Goal: Transaction & Acquisition: Purchase product/service

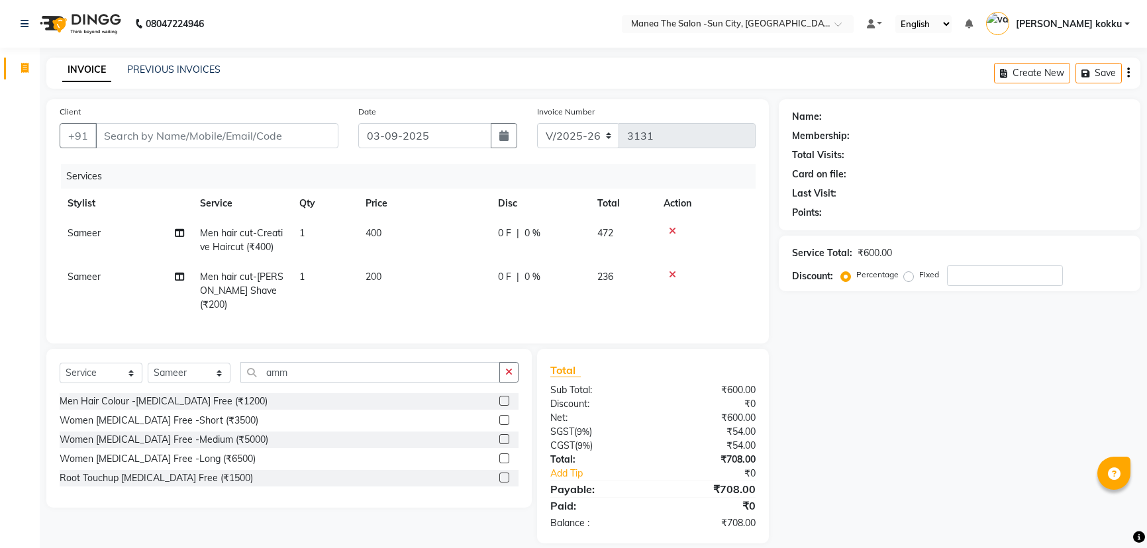
select select "5822"
select select "service"
select select "82226"
type input "amm"
click at [503, 396] on label at bounding box center [504, 401] width 10 height 10
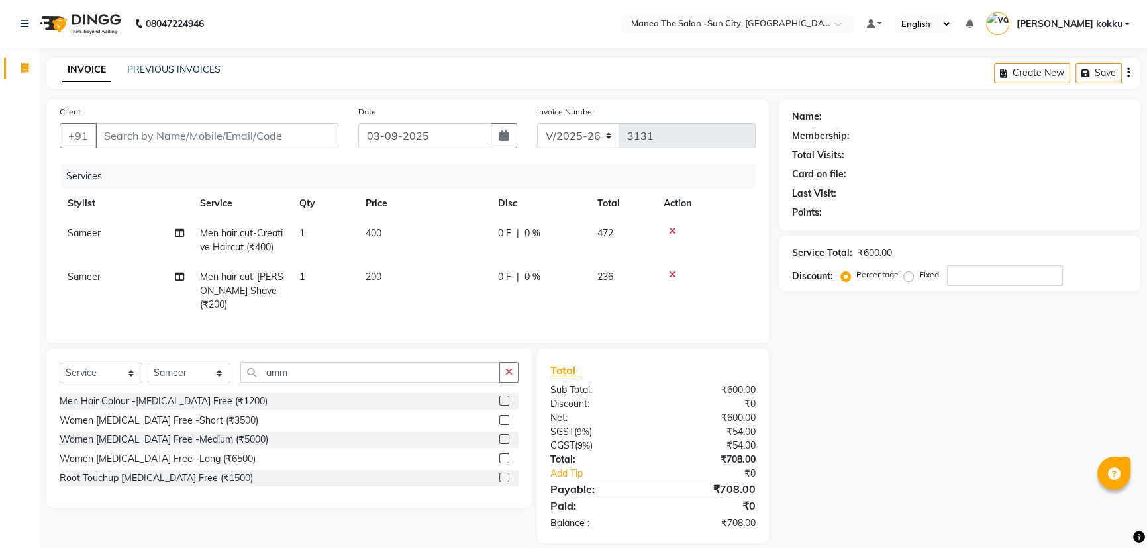
click at [503, 397] on input "checkbox" at bounding box center [503, 401] width 9 height 9
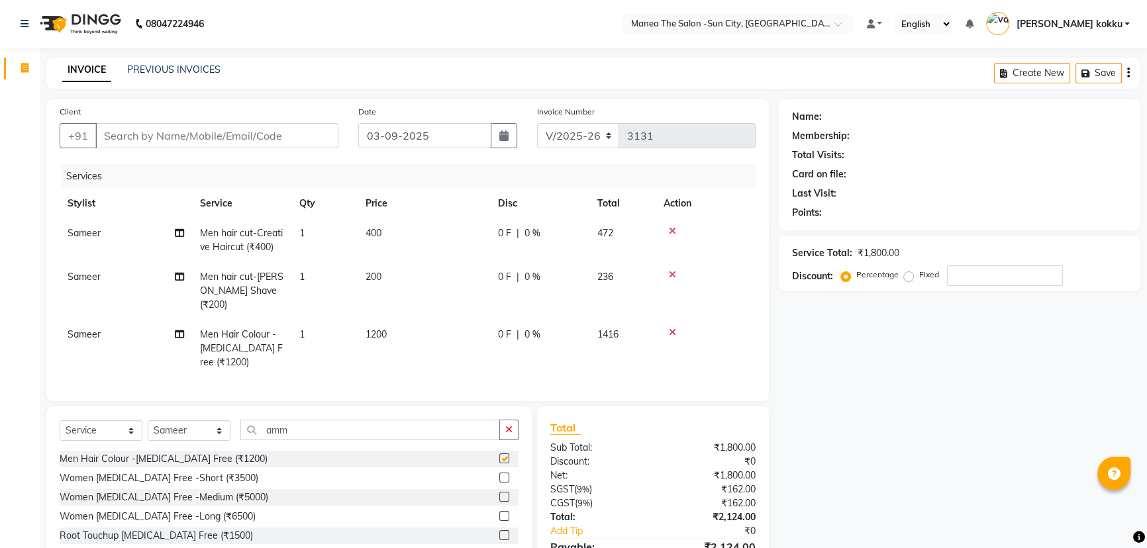
checkbox input "false"
click at [214, 132] on input "Client" at bounding box center [216, 135] width 243 height 25
type input "9"
type input "0"
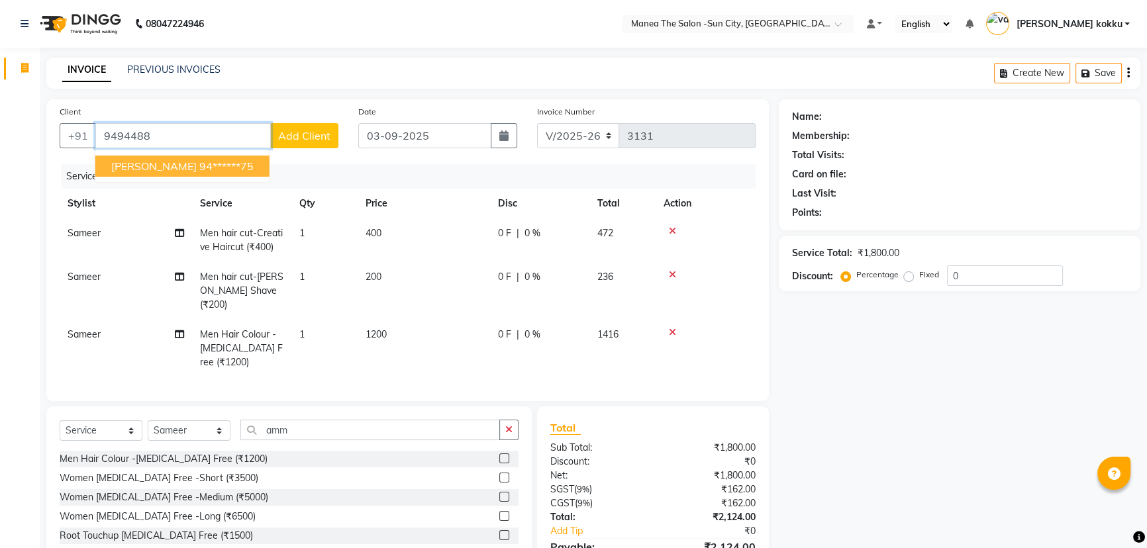
click at [199, 165] on ngb-highlight "94******75" at bounding box center [226, 166] width 54 height 13
type input "94******75"
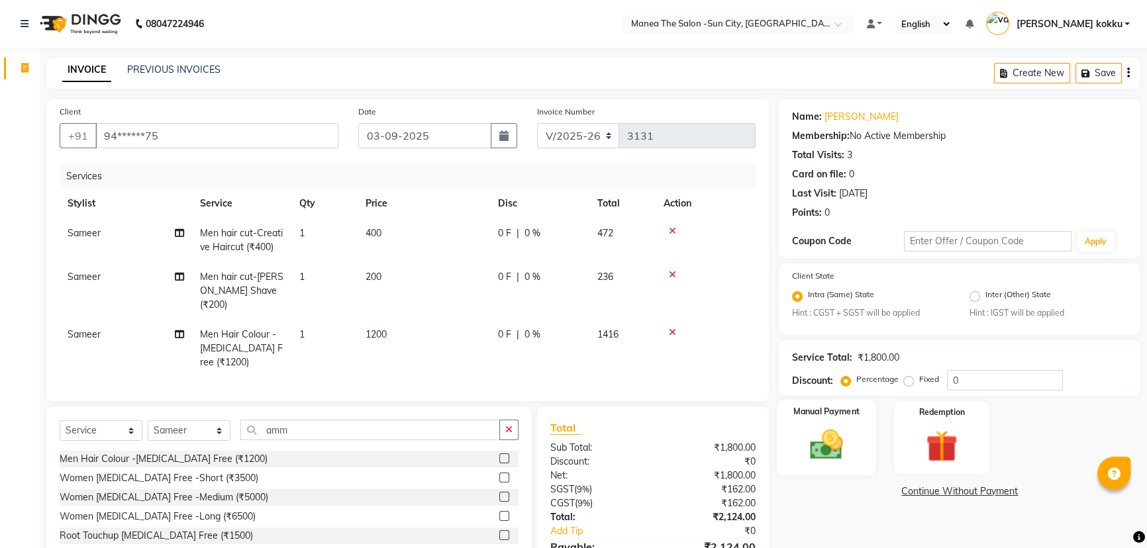
click at [834, 442] on img at bounding box center [827, 445] width 54 height 38
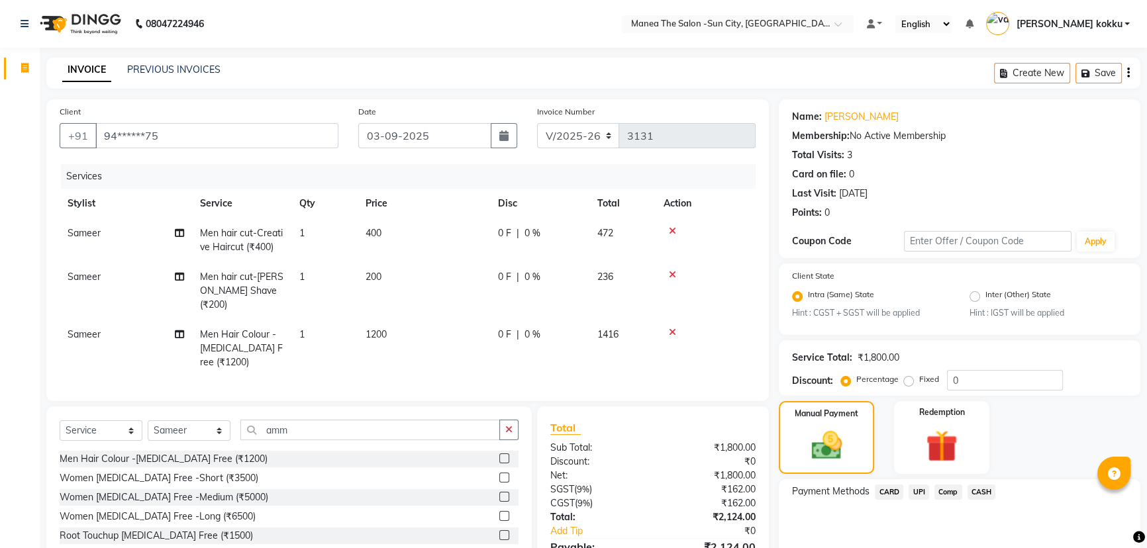
click at [916, 491] on span "UPI" at bounding box center [918, 492] width 21 height 15
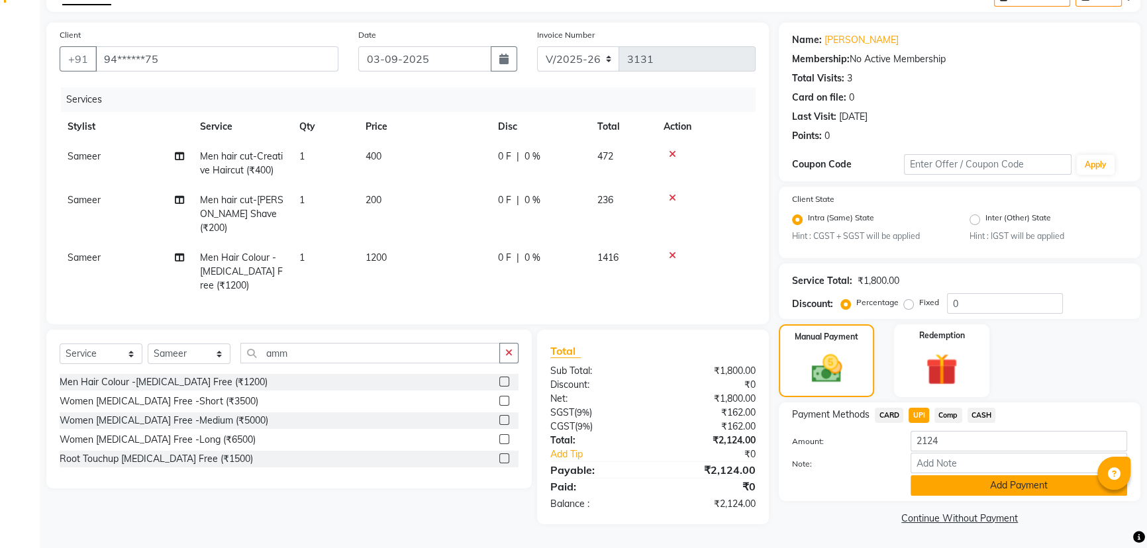
click at [930, 479] on button "Add Payment" at bounding box center [1018, 485] width 217 height 21
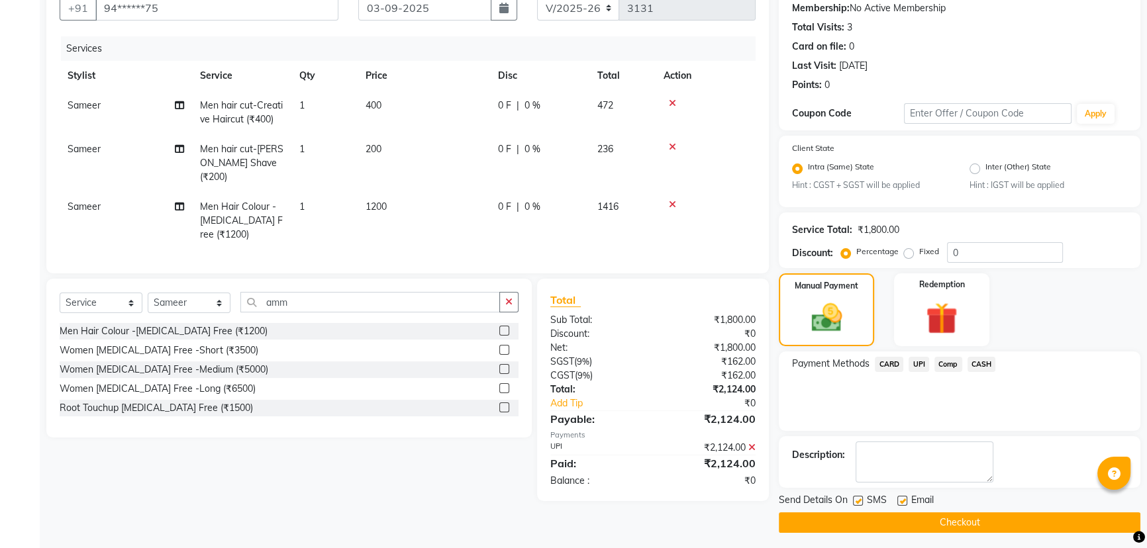
scroll to position [132, 0]
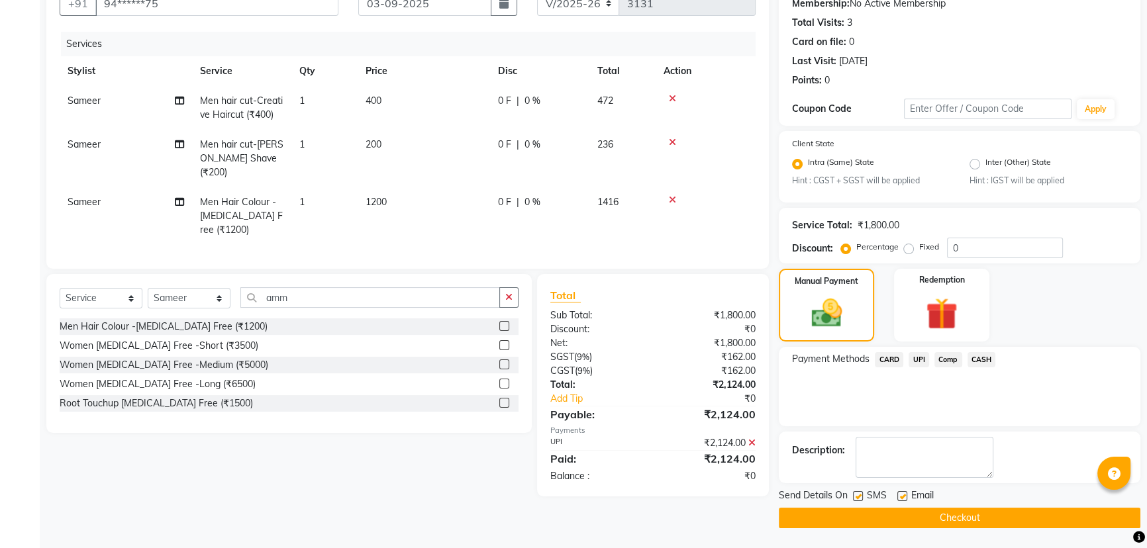
click at [857, 497] on label at bounding box center [858, 496] width 10 height 10
click at [857, 497] on input "checkbox" at bounding box center [857, 497] width 9 height 9
checkbox input "false"
click at [928, 512] on button "Checkout" at bounding box center [959, 518] width 361 height 21
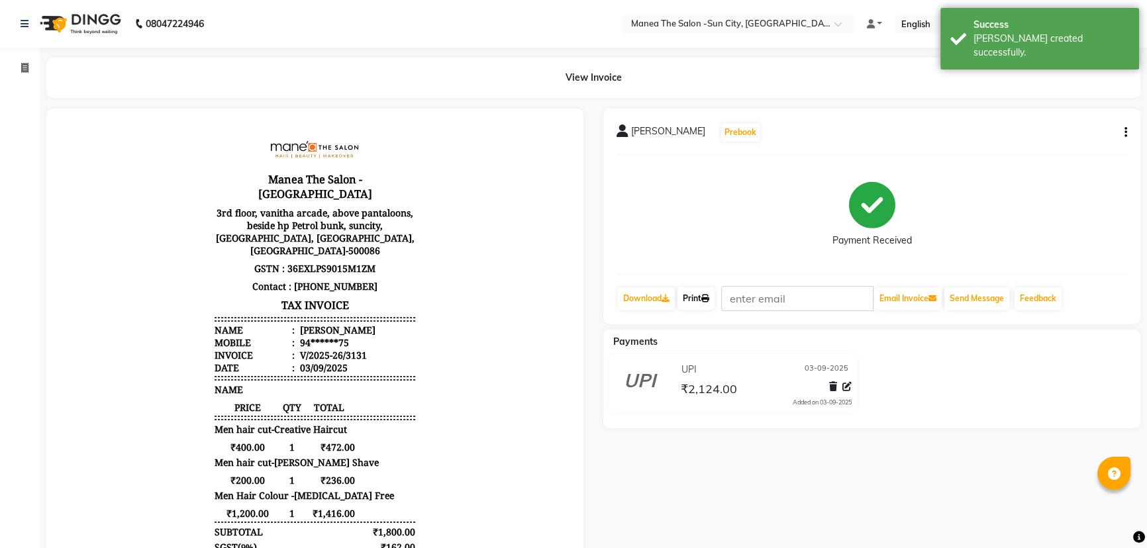
click at [693, 291] on link "Print" at bounding box center [695, 298] width 37 height 23
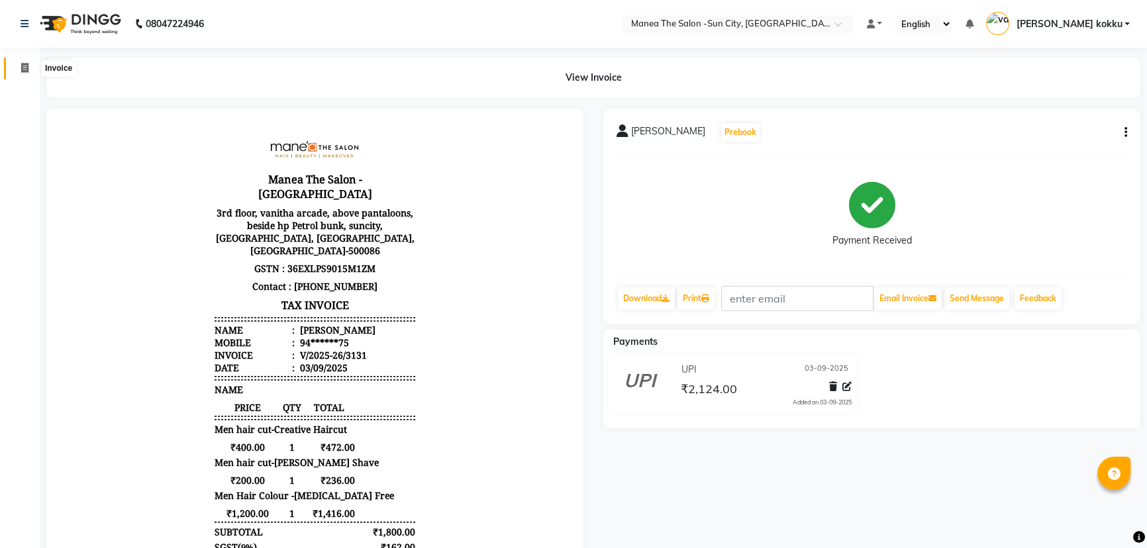
click at [21, 69] on icon at bounding box center [24, 68] width 7 height 10
select select "service"
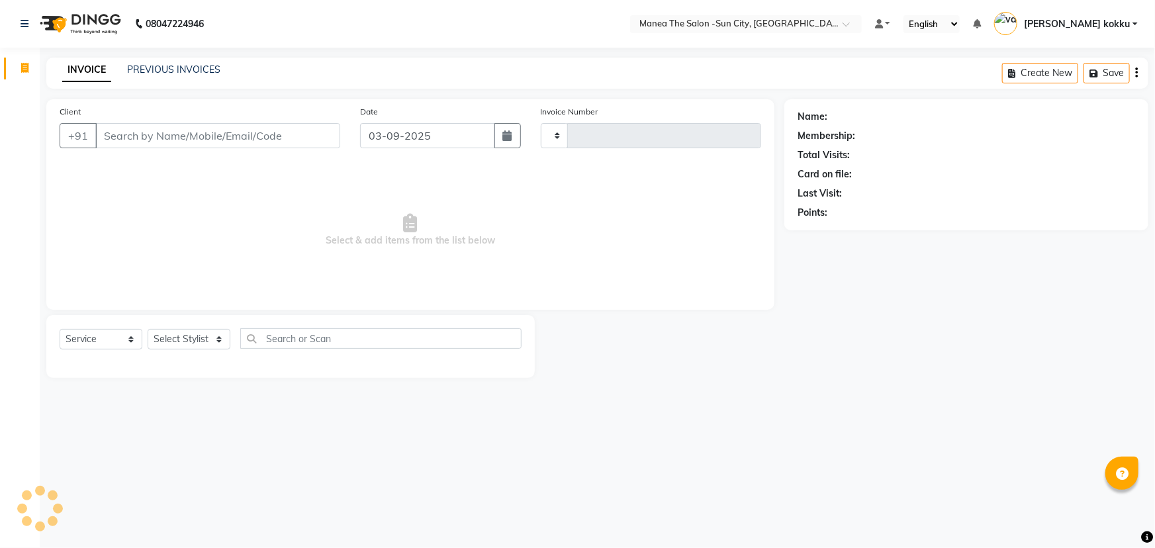
type input "3132"
select select "5822"
click at [181, 338] on select "Select Stylist basanth kumar BHURA KHAN Chandrika Ikrar Kavya K sai sruthi Lali…" at bounding box center [189, 339] width 83 height 21
select select "62892"
click at [148, 329] on select "Select Stylist basanth kumar BHURA KHAN Chandrika Ikrar Kavya K sai sruthi Lali…" at bounding box center [189, 339] width 83 height 21
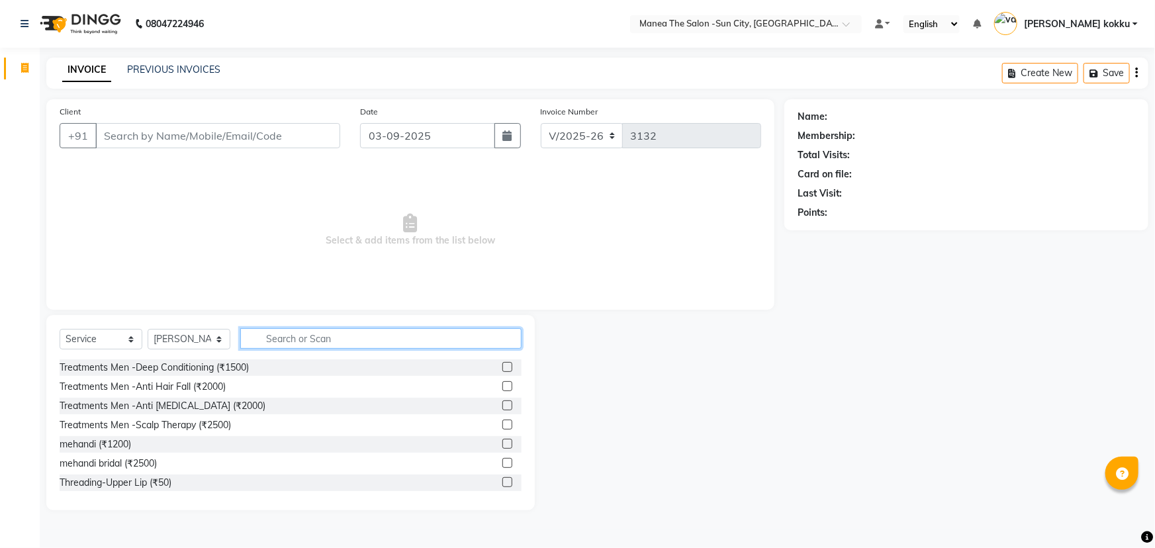
click at [289, 337] on input "text" at bounding box center [380, 338] width 281 height 21
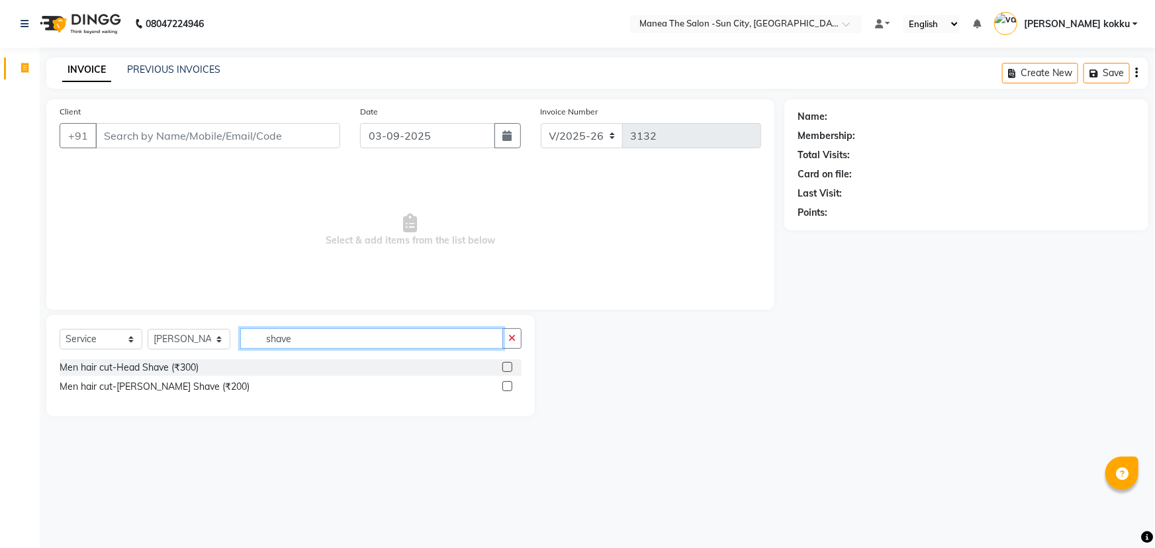
type input "shave"
click at [506, 385] on label at bounding box center [508, 386] width 10 height 10
click at [506, 385] on input "checkbox" at bounding box center [507, 387] width 9 height 9
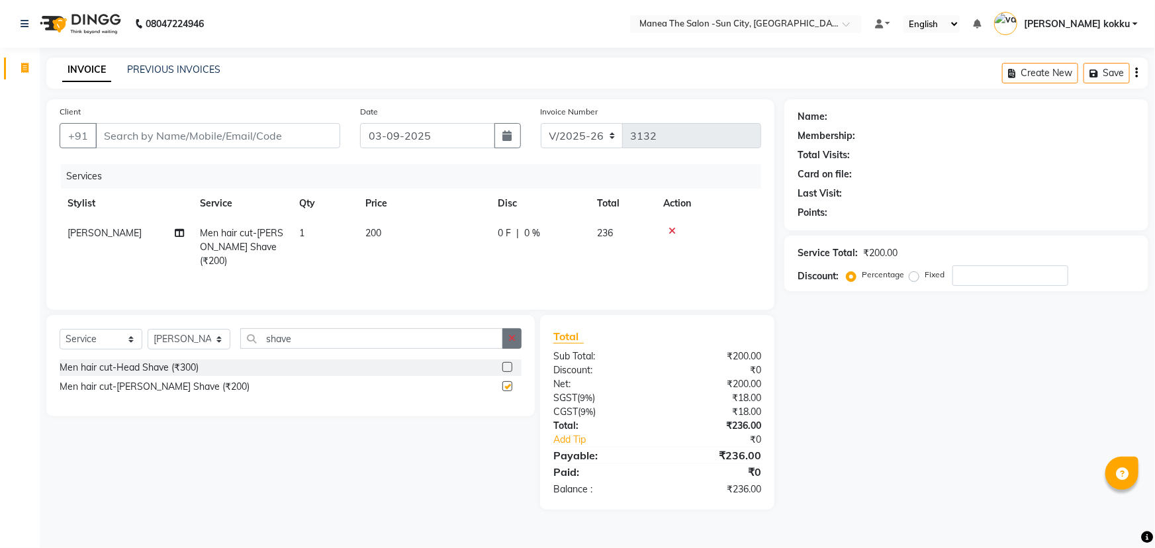
checkbox input "false"
click at [514, 342] on icon "button" at bounding box center [511, 338] width 7 height 9
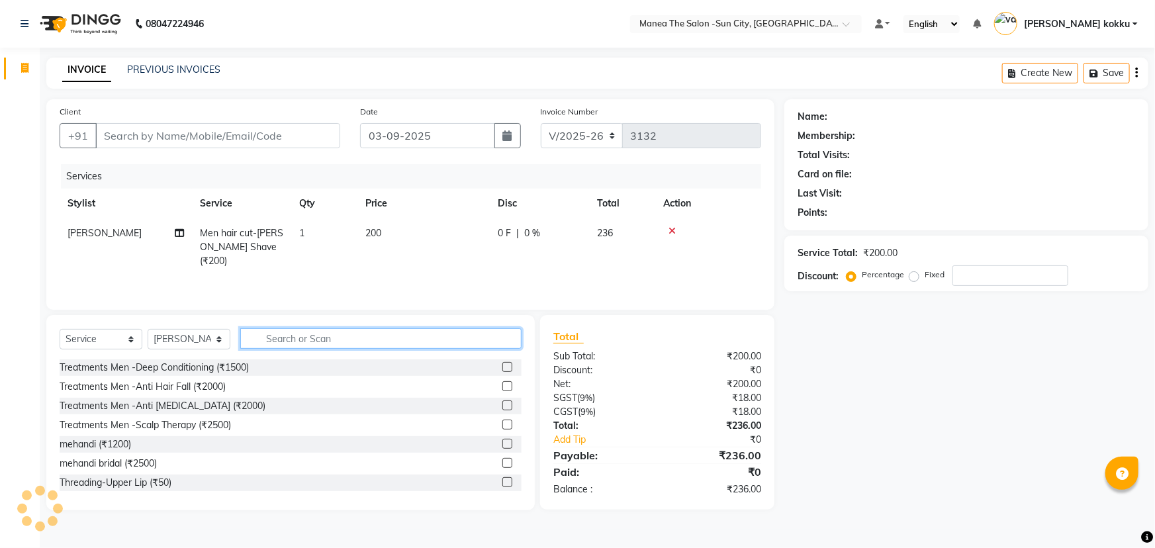
type input "d"
type input "hair cut"
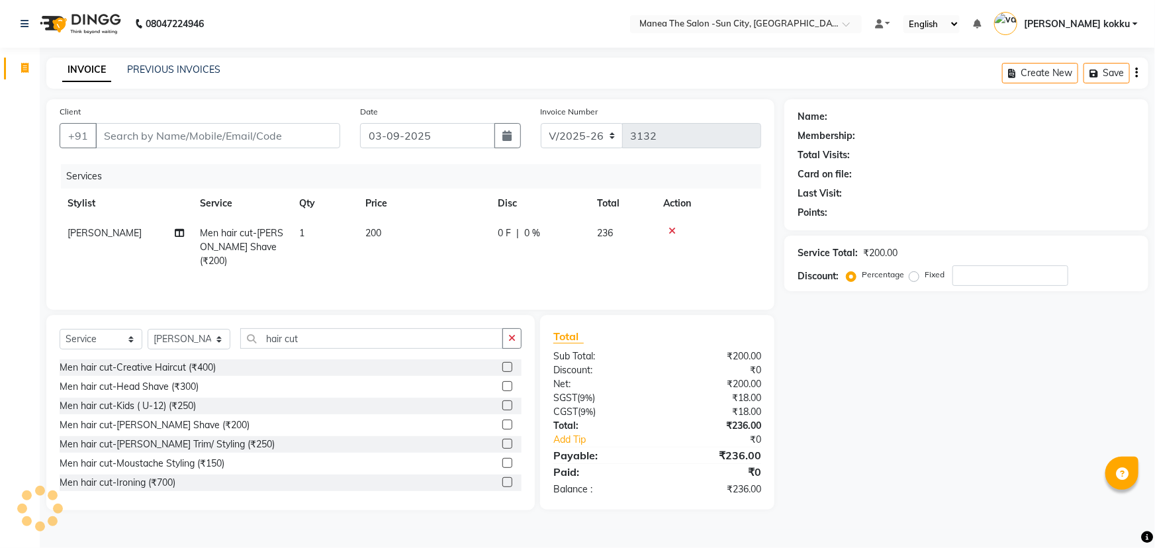
click at [503, 368] on label at bounding box center [508, 367] width 10 height 10
click at [503, 368] on input "checkbox" at bounding box center [507, 367] width 9 height 9
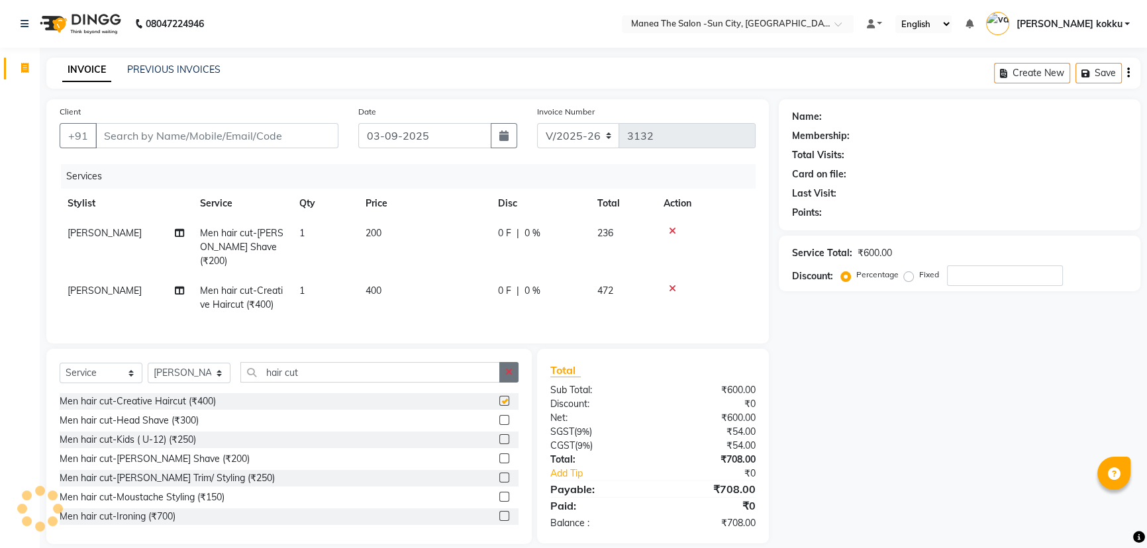
checkbox input "false"
click at [510, 367] on icon "button" at bounding box center [508, 371] width 7 height 9
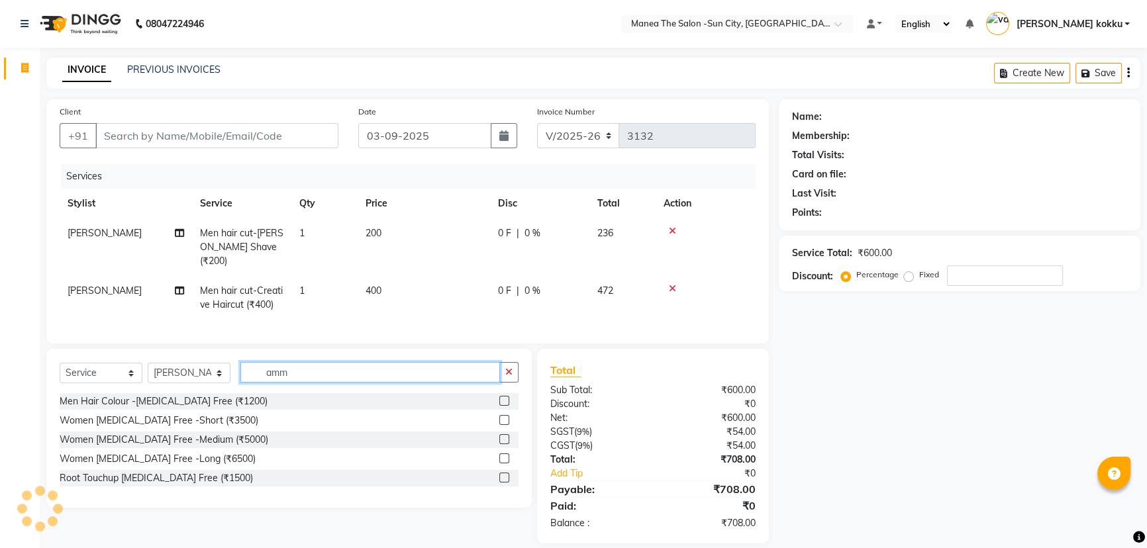
type input "amm"
click at [503, 396] on label at bounding box center [504, 401] width 10 height 10
click at [503, 397] on input "checkbox" at bounding box center [503, 401] width 9 height 9
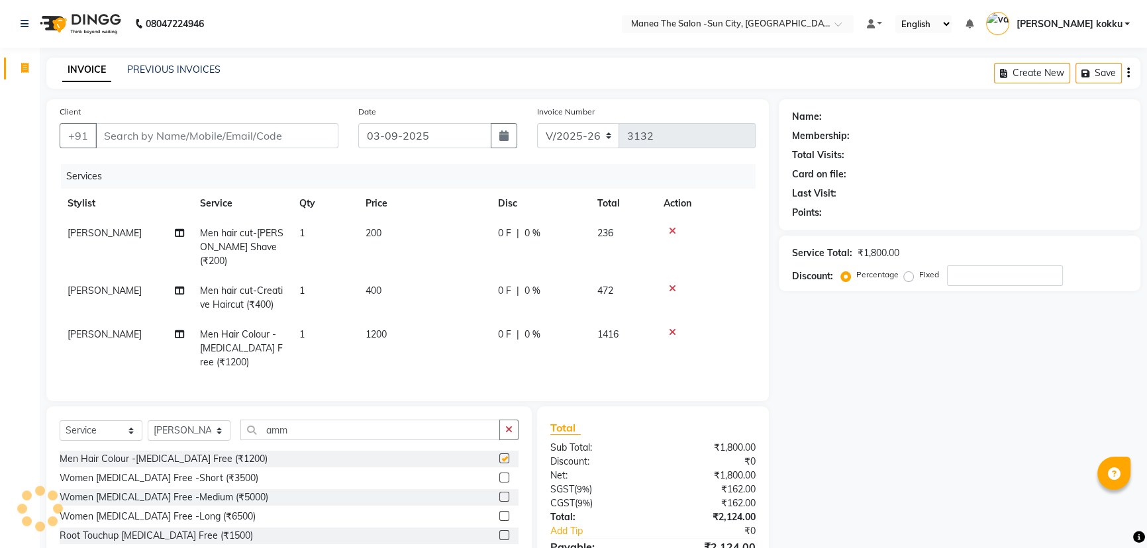
checkbox input "false"
click at [507, 425] on icon "button" at bounding box center [508, 429] width 7 height 9
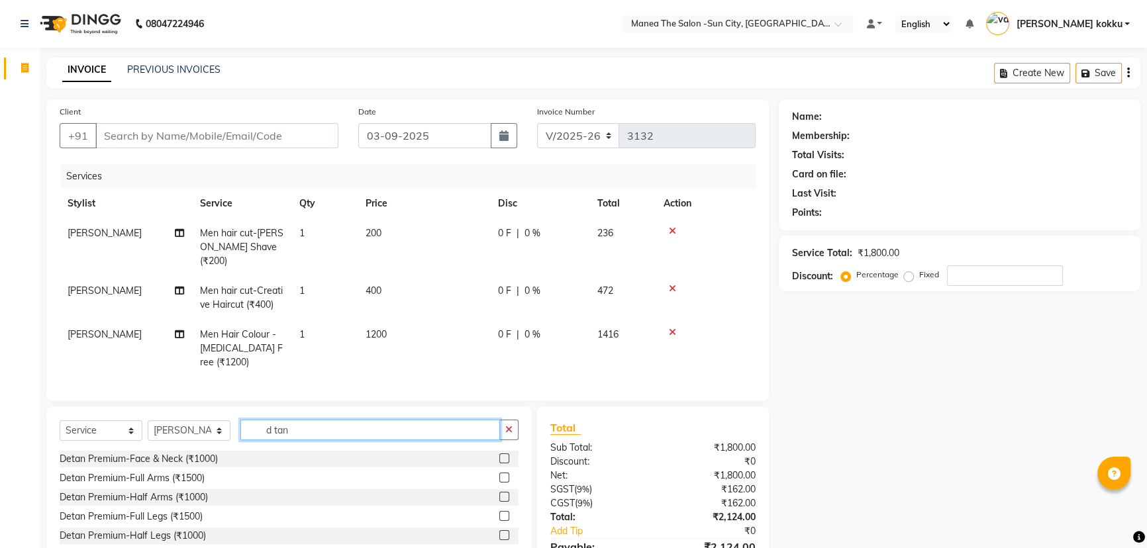
type input "d tan"
click at [499, 456] on label at bounding box center [504, 459] width 10 height 10
click at [499, 456] on input "checkbox" at bounding box center [503, 459] width 9 height 9
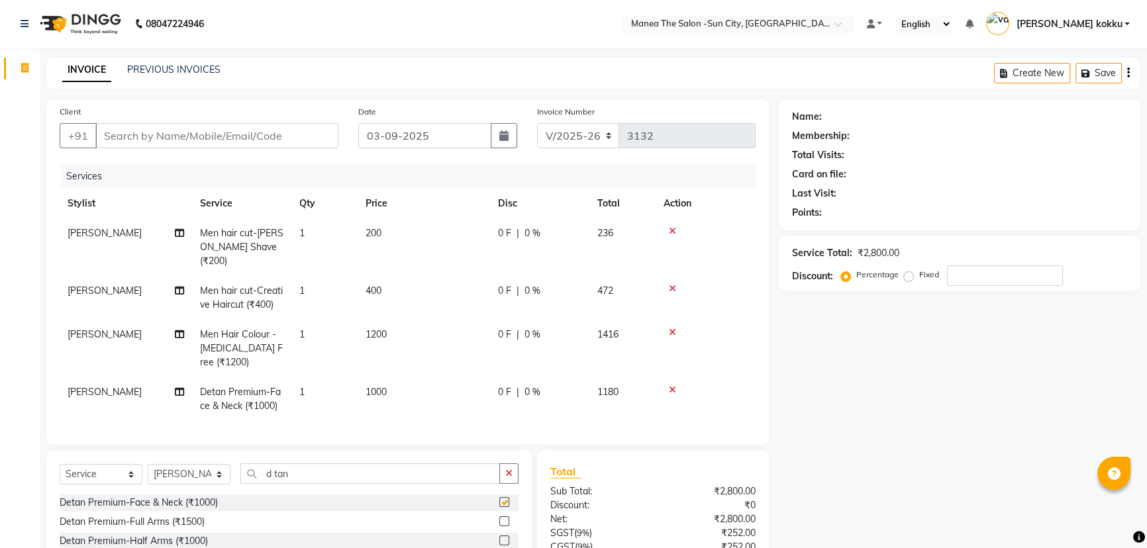
checkbox input "false"
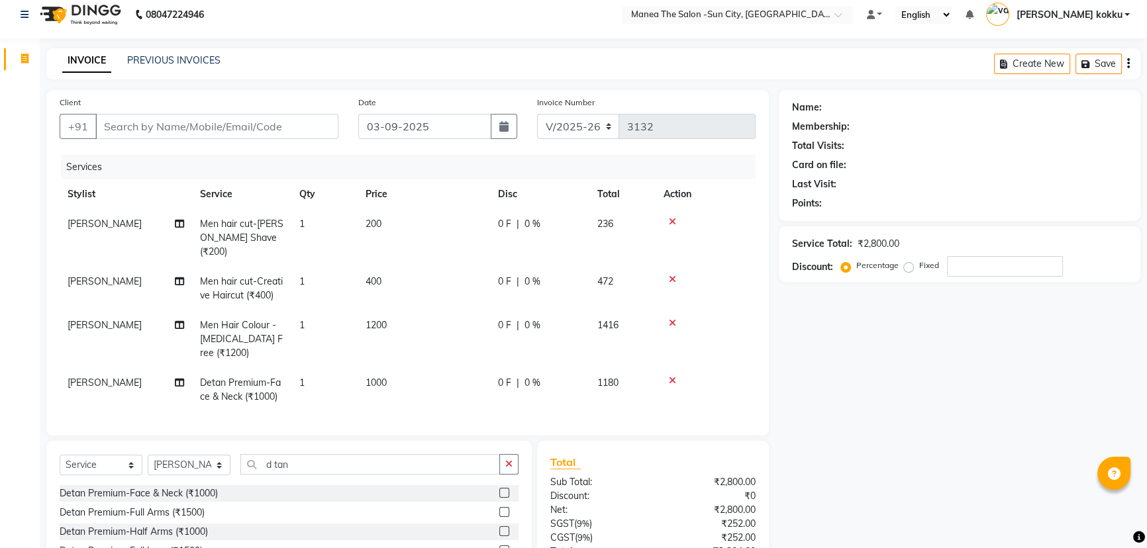
scroll to position [113, 0]
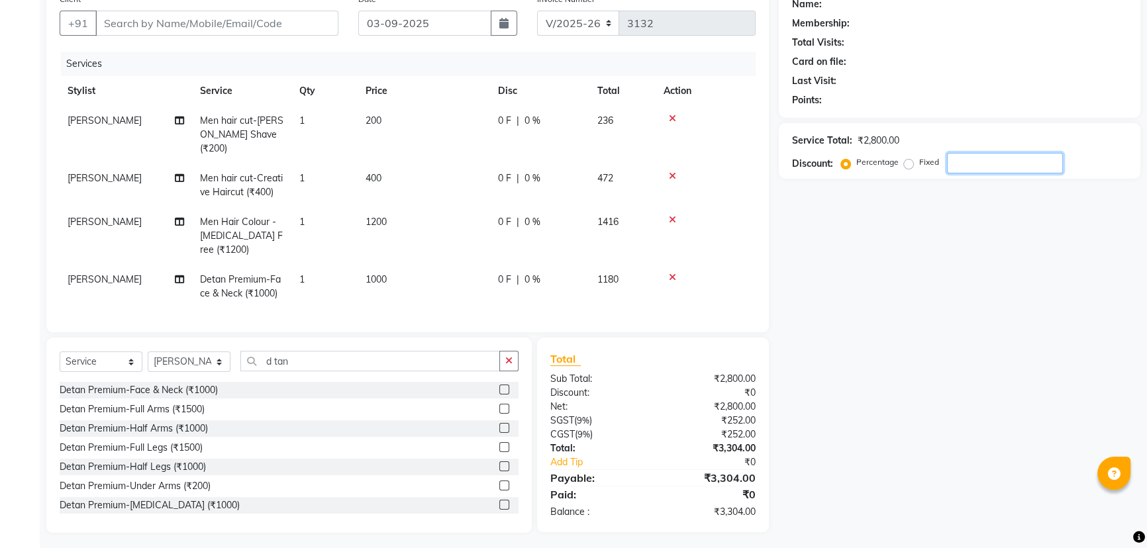
drag, startPoint x: 973, startPoint y: 162, endPoint x: 966, endPoint y: 161, distance: 7.3
click at [973, 161] on input "number" at bounding box center [1005, 163] width 116 height 21
click at [302, 26] on input "Client" at bounding box center [216, 23] width 243 height 25
click at [972, 165] on input "10" at bounding box center [1005, 163] width 116 height 21
type input "1"
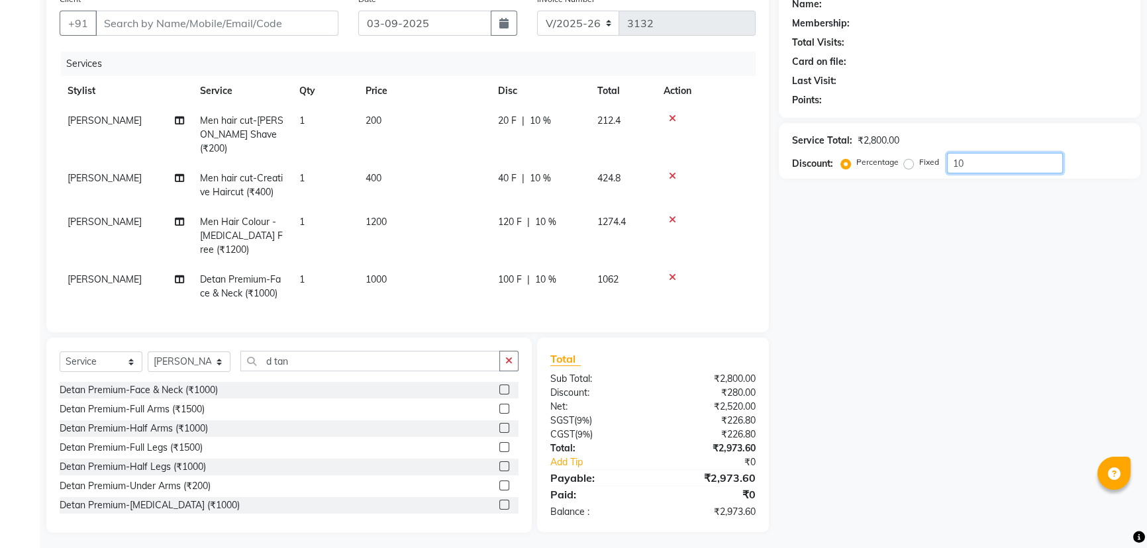
type input "1"
type input "10"
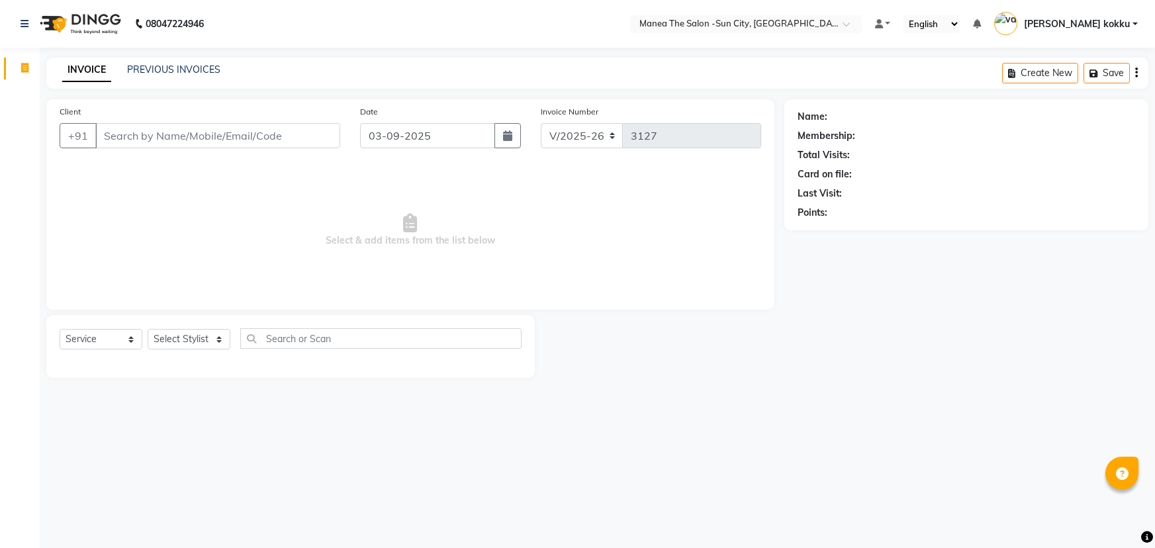
select select "5822"
select select "service"
click at [212, 344] on select "Select Stylist [PERSON_NAME] [PERSON_NAME] [PERSON_NAME] Ikrar [PERSON_NAME] K …" at bounding box center [189, 339] width 83 height 21
select select "85914"
click at [148, 329] on select "Select Stylist [PERSON_NAME] [PERSON_NAME] [PERSON_NAME] Ikrar [PERSON_NAME] K …" at bounding box center [189, 339] width 83 height 21
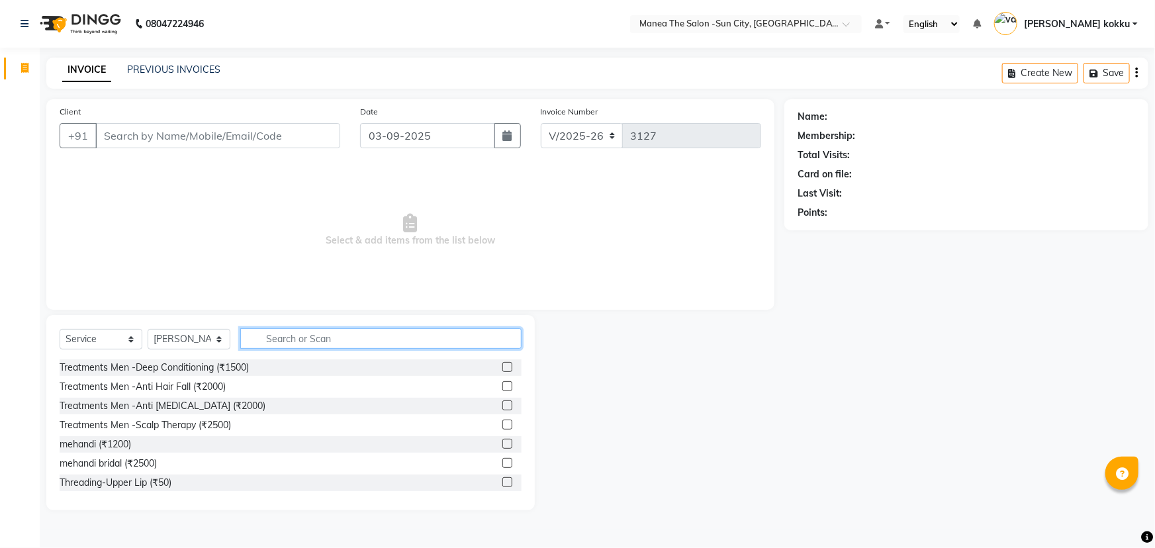
click at [301, 337] on input "text" at bounding box center [380, 338] width 281 height 21
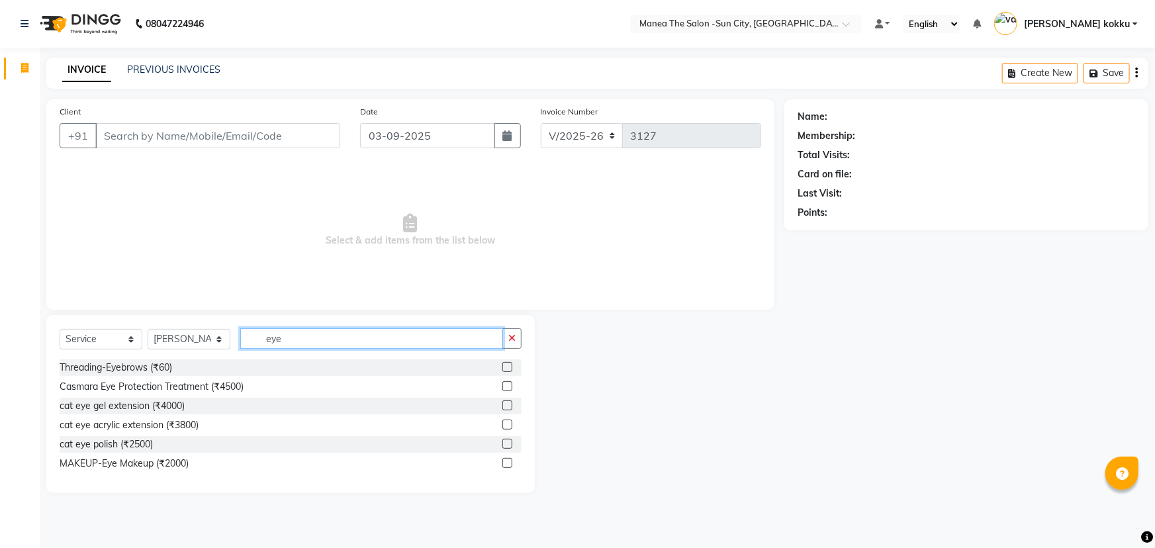
type input "eye"
click at [505, 363] on label at bounding box center [508, 367] width 10 height 10
click at [505, 363] on input "checkbox" at bounding box center [507, 367] width 9 height 9
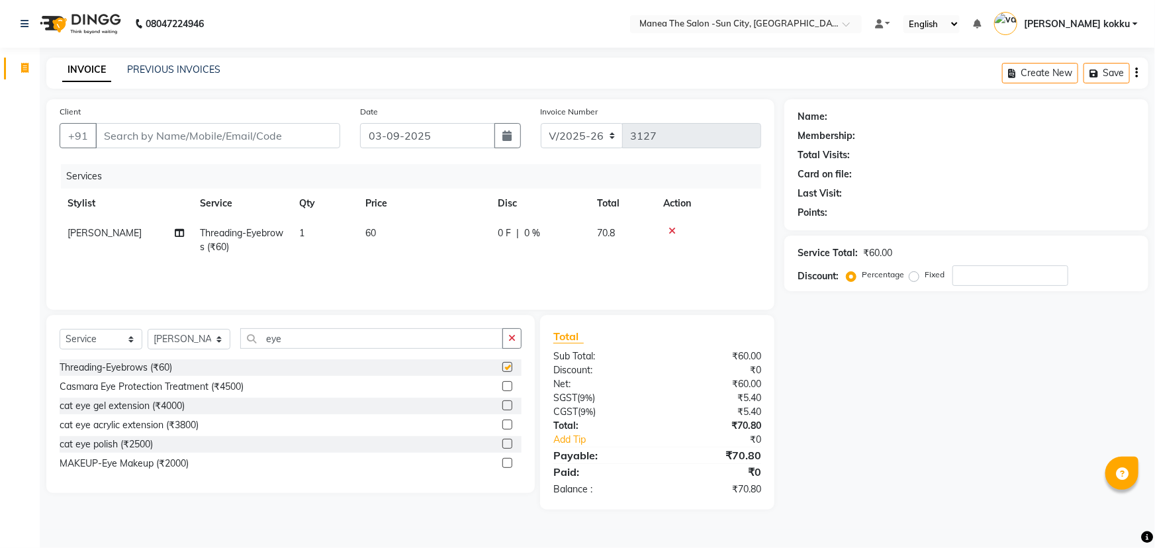
checkbox input "false"
click at [457, 340] on input "eye" at bounding box center [371, 338] width 263 height 21
type input "e"
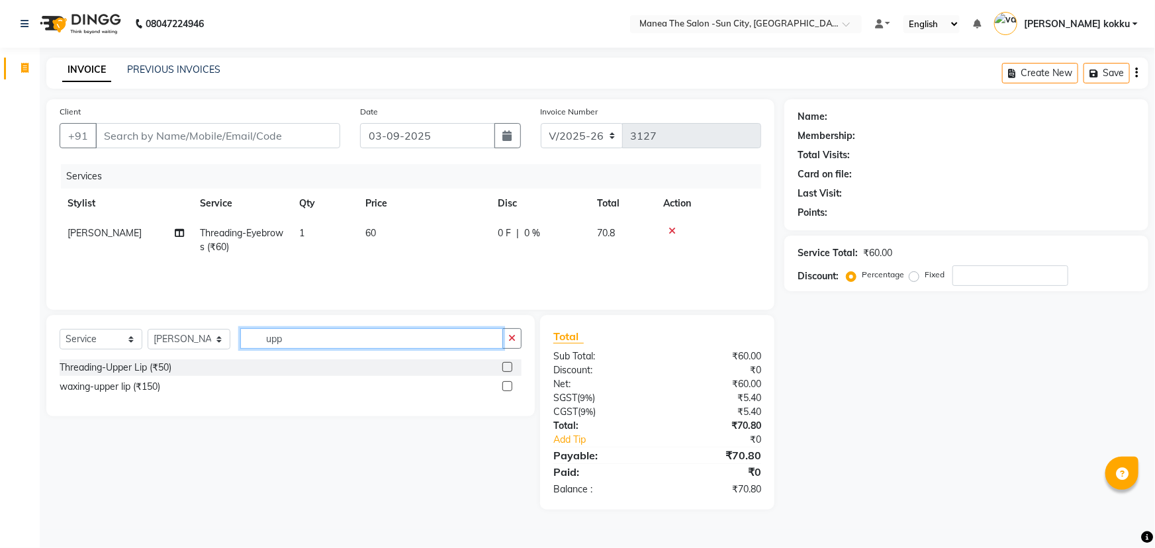
type input "upp"
click at [508, 364] on label at bounding box center [508, 367] width 10 height 10
click at [508, 364] on input "checkbox" at bounding box center [507, 367] width 9 height 9
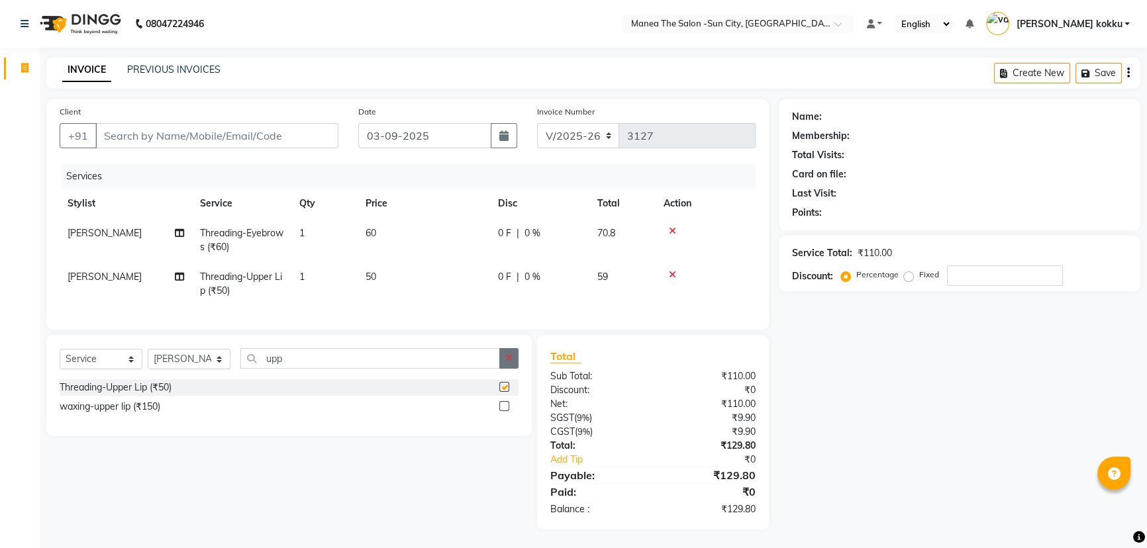
checkbox input "false"
click at [510, 361] on button "button" at bounding box center [508, 358] width 19 height 21
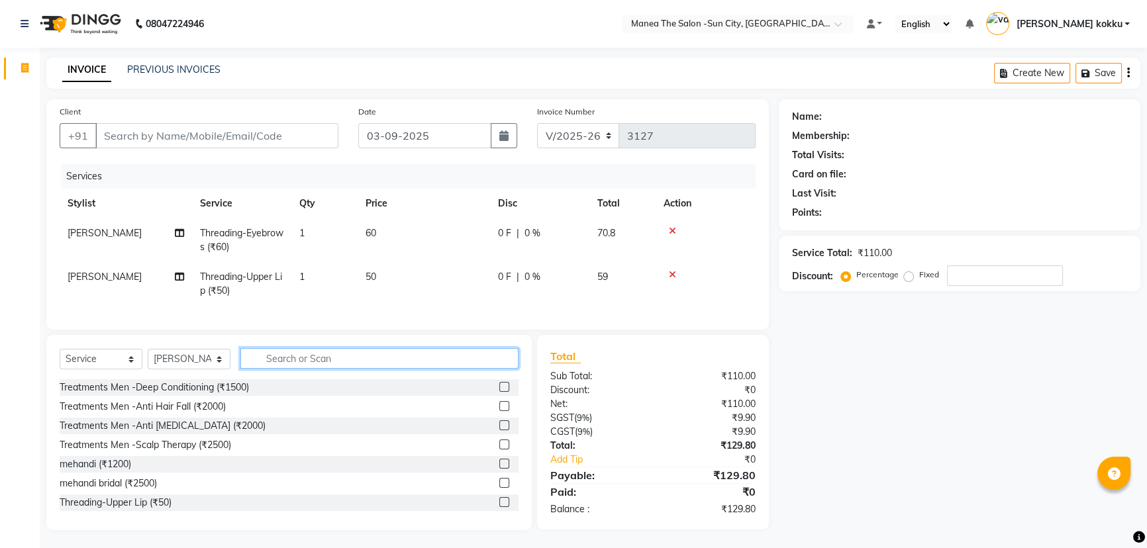
click at [463, 367] on input "text" at bounding box center [379, 358] width 278 height 21
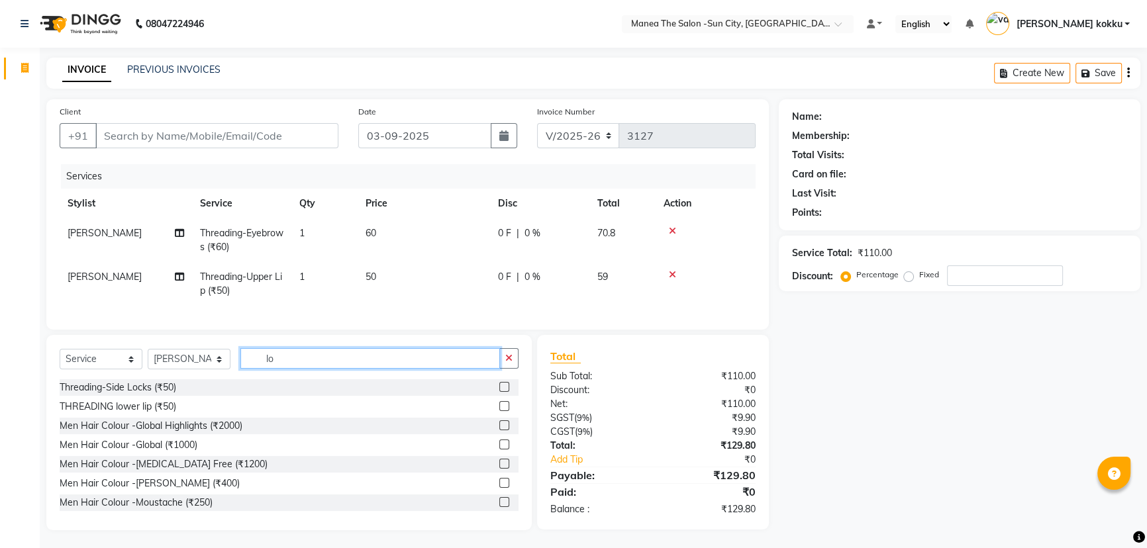
type input "lo"
click at [499, 411] on label at bounding box center [504, 406] width 10 height 10
click at [499, 411] on input "checkbox" at bounding box center [503, 407] width 9 height 9
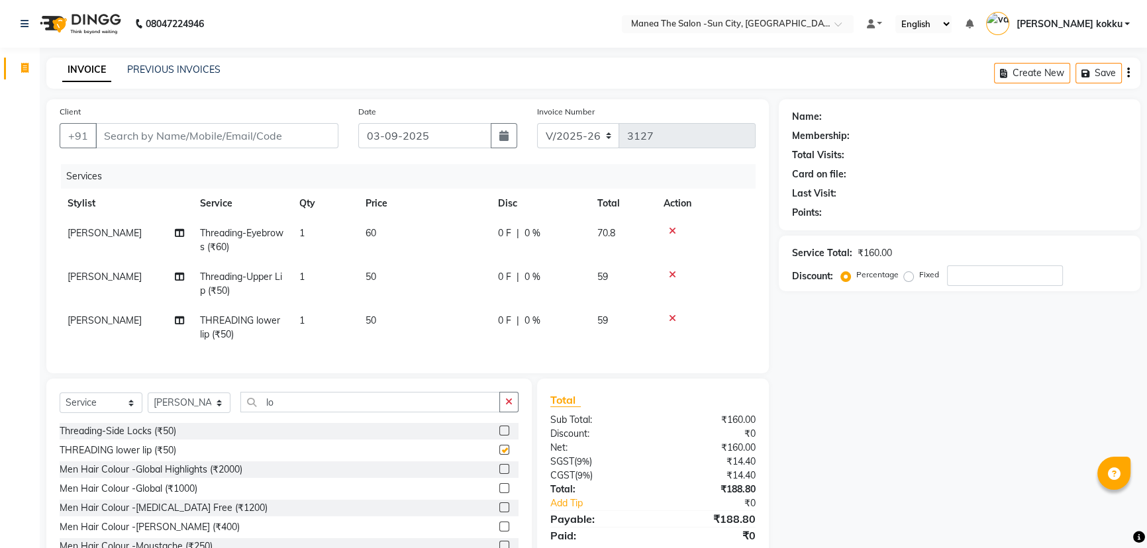
checkbox input "false"
click at [318, 411] on input "lo" at bounding box center [370, 402] width 260 height 21
type input "l"
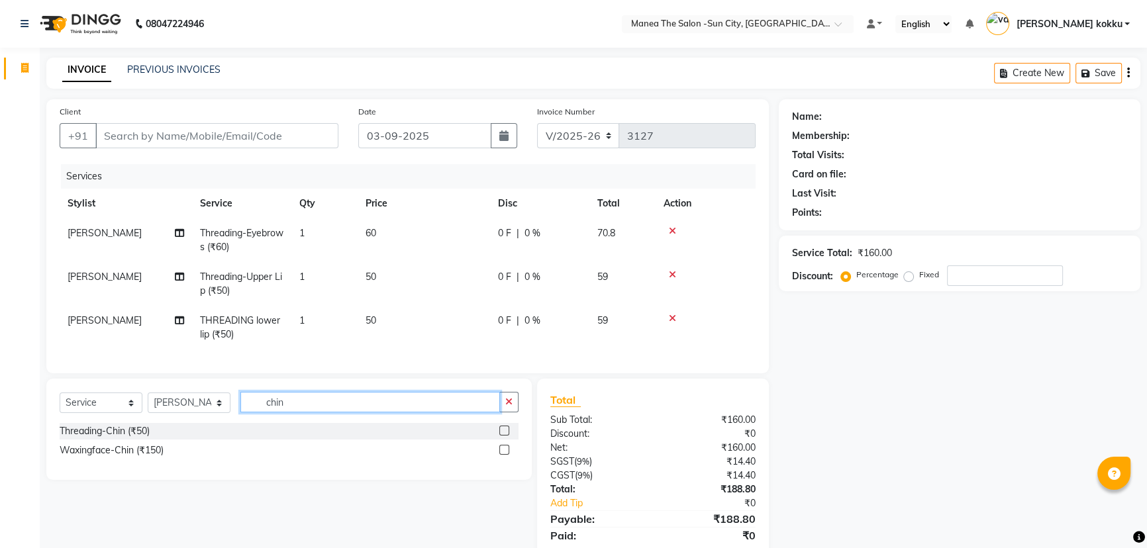
type input "chin"
click at [505, 436] on label at bounding box center [504, 431] width 10 height 10
click at [505, 436] on input "checkbox" at bounding box center [503, 431] width 9 height 9
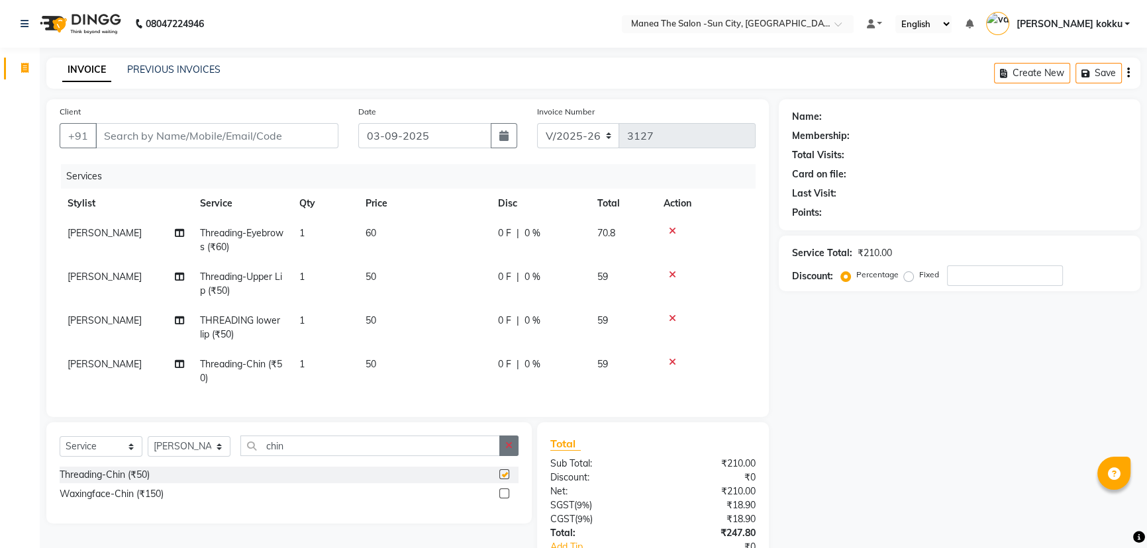
checkbox input "false"
drag, startPoint x: 509, startPoint y: 454, endPoint x: 401, endPoint y: 326, distance: 166.8
click at [510, 450] on icon "button" at bounding box center [508, 445] width 7 height 9
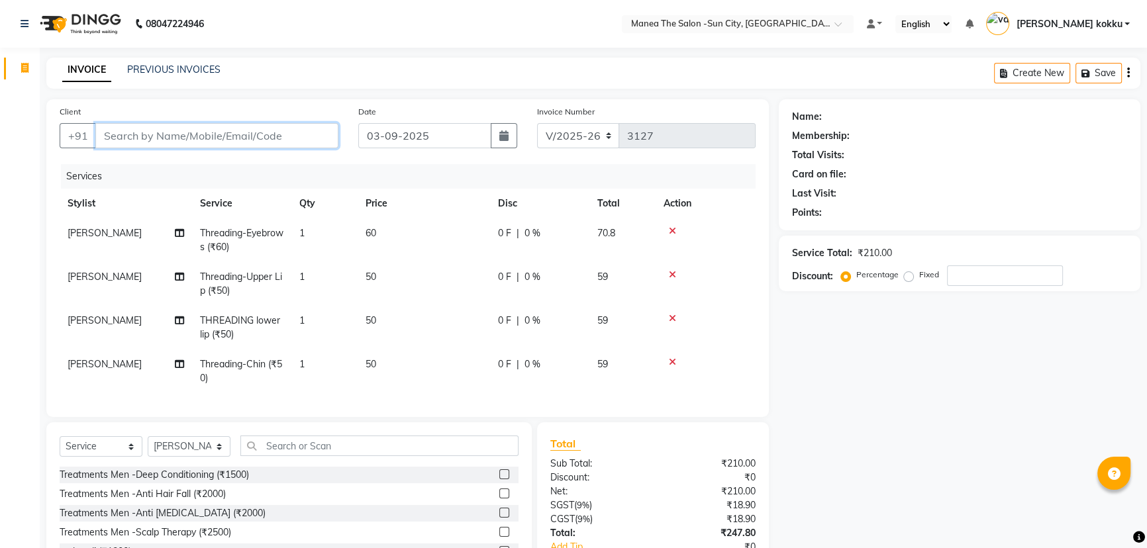
click at [303, 142] on input "Client" at bounding box center [216, 135] width 243 height 25
type input "7"
type input "0"
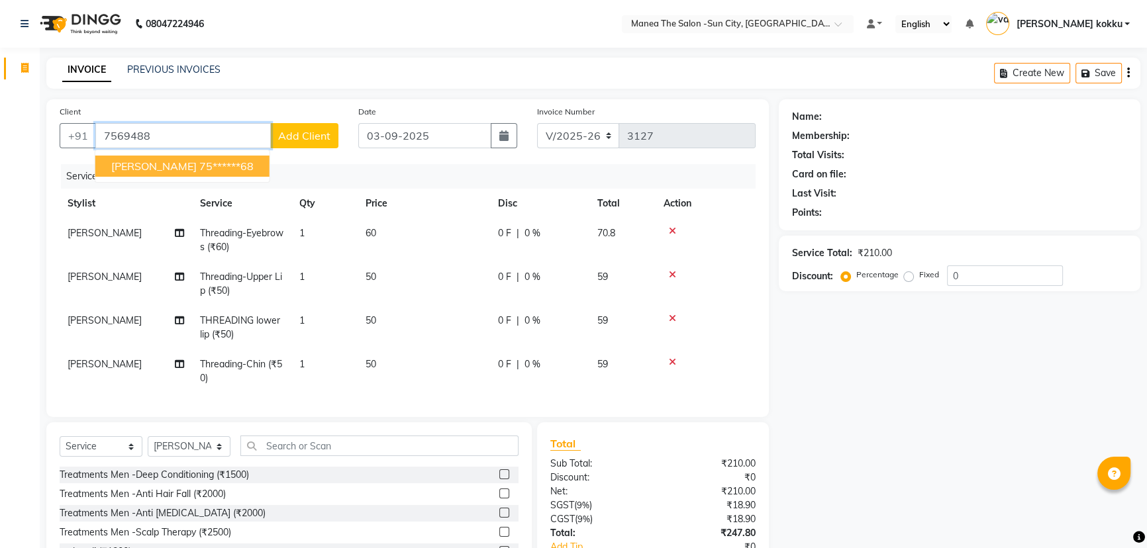
drag, startPoint x: 234, startPoint y: 167, endPoint x: 252, endPoint y: 165, distance: 18.0
click at [241, 166] on button "komal singh 75******68" at bounding box center [182, 166] width 174 height 21
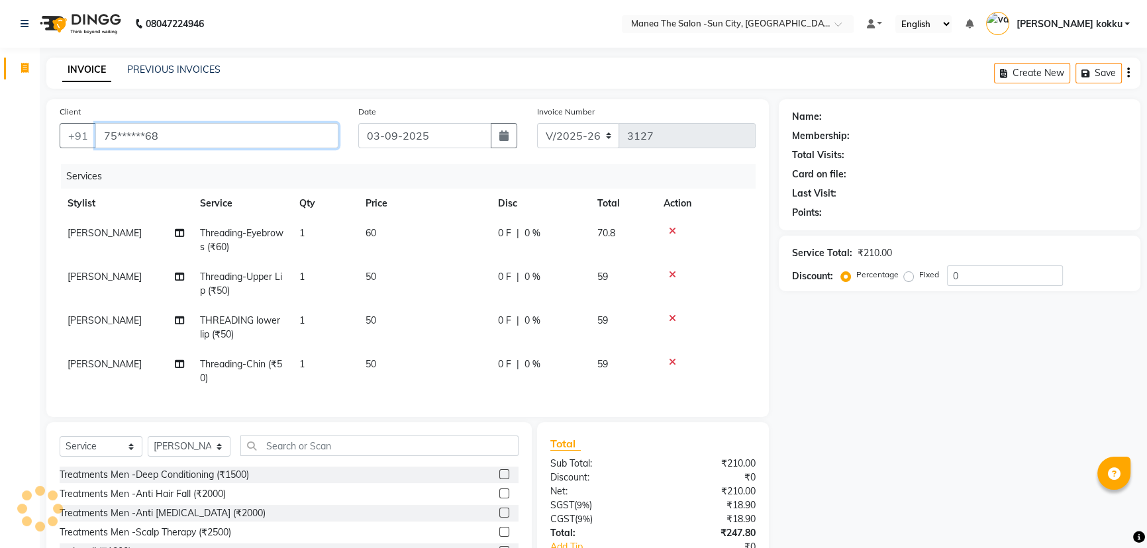
type input "75******68"
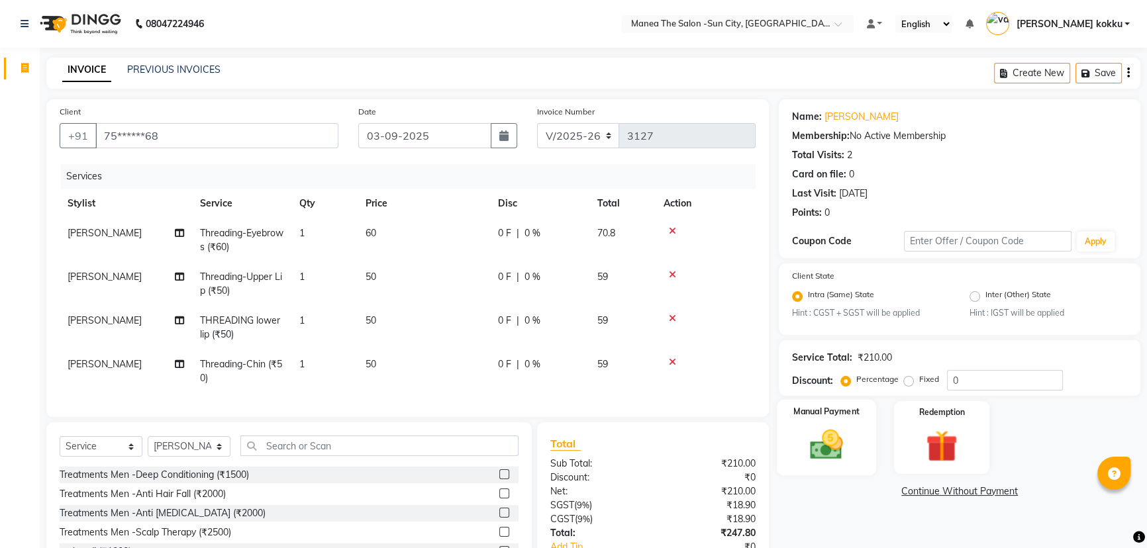
click at [823, 430] on img at bounding box center [827, 445] width 54 height 38
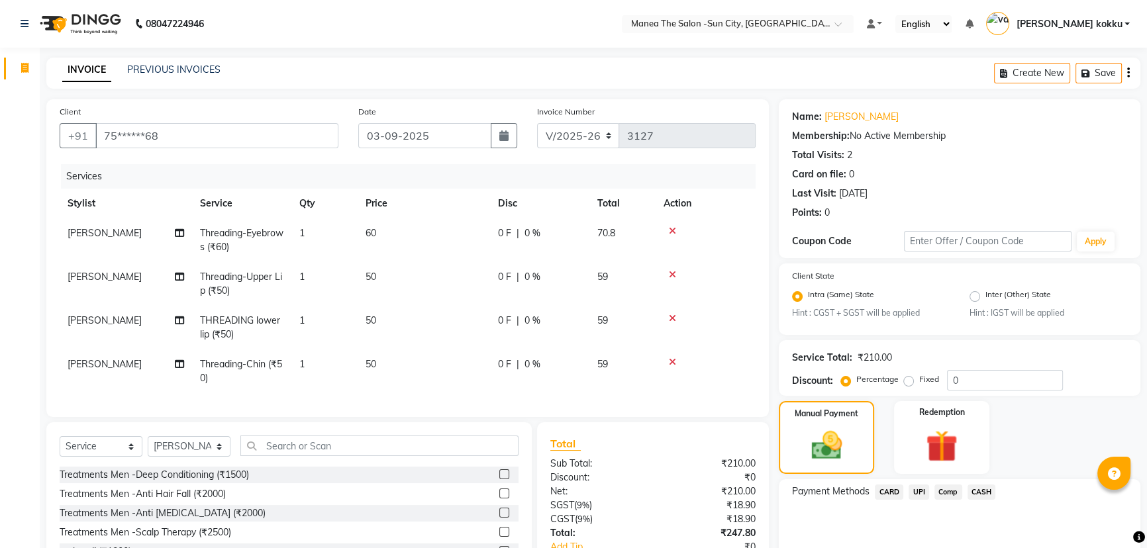
click at [916, 490] on span "UPI" at bounding box center [918, 492] width 21 height 15
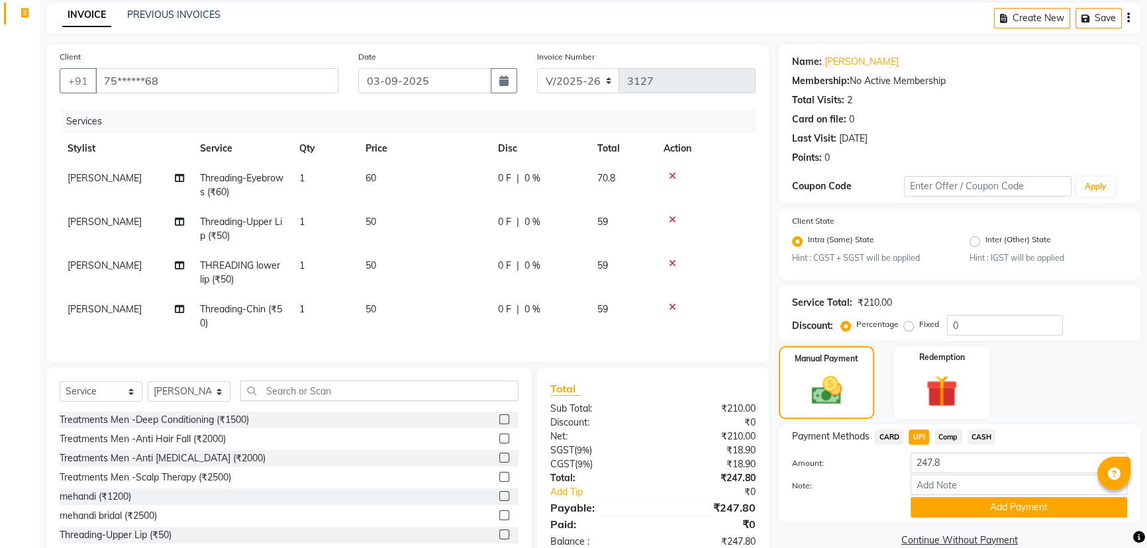
scroll to position [99, 0]
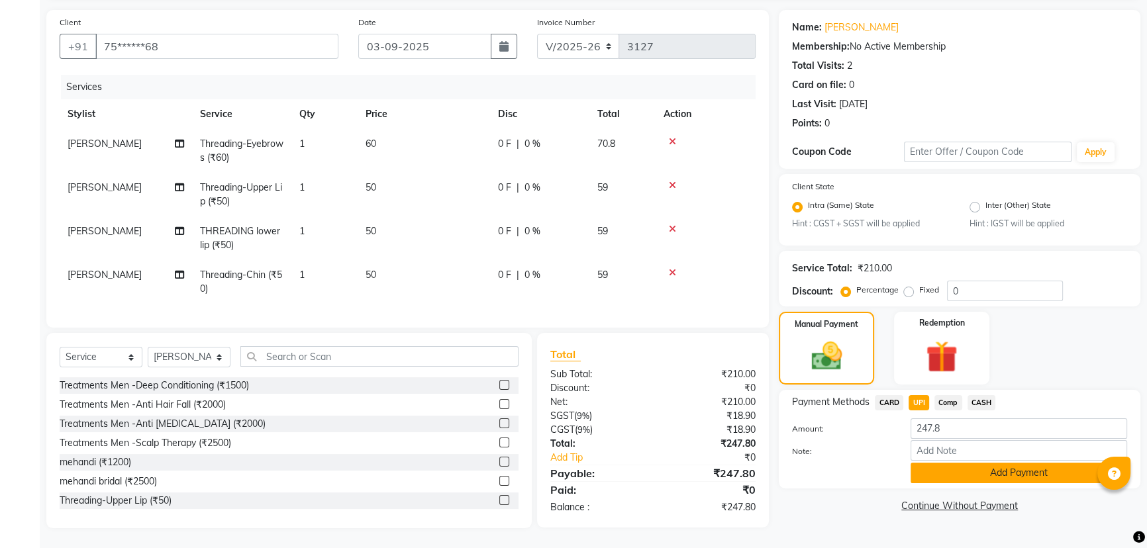
click at [957, 464] on button "Add Payment" at bounding box center [1018, 473] width 217 height 21
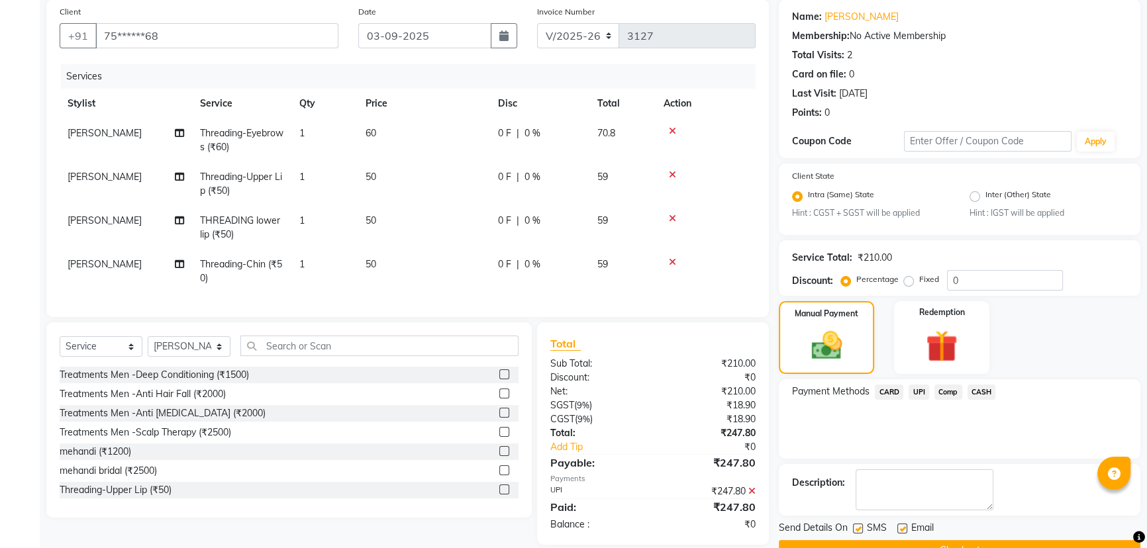
scroll to position [132, 0]
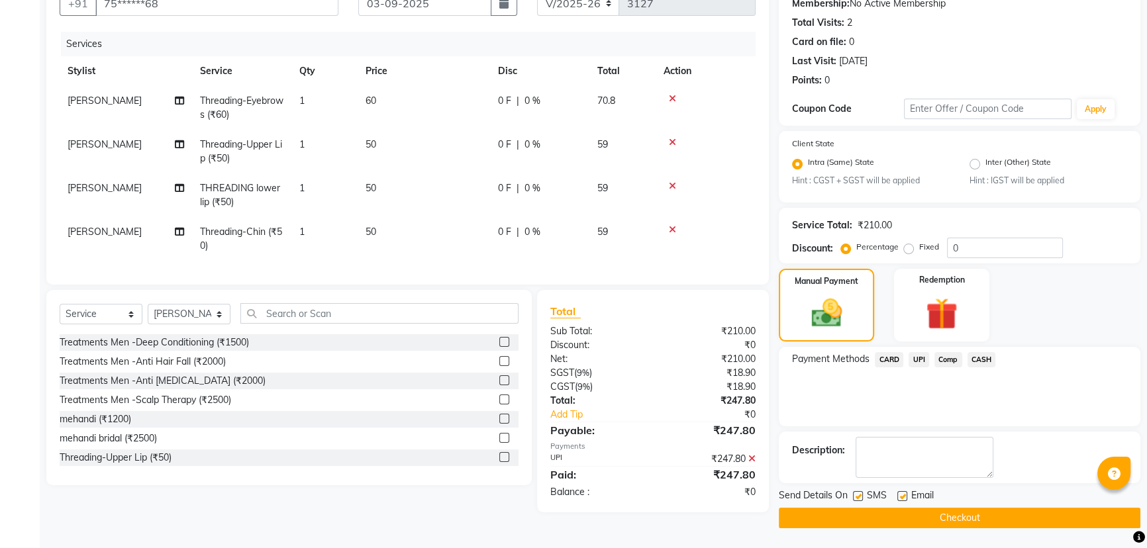
click at [859, 496] on label at bounding box center [858, 496] width 10 height 10
click at [859, 496] on input "checkbox" at bounding box center [857, 497] width 9 height 9
checkbox input "false"
click at [902, 497] on label at bounding box center [902, 496] width 10 height 10
click at [902, 497] on input "checkbox" at bounding box center [901, 497] width 9 height 9
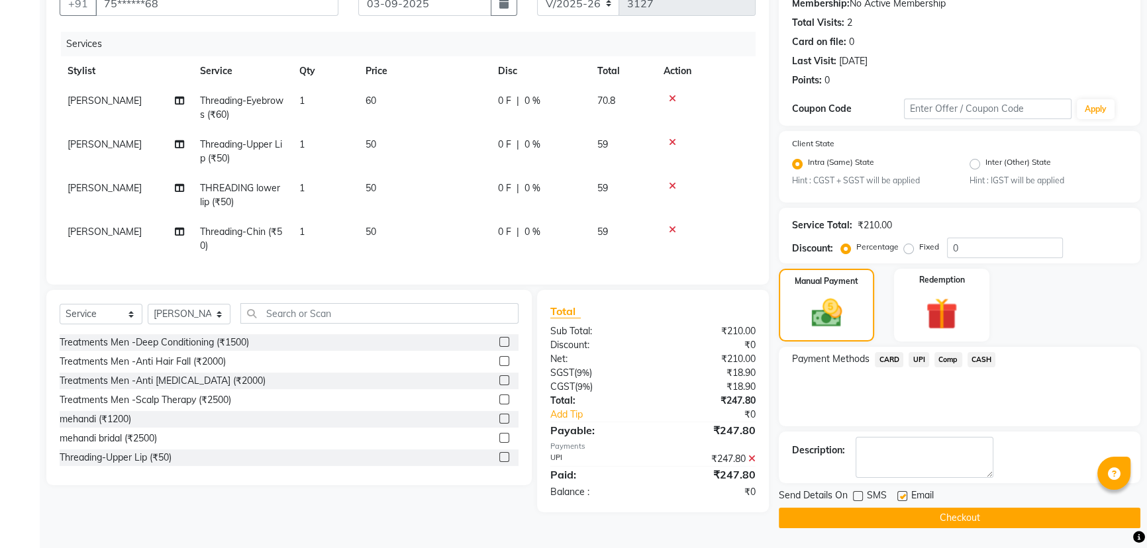
checkbox input "false"
click at [915, 523] on button "Checkout" at bounding box center [959, 518] width 361 height 21
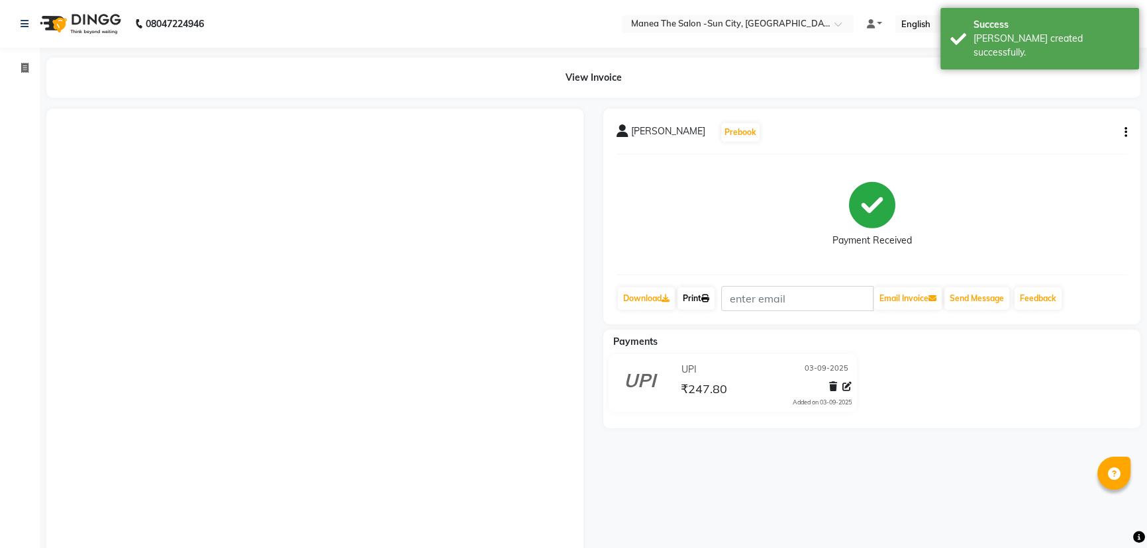
click at [699, 297] on link "Print" at bounding box center [695, 298] width 37 height 23
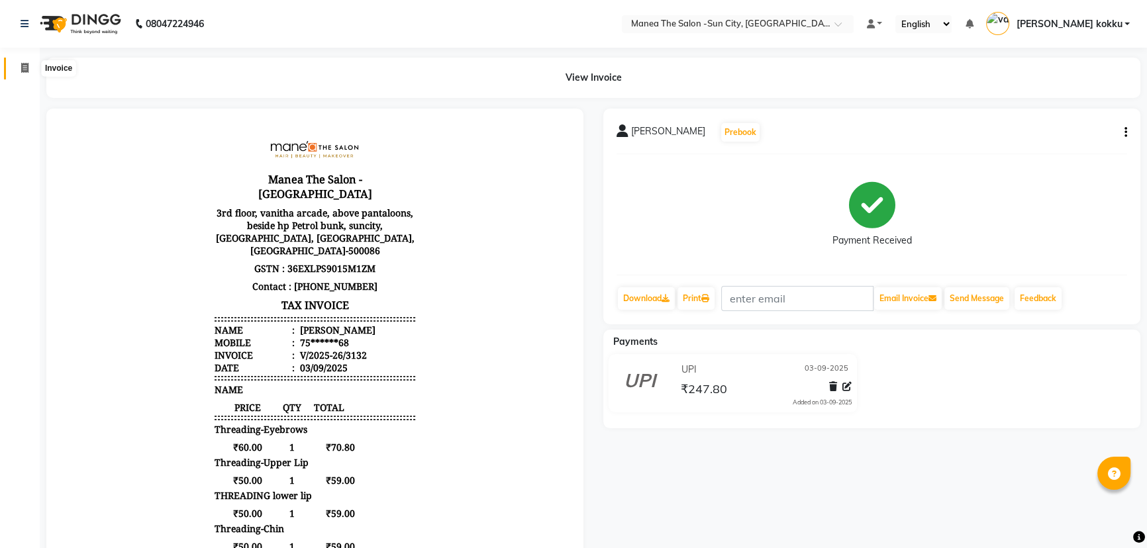
drag, startPoint x: 22, startPoint y: 62, endPoint x: 28, endPoint y: 81, distance: 20.3
click at [22, 62] on span at bounding box center [24, 68] width 23 height 15
select select "service"
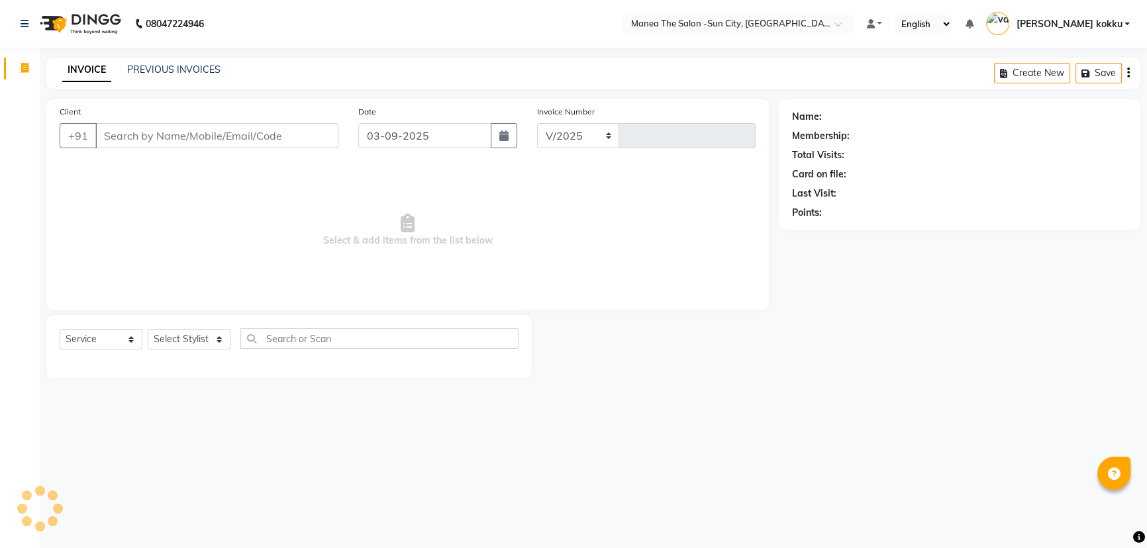
select select "5822"
type input "3133"
click at [199, 340] on select "Select Stylist" at bounding box center [189, 339] width 83 height 21
select select "82226"
click at [148, 329] on select "Select Stylist basanth kumar BHURA KHAN Chandrika Ikrar Kavya K sai sruthi Lali…" at bounding box center [189, 339] width 83 height 21
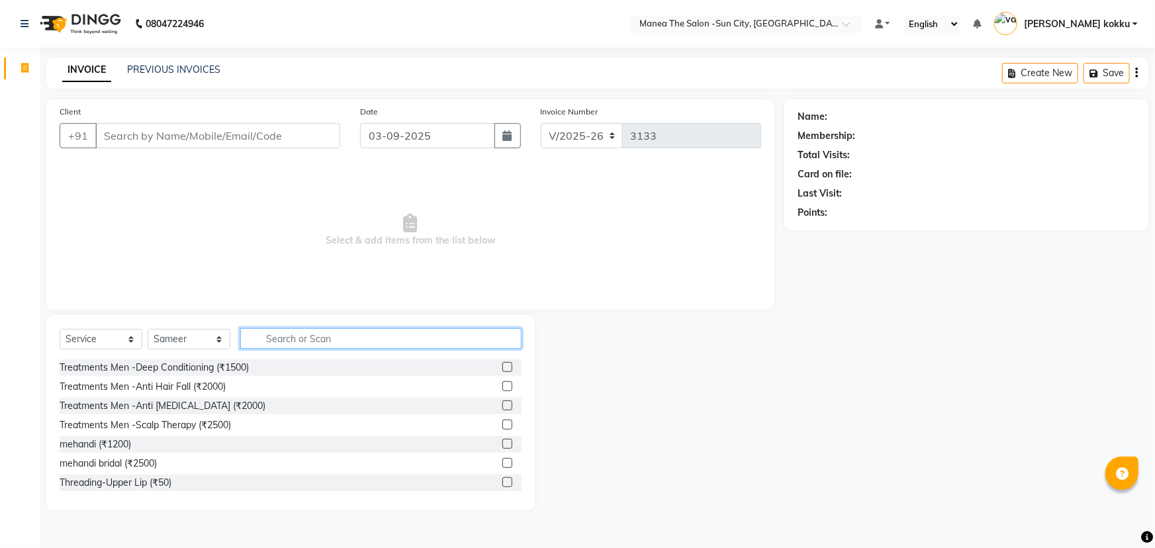
click at [314, 344] on input "text" at bounding box center [380, 338] width 281 height 21
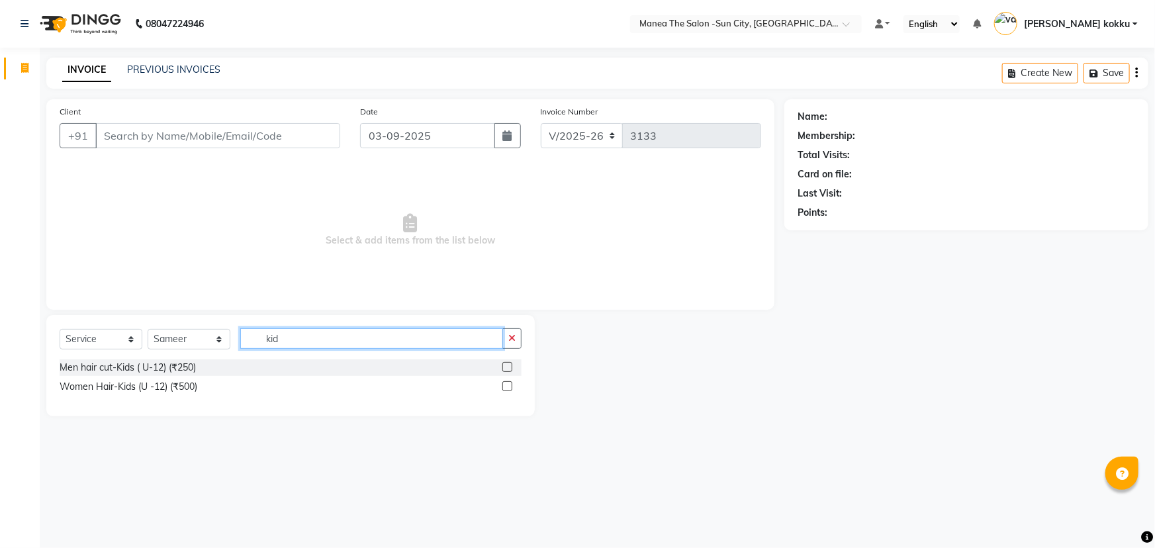
type input "kid"
click at [507, 367] on label at bounding box center [508, 367] width 10 height 10
click at [507, 367] on input "checkbox" at bounding box center [507, 367] width 9 height 9
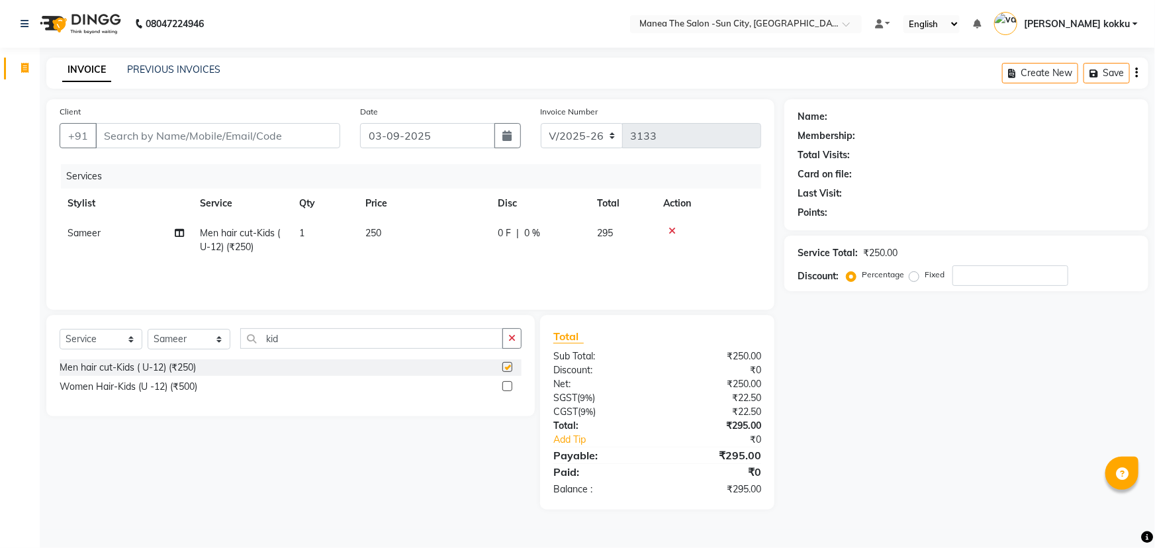
checkbox input "false"
click at [308, 140] on input "Client" at bounding box center [217, 135] width 245 height 25
type input "9"
type input "0"
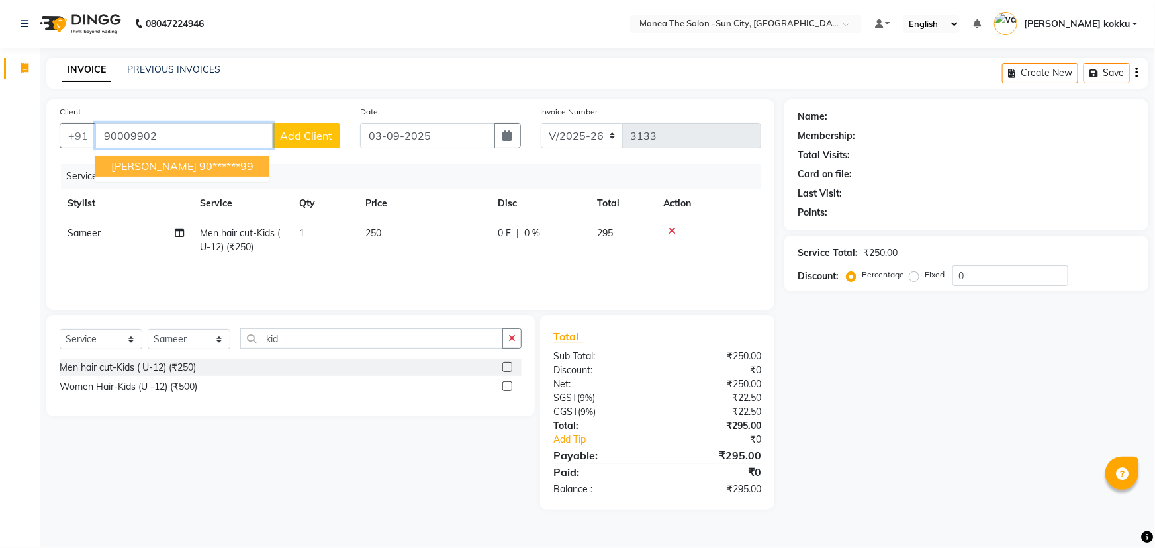
click at [201, 162] on ngb-highlight "90******99" at bounding box center [226, 166] width 54 height 13
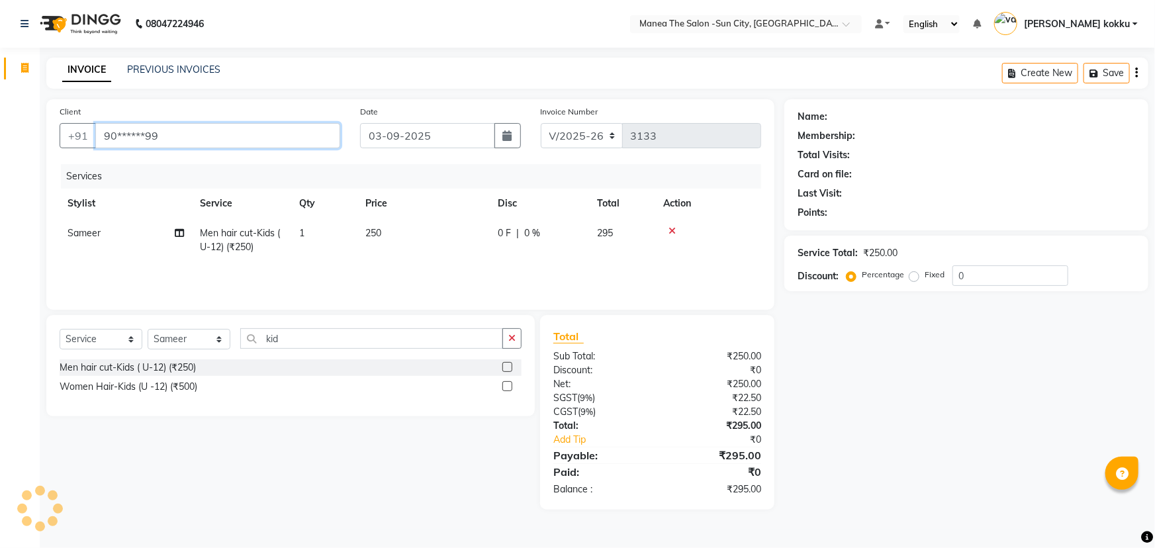
type input "90******99"
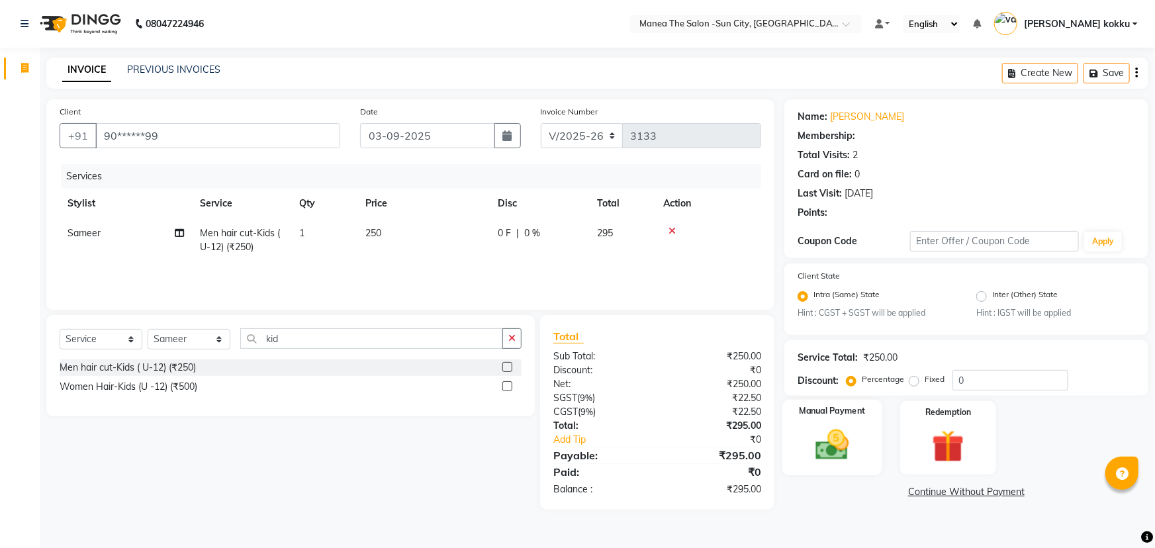
click at [854, 437] on img at bounding box center [833, 445] width 54 height 38
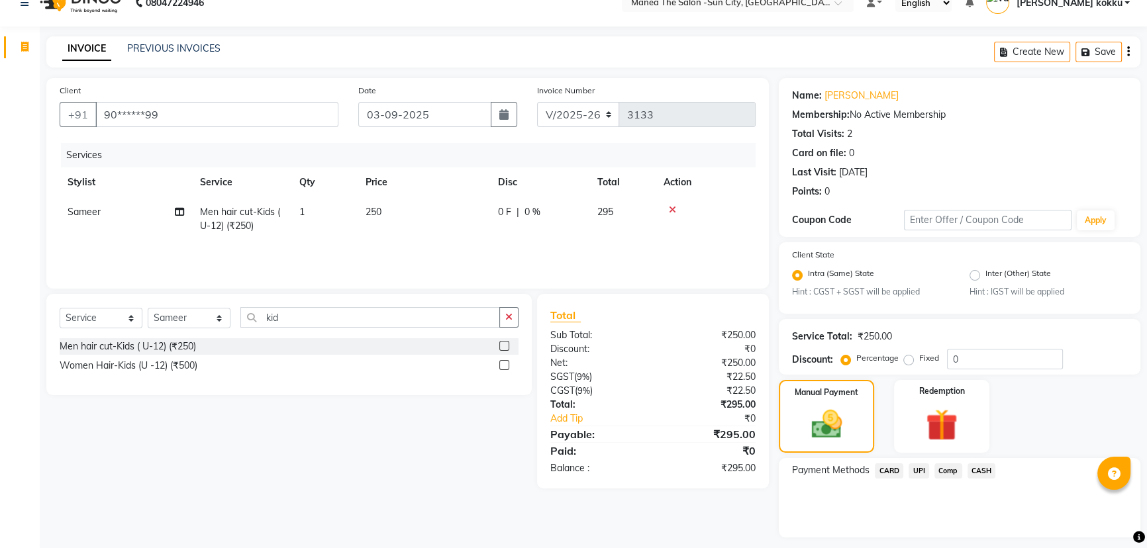
scroll to position [58, 0]
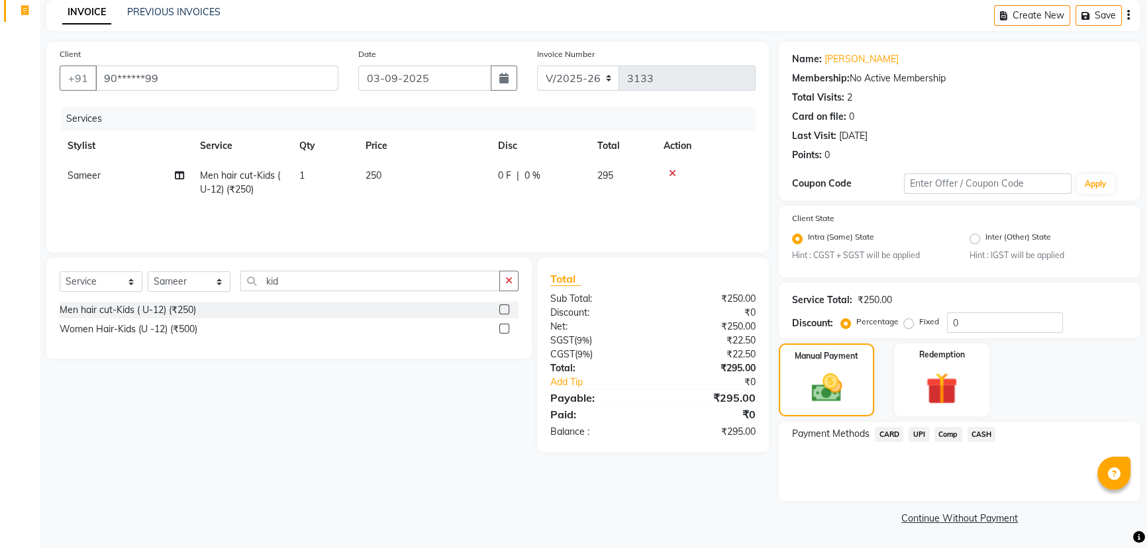
click at [919, 434] on span "UPI" at bounding box center [918, 434] width 21 height 15
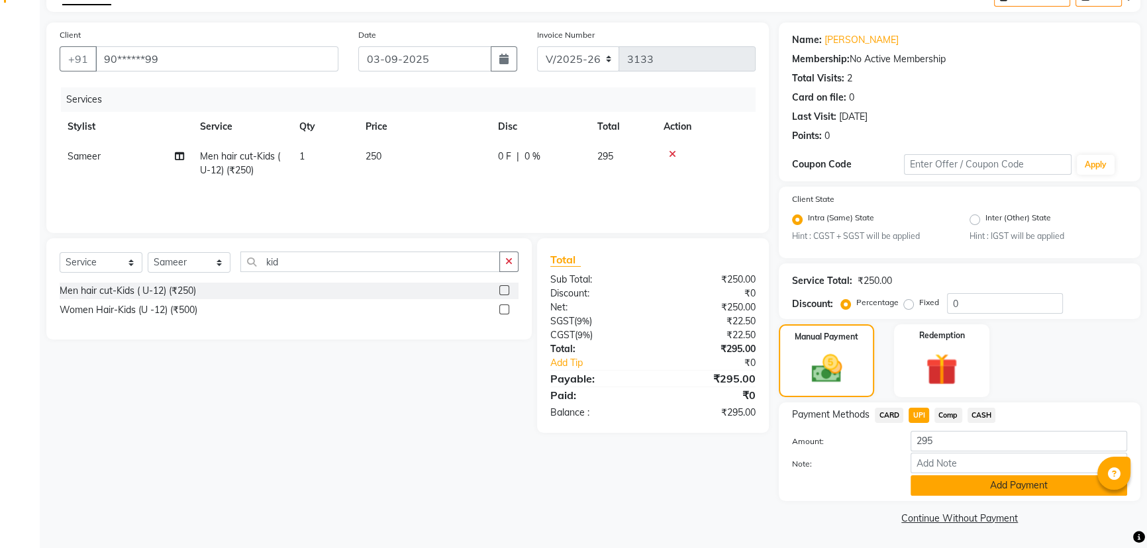
click at [994, 486] on button "Add Payment" at bounding box center [1018, 485] width 217 height 21
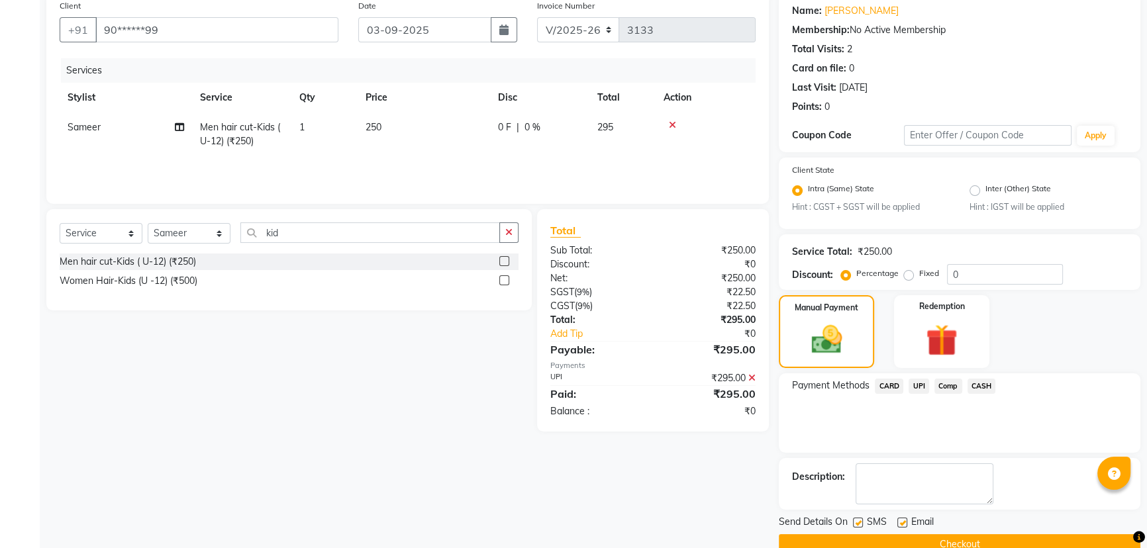
scroll to position [132, 0]
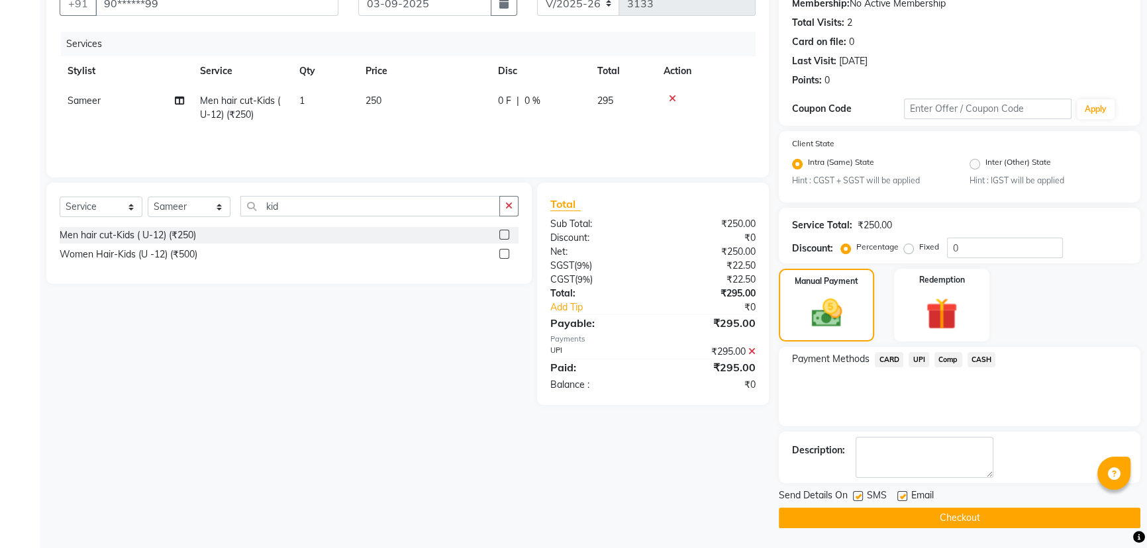
drag, startPoint x: 856, startPoint y: 496, endPoint x: 906, endPoint y: 498, distance: 49.7
click at [859, 497] on label at bounding box center [858, 496] width 10 height 10
click at [859, 497] on input "checkbox" at bounding box center [857, 497] width 9 height 9
checkbox input "false"
click at [905, 497] on label at bounding box center [902, 496] width 10 height 10
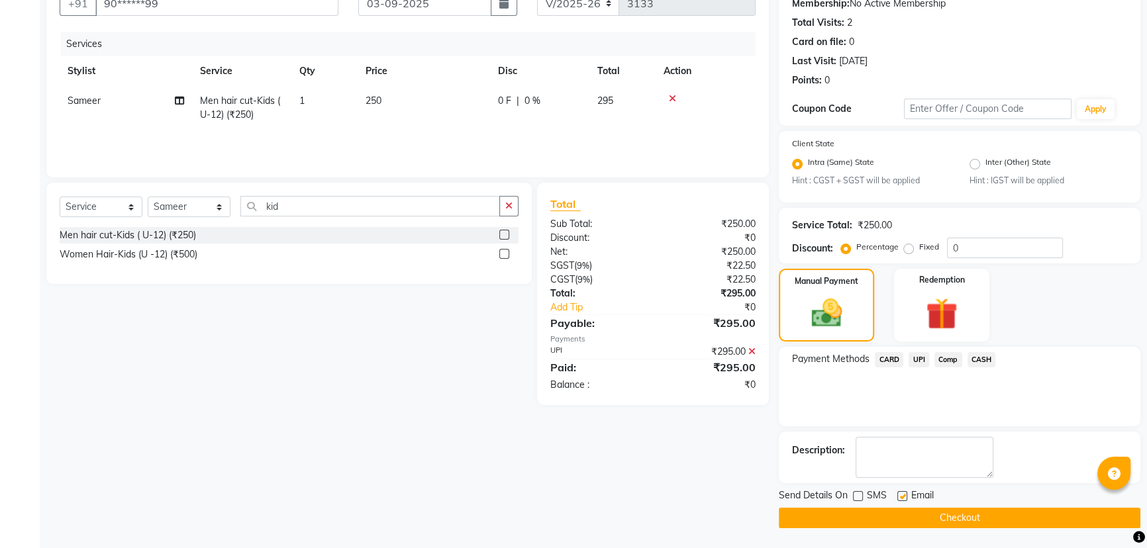
click at [905, 497] on input "checkbox" at bounding box center [901, 497] width 9 height 9
checkbox input "false"
click at [953, 518] on button "Checkout" at bounding box center [959, 518] width 361 height 21
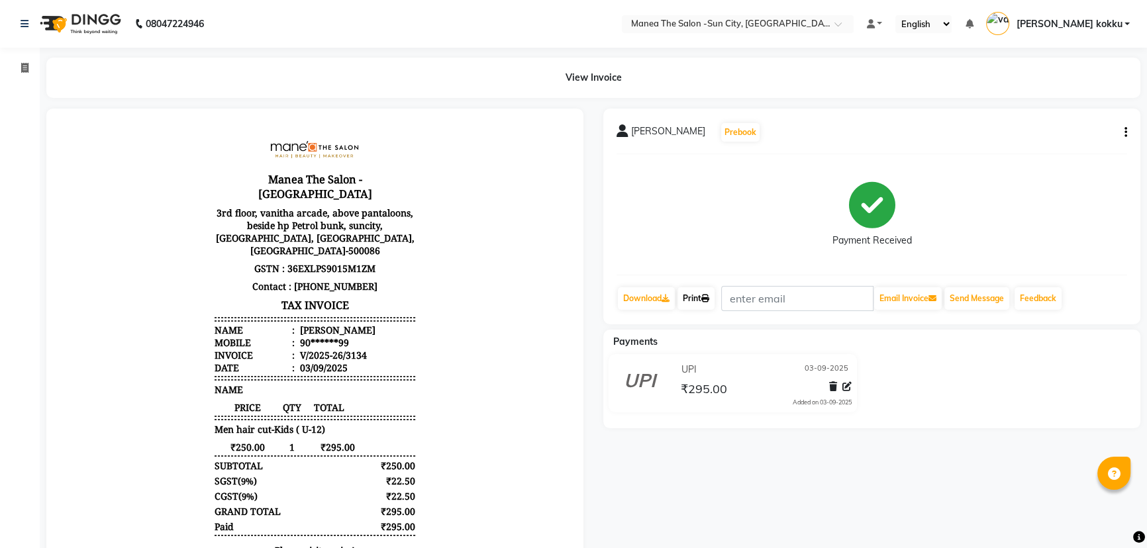
click at [698, 297] on link "Print" at bounding box center [695, 298] width 37 height 23
click at [30, 65] on span at bounding box center [24, 68] width 23 height 15
select select "5822"
select select "service"
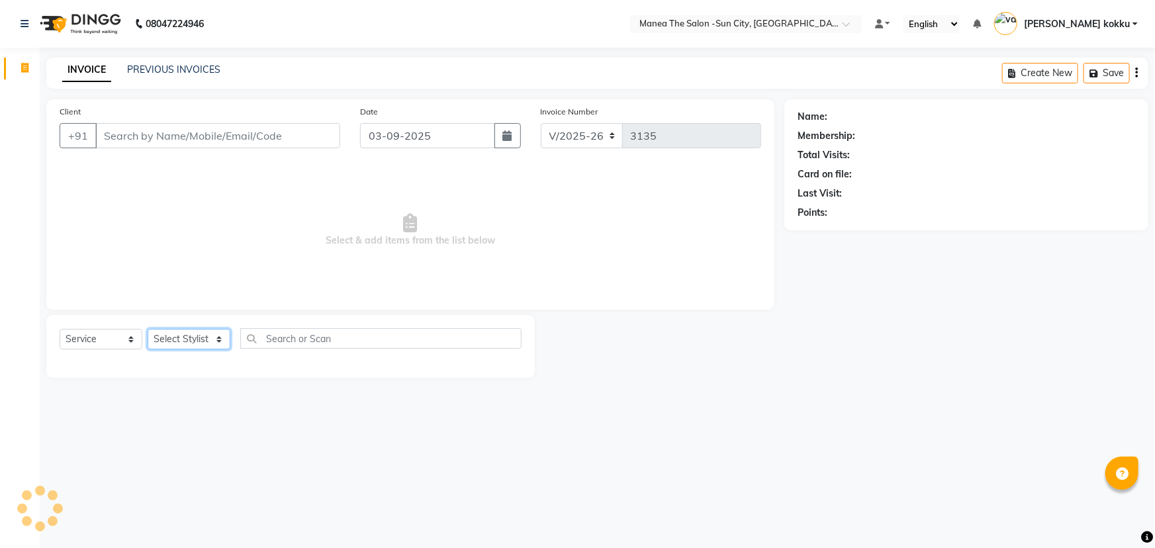
click at [203, 341] on select "Select Stylist" at bounding box center [189, 339] width 83 height 21
click at [203, 339] on select "Select Stylist" at bounding box center [189, 339] width 83 height 21
click at [177, 338] on select "Select Stylist basanth kumar BHURA KHAN Chandrika Ikrar Kavya K sai sruthi Lali…" at bounding box center [189, 339] width 83 height 21
click at [324, 265] on span "Select & add items from the list below" at bounding box center [411, 230] width 702 height 132
click at [183, 344] on select "Select Stylist basanth kumar BHURA KHAN Chandrika Ikrar Kavya K sai sruthi Lali…" at bounding box center [189, 339] width 83 height 21
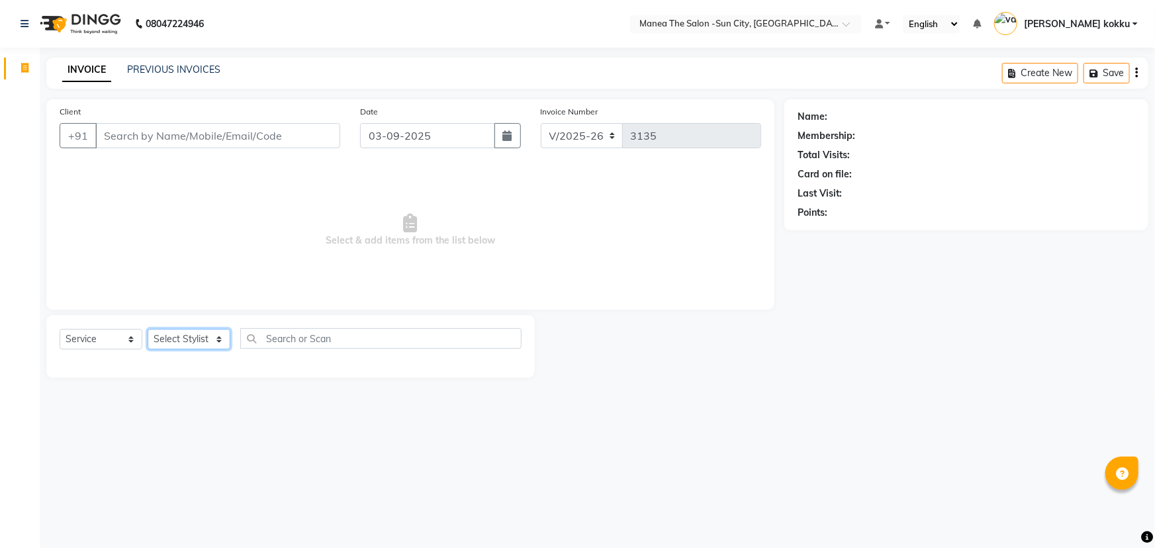
select select "82226"
click at [148, 329] on select "Select Stylist basanth kumar BHURA KHAN Chandrika Ikrar Kavya K sai sruthi Lali…" at bounding box center [189, 339] width 83 height 21
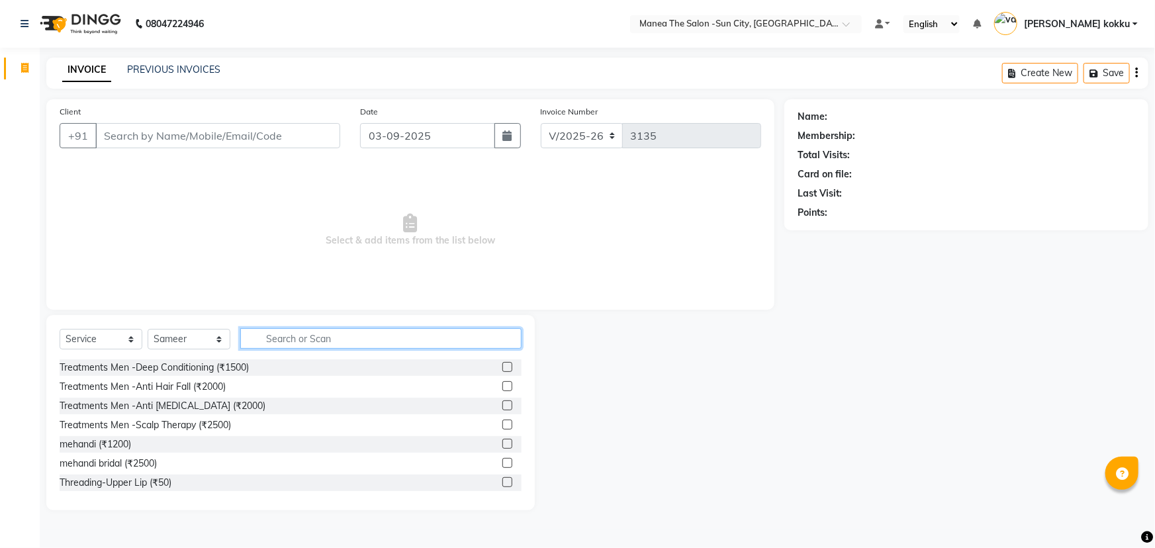
click at [283, 332] on input "text" at bounding box center [380, 338] width 281 height 21
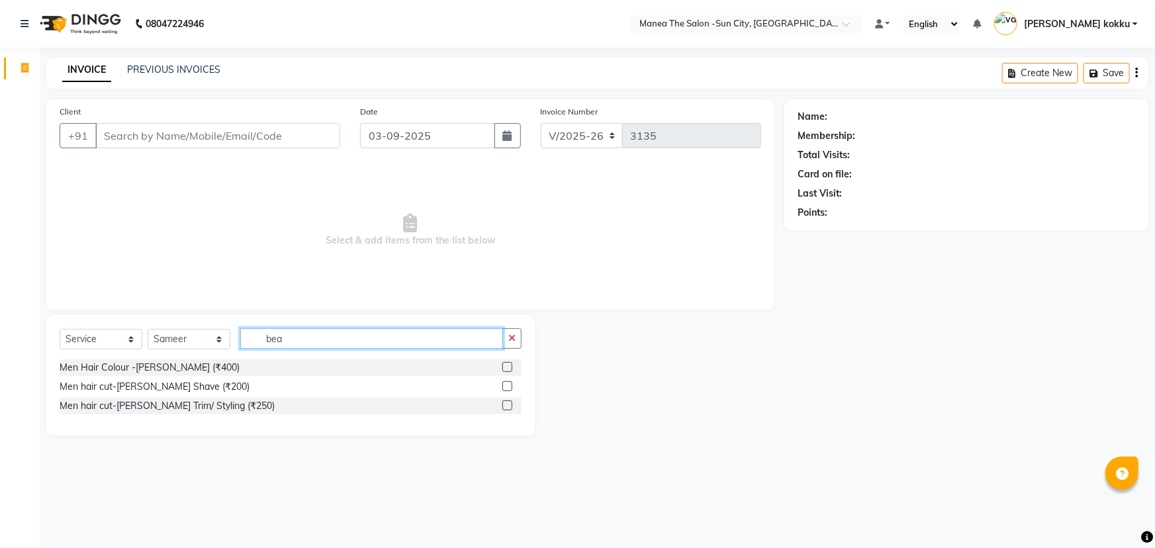
type input "bea"
click at [510, 407] on label at bounding box center [508, 406] width 10 height 10
click at [510, 407] on input "checkbox" at bounding box center [507, 406] width 9 height 9
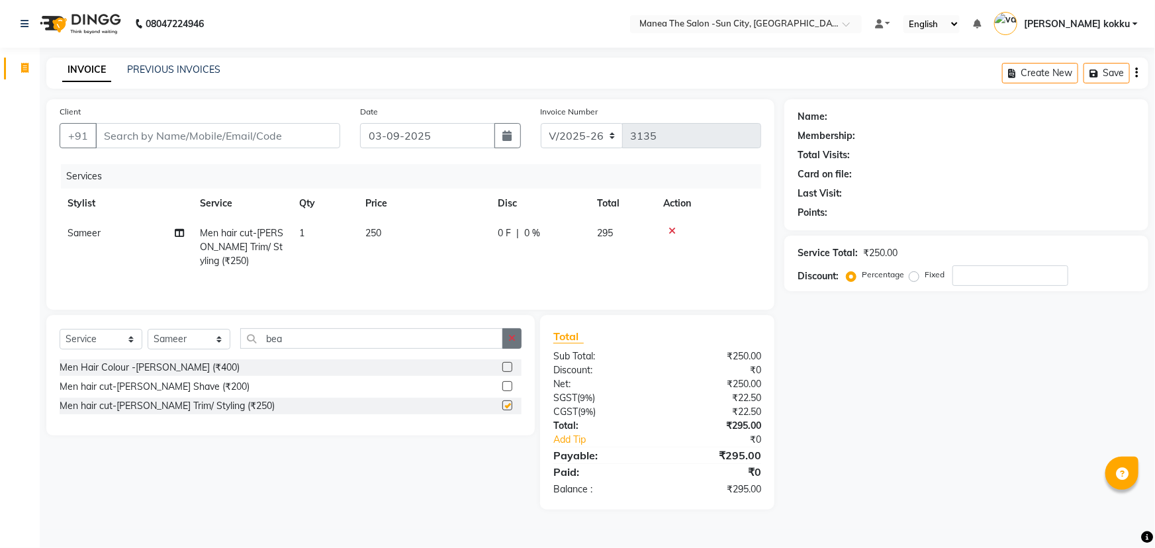
checkbox input "false"
click at [514, 337] on icon "button" at bounding box center [511, 338] width 7 height 9
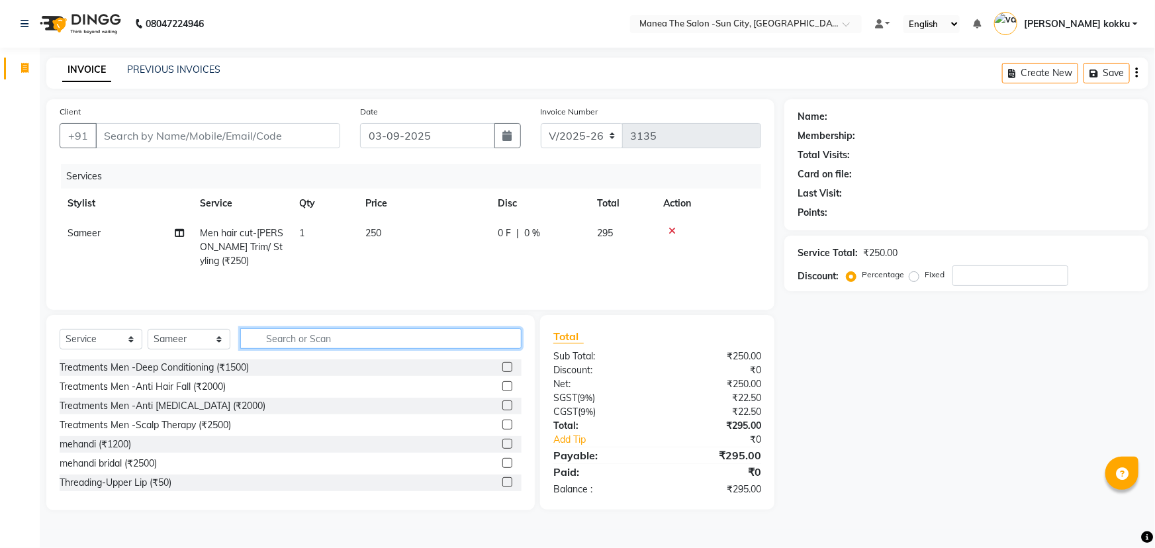
click at [405, 334] on input "text" at bounding box center [380, 338] width 281 height 21
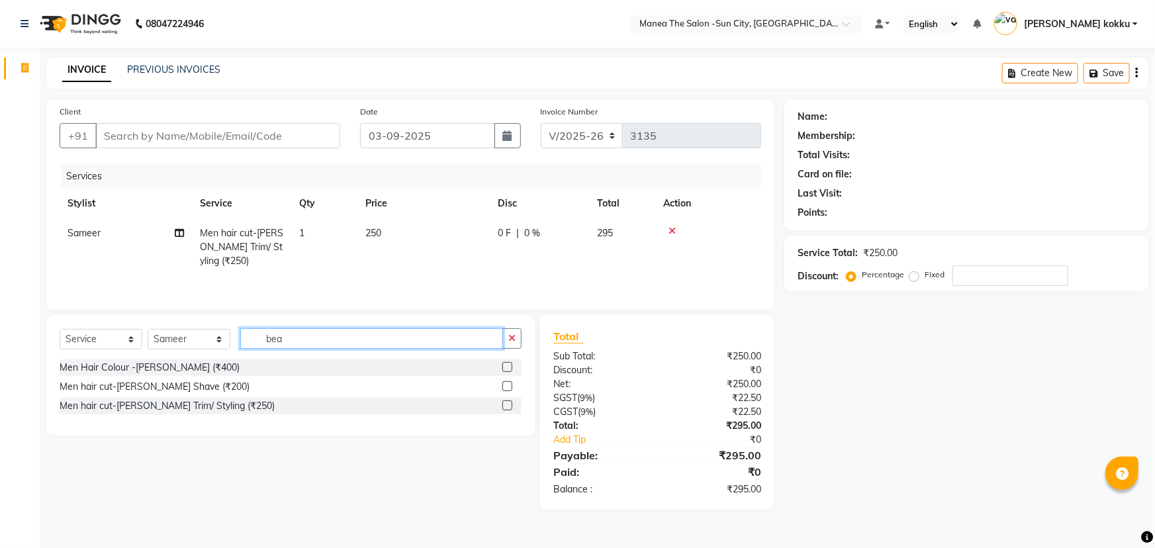
type input "bea"
click at [671, 232] on icon at bounding box center [672, 230] width 7 height 9
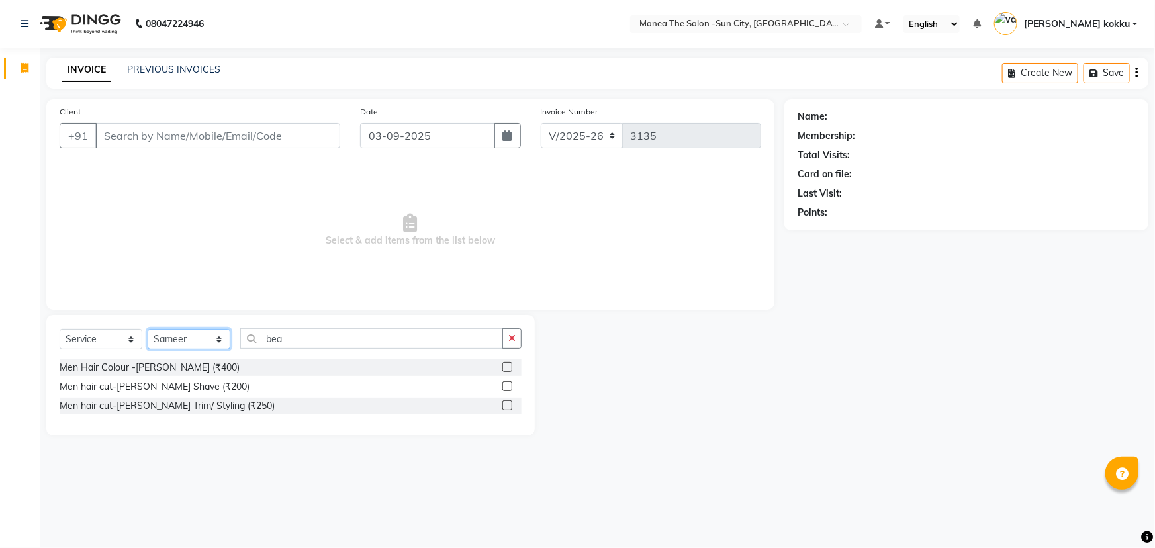
click at [212, 338] on select "Select Stylist basanth kumar BHURA KHAN Chandrika Ikrar Kavya K sai sruthi Lali…" at bounding box center [189, 339] width 83 height 21
select select "85974"
click at [148, 329] on select "Select Stylist basanth kumar BHURA KHAN Chandrika Ikrar Kavya K sai sruthi Lali…" at bounding box center [189, 339] width 83 height 21
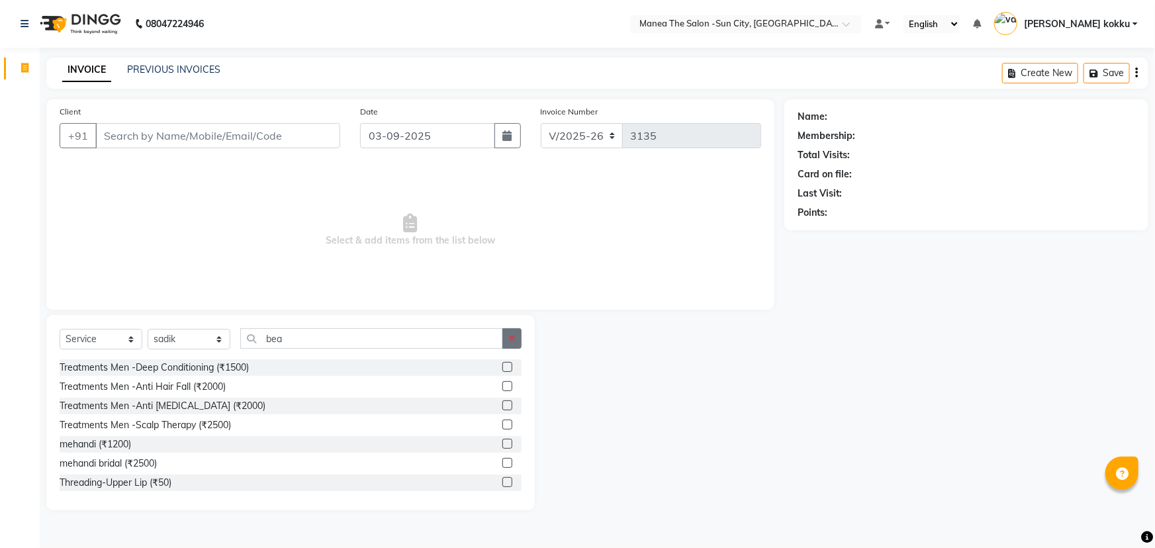
click at [516, 340] on button "button" at bounding box center [512, 338] width 19 height 21
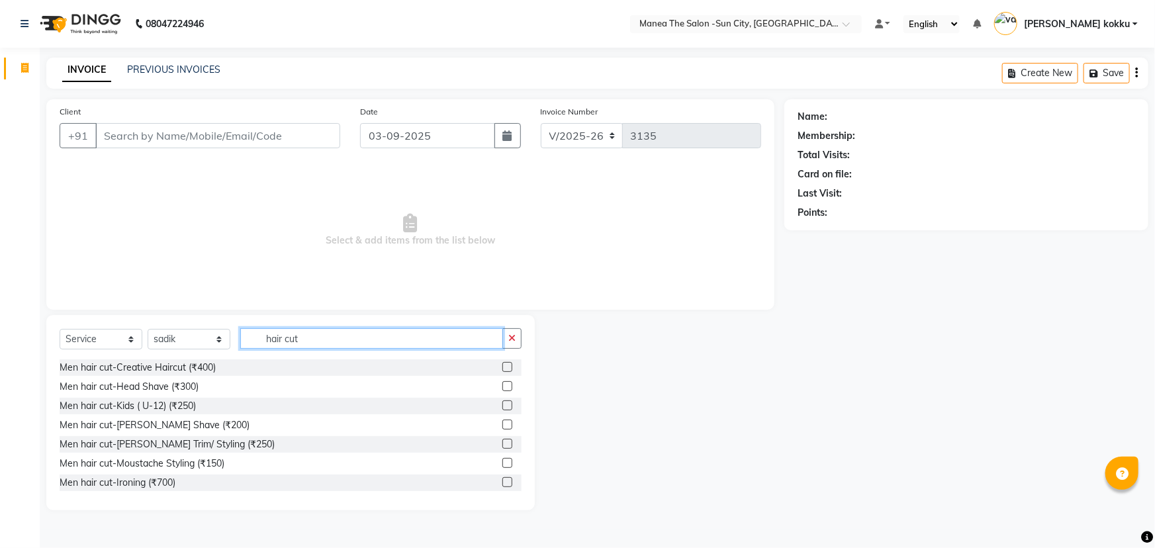
type input "hair cut"
click at [503, 365] on label at bounding box center [508, 367] width 10 height 10
click at [503, 365] on input "checkbox" at bounding box center [507, 367] width 9 height 9
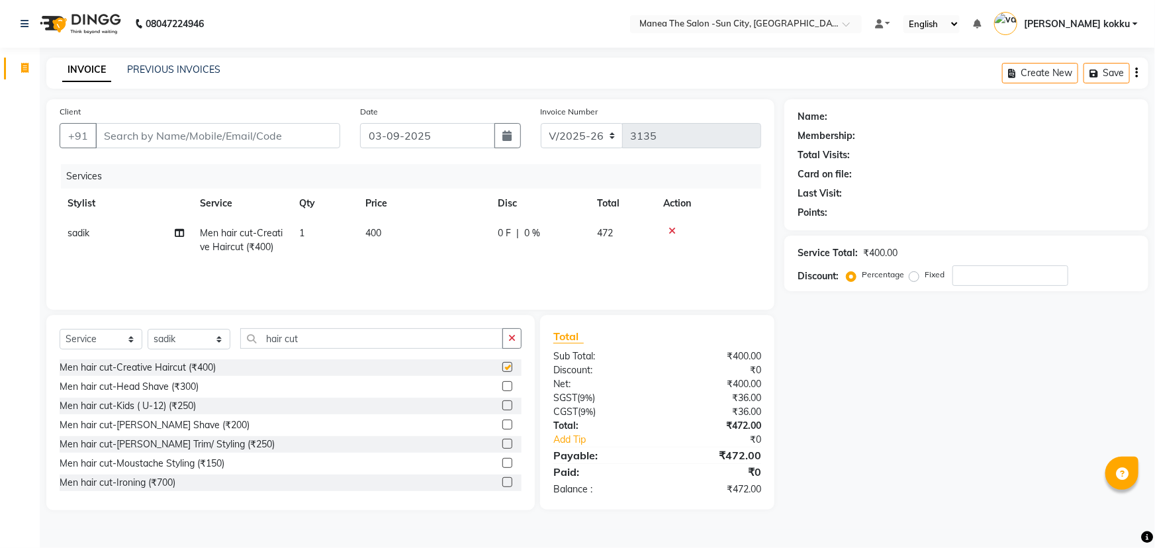
checkbox input "false"
click at [503, 440] on label at bounding box center [508, 444] width 10 height 10
click at [503, 440] on input "checkbox" at bounding box center [507, 444] width 9 height 9
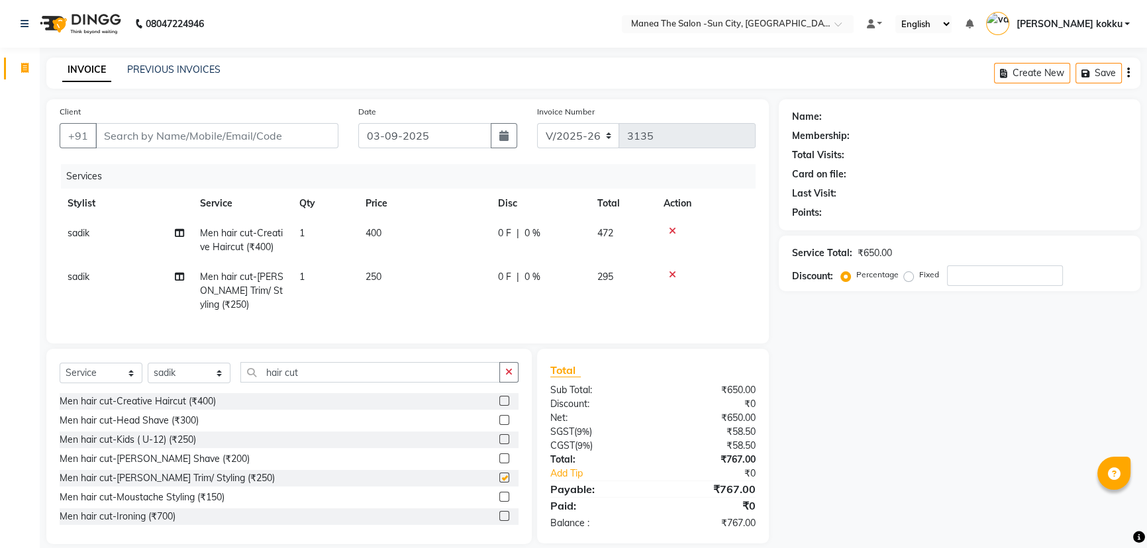
checkbox input "false"
click at [186, 124] on input "Client" at bounding box center [216, 135] width 243 height 25
type input "8"
type input "0"
type input "8095622444"
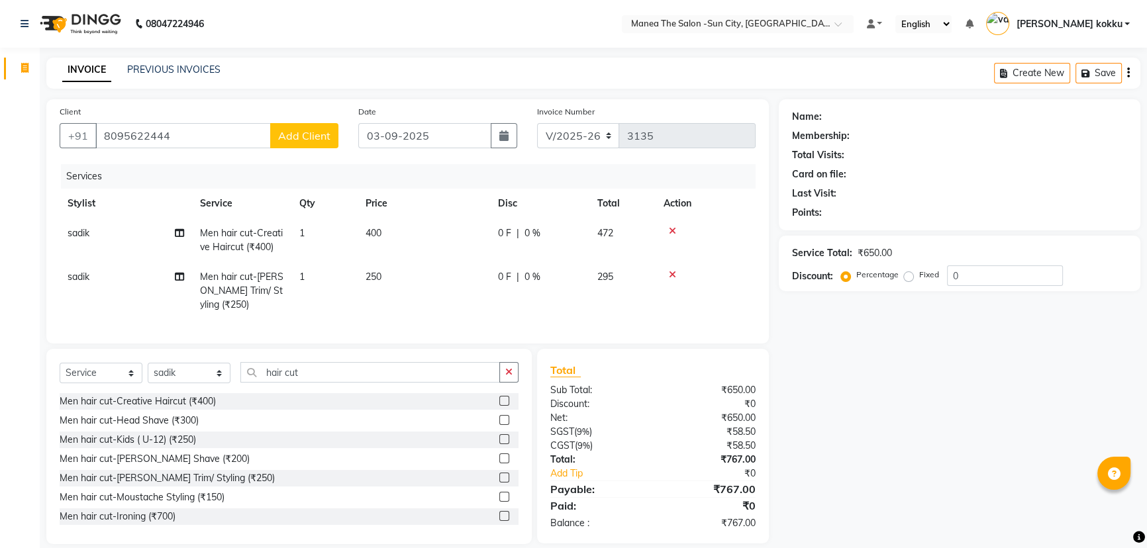
click at [317, 138] on span "Add Client" at bounding box center [304, 135] width 52 height 13
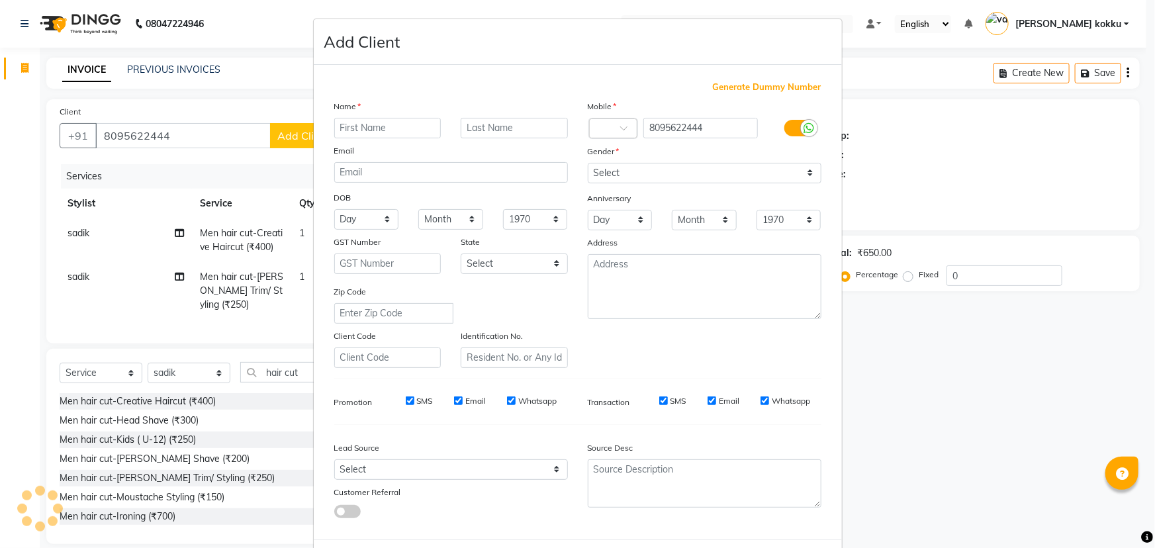
click at [344, 132] on input "text" at bounding box center [387, 128] width 107 height 21
type input "Anupam"
click at [608, 168] on select "Select [DEMOGRAPHIC_DATA] [DEMOGRAPHIC_DATA] Other Prefer Not To Say" at bounding box center [705, 173] width 234 height 21
select select "[DEMOGRAPHIC_DATA]"
click at [588, 163] on select "Select [DEMOGRAPHIC_DATA] [DEMOGRAPHIC_DATA] Other Prefer Not To Say" at bounding box center [705, 173] width 234 height 21
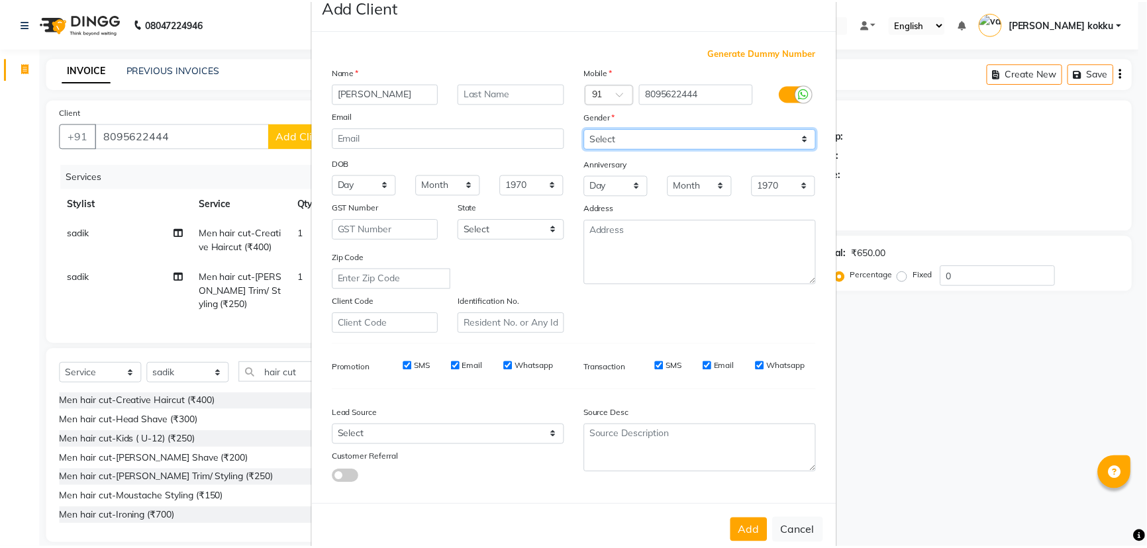
scroll to position [66, 0]
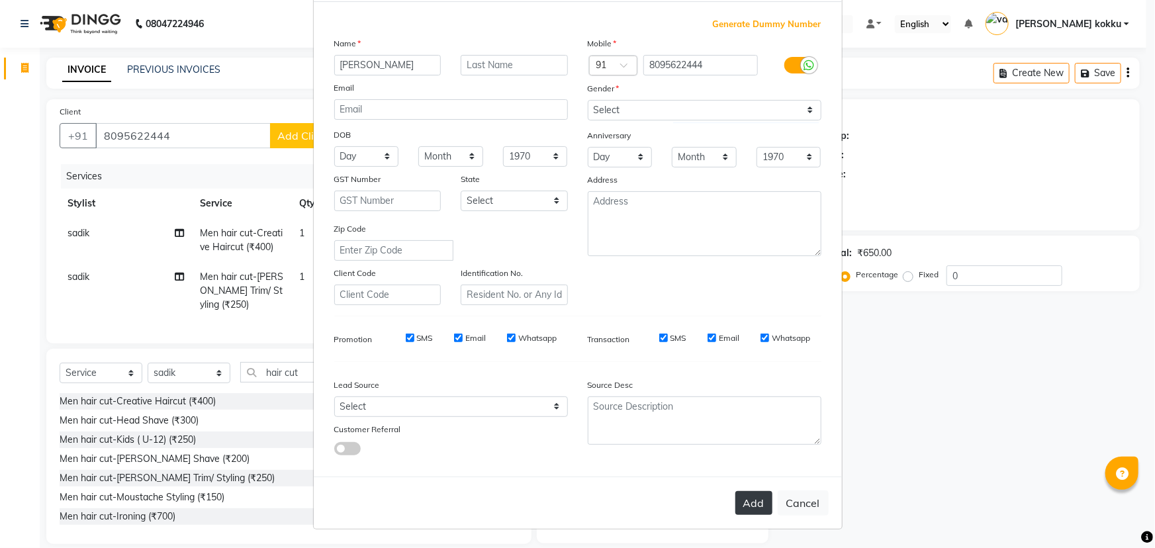
click at [755, 506] on button "Add" at bounding box center [754, 503] width 37 height 24
type input "80******44"
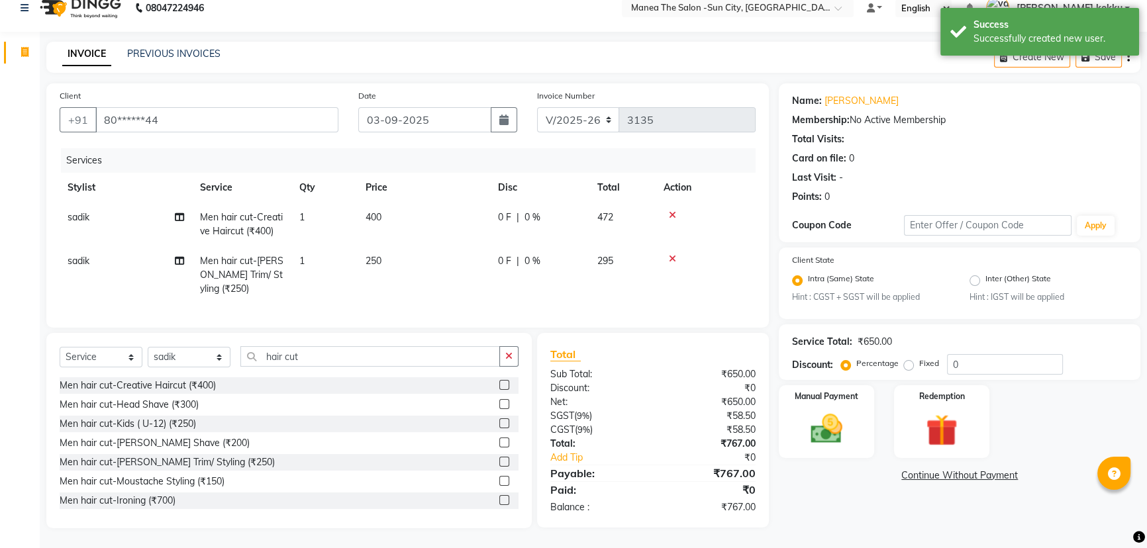
scroll to position [25, 0]
click at [815, 420] on img at bounding box center [827, 429] width 54 height 38
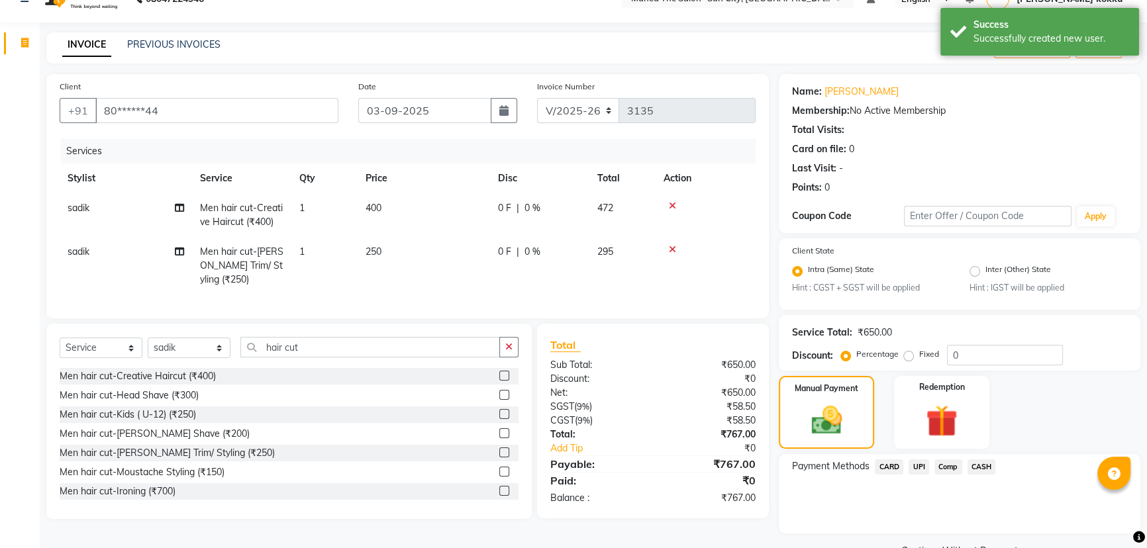
click at [919, 467] on span "UPI" at bounding box center [918, 466] width 21 height 15
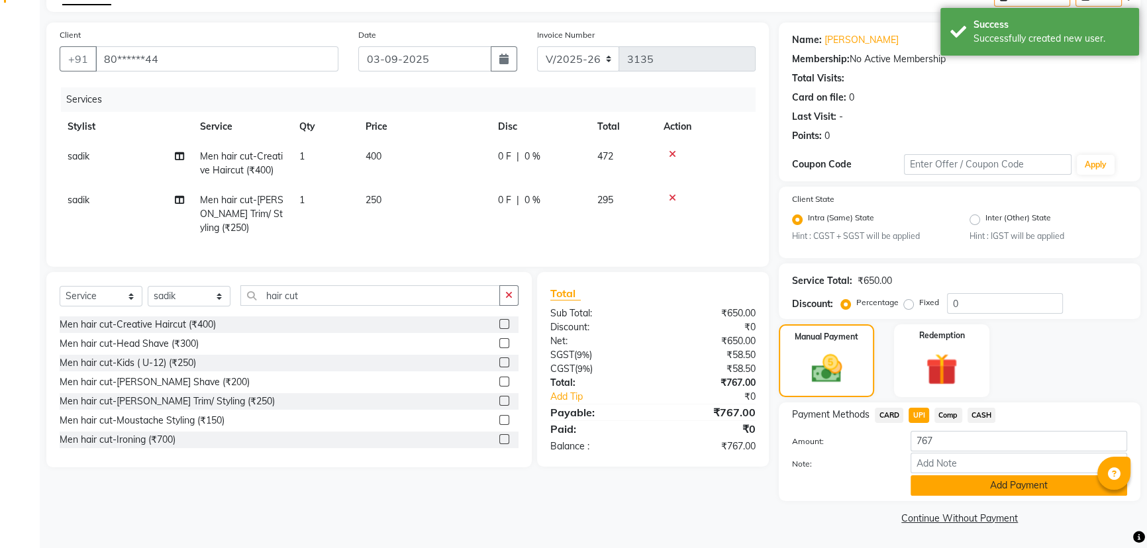
click at [959, 477] on button "Add Payment" at bounding box center [1018, 485] width 217 height 21
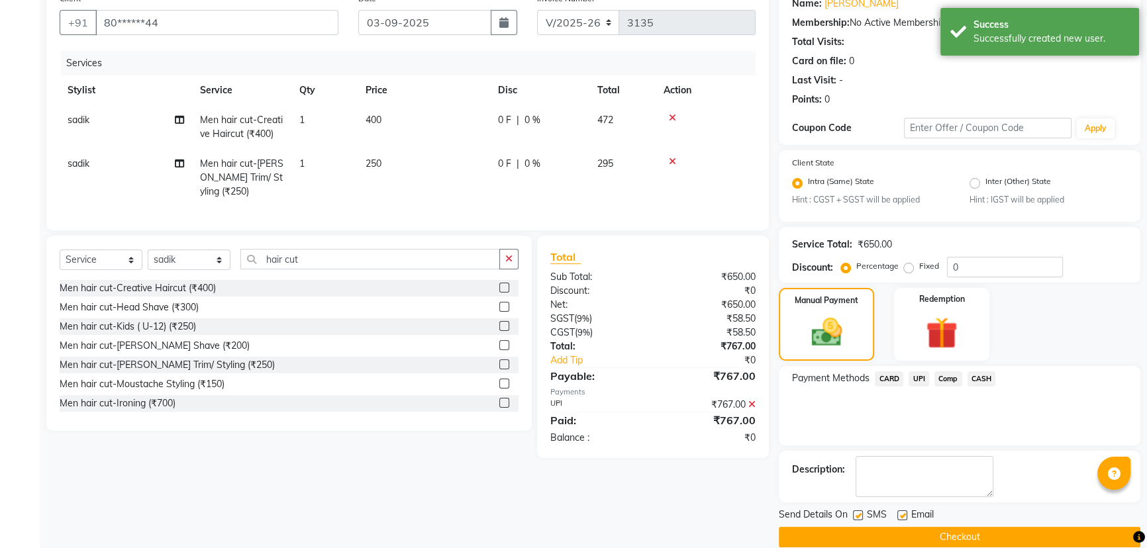
scroll to position [132, 0]
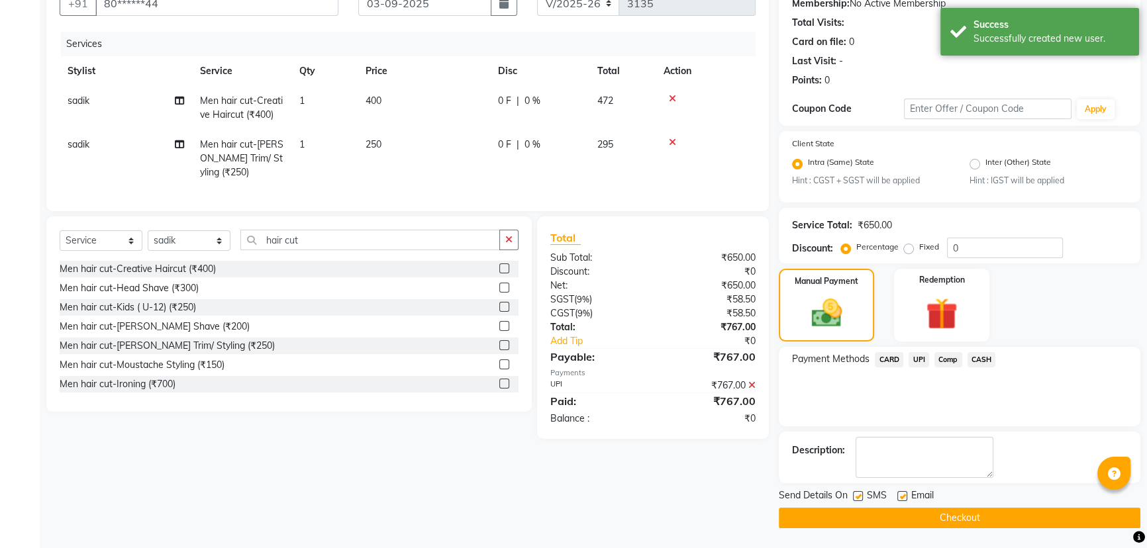
click at [859, 495] on label at bounding box center [858, 496] width 10 height 10
click at [859, 495] on input "checkbox" at bounding box center [857, 497] width 9 height 9
checkbox input "false"
click at [916, 518] on button "Checkout" at bounding box center [959, 518] width 361 height 21
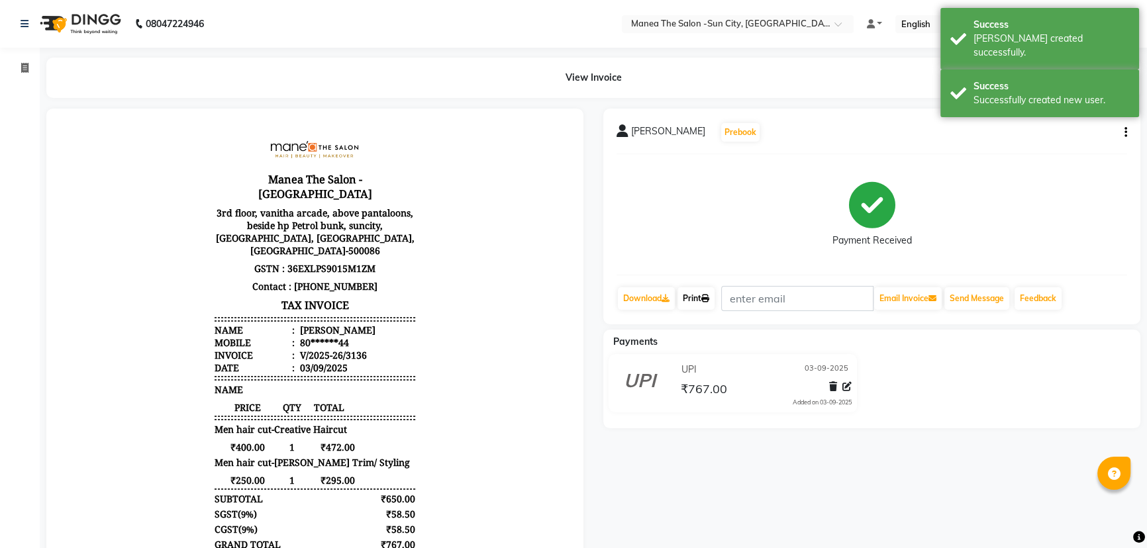
click at [689, 297] on link "Print" at bounding box center [695, 298] width 37 height 23
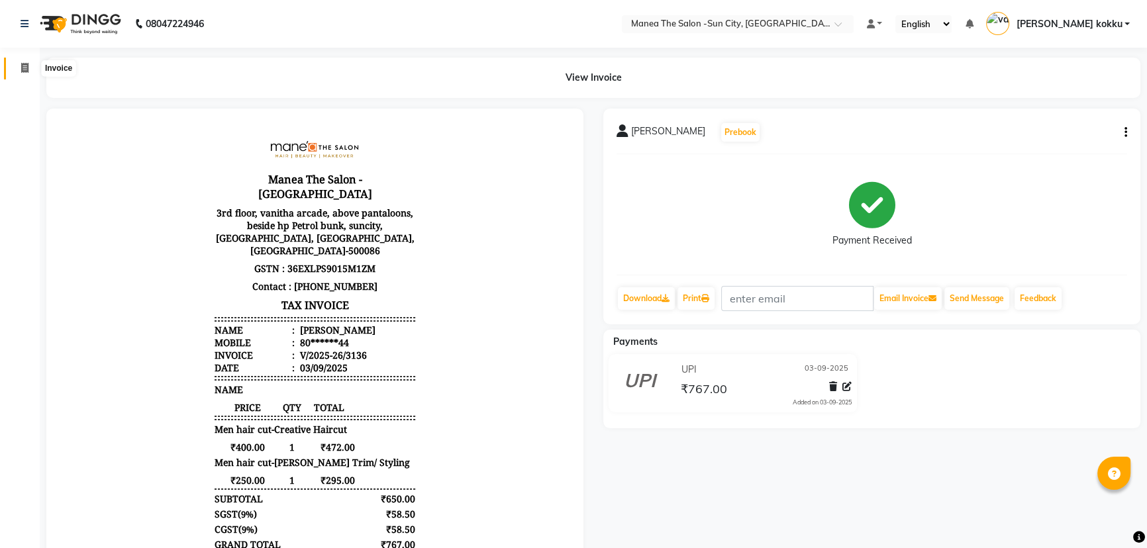
click at [25, 66] on icon at bounding box center [24, 68] width 7 height 10
select select "5822"
select select "service"
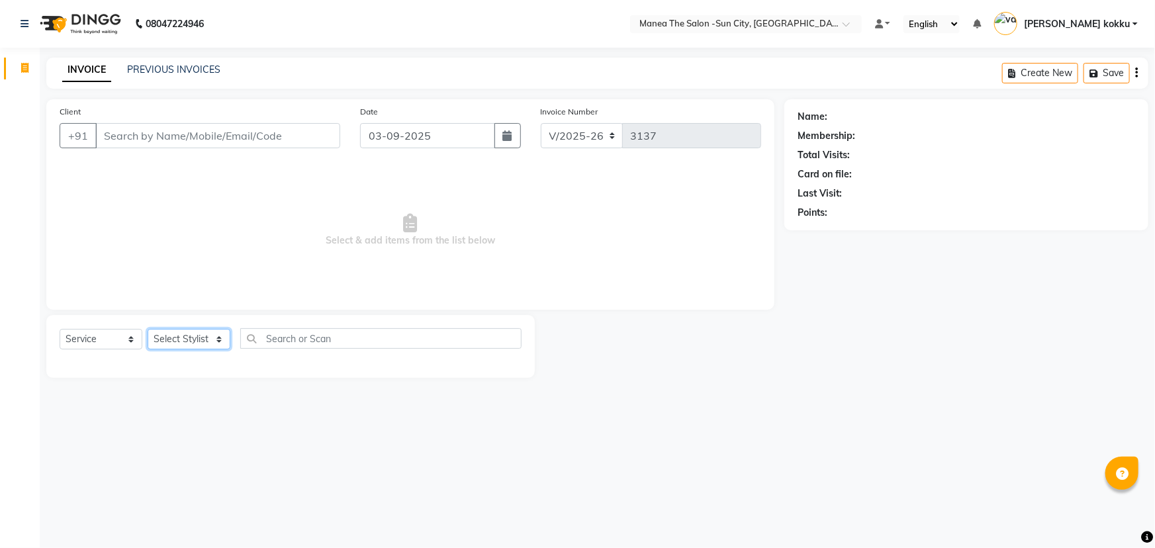
click at [181, 337] on select "Select Stylist basanth kumar BHURA KHAN Chandrika Ikrar Kavya K sai sruthi Lali…" at bounding box center [189, 339] width 83 height 21
select select "82226"
click at [148, 329] on select "Select Stylist basanth kumar BHURA KHAN Chandrika Ikrar Kavya K sai sruthi Lali…" at bounding box center [189, 339] width 83 height 21
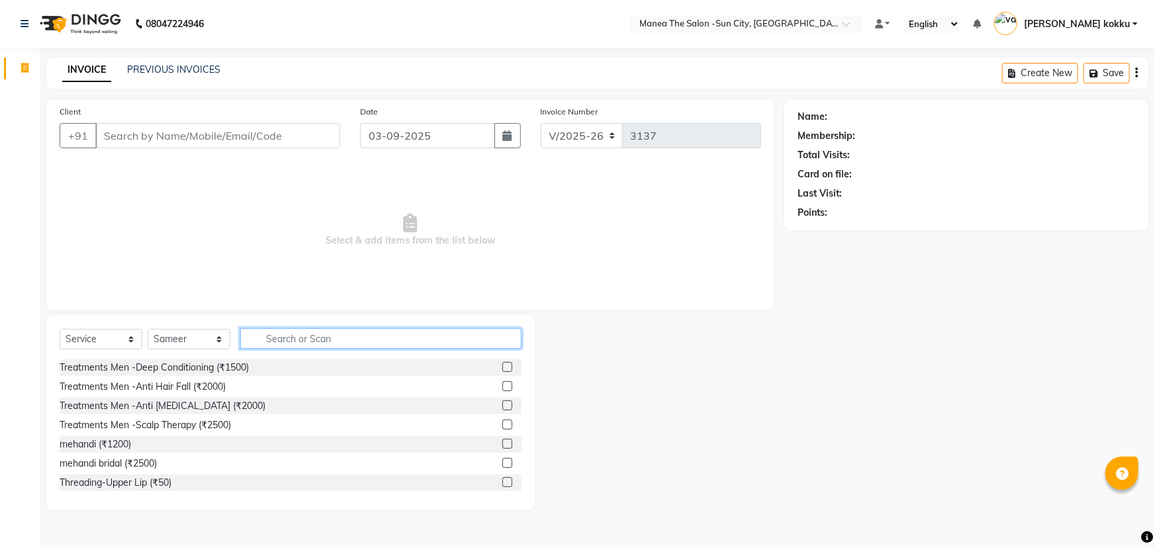
click at [303, 334] on input "text" at bounding box center [380, 338] width 281 height 21
type input "hair cut"
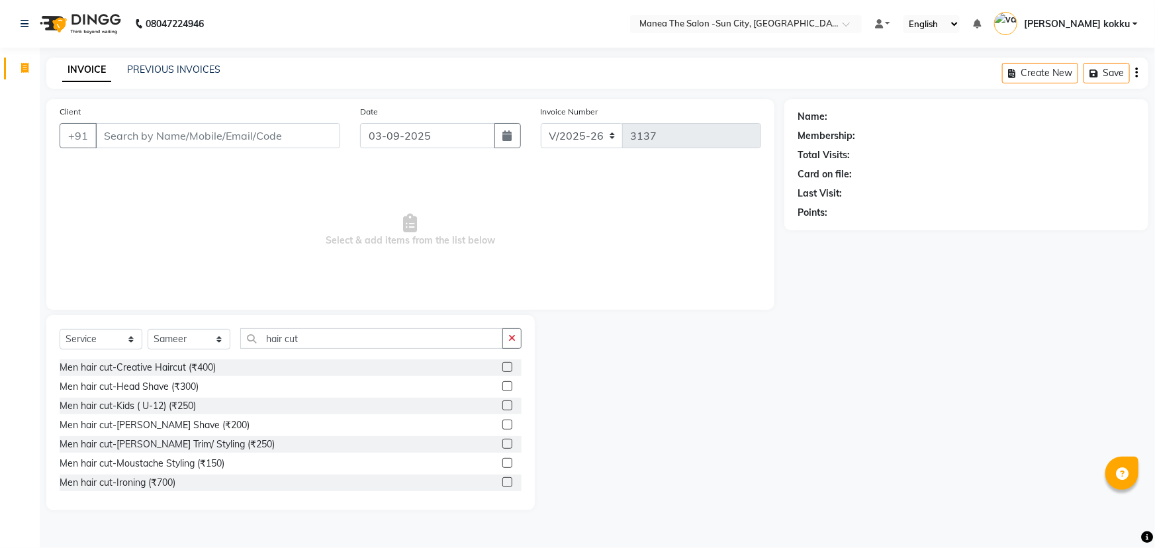
click at [503, 368] on label at bounding box center [508, 367] width 10 height 10
click at [503, 368] on input "checkbox" at bounding box center [507, 367] width 9 height 9
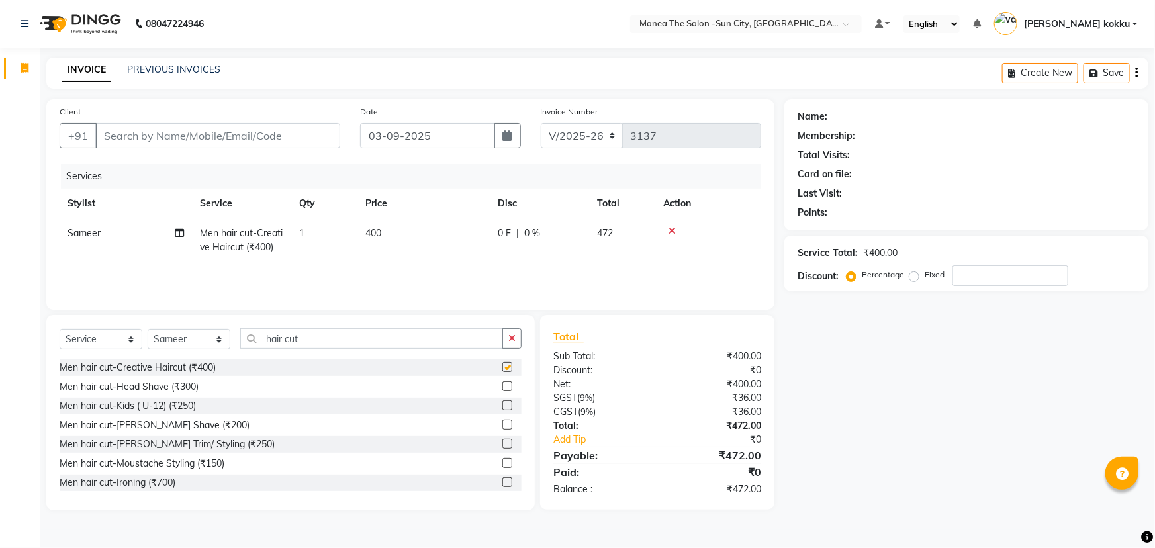
checkbox input "false"
click at [220, 135] on input "Client" at bounding box center [217, 135] width 245 height 25
type input "7"
type input "0"
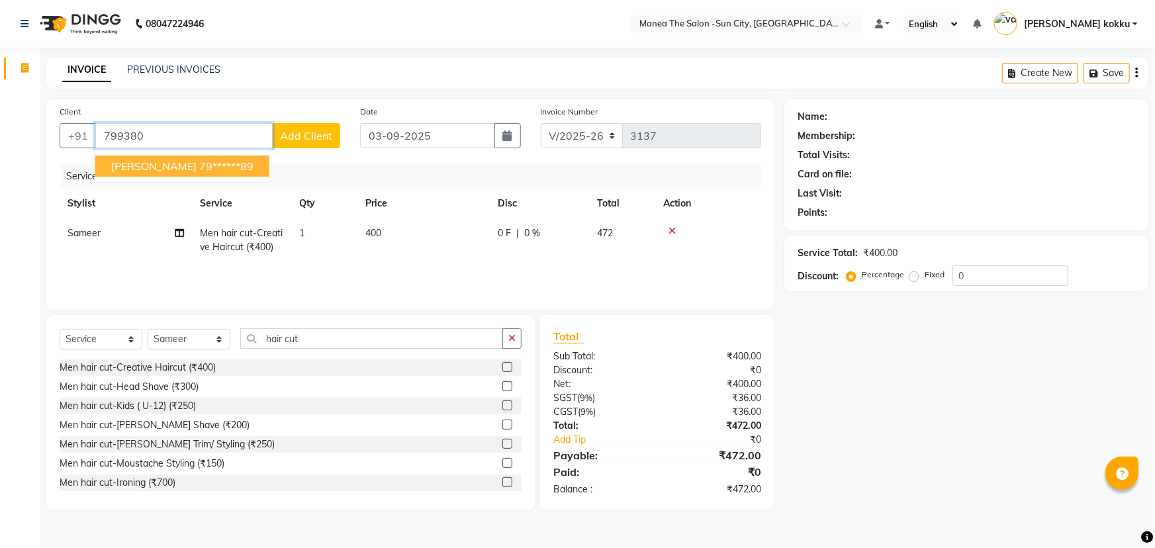
click at [199, 165] on ngb-highlight "79******89" at bounding box center [226, 166] width 54 height 13
type input "79******89"
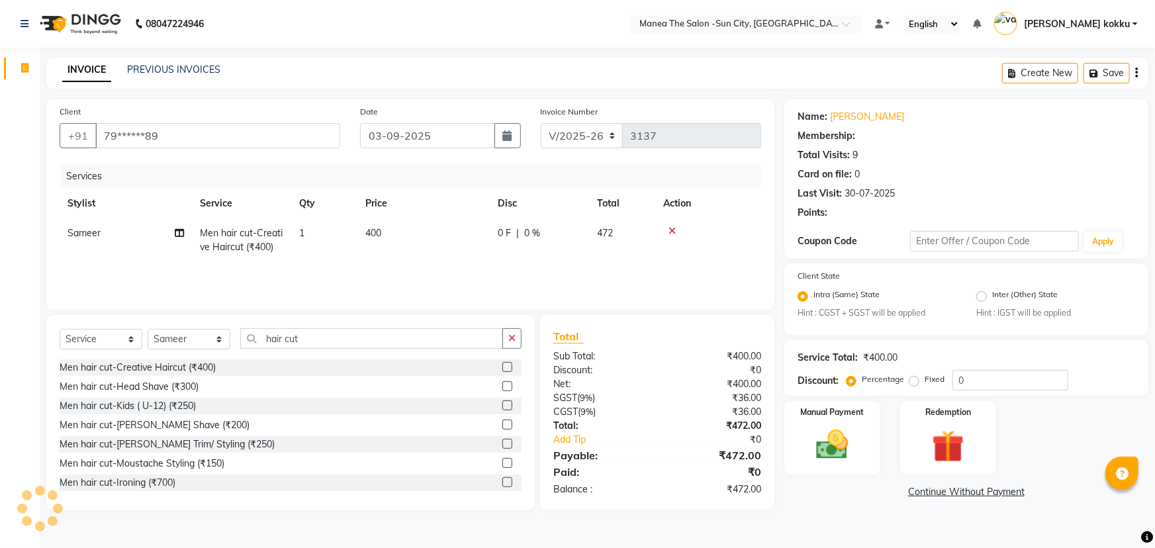
type input "20"
select select "1: Object"
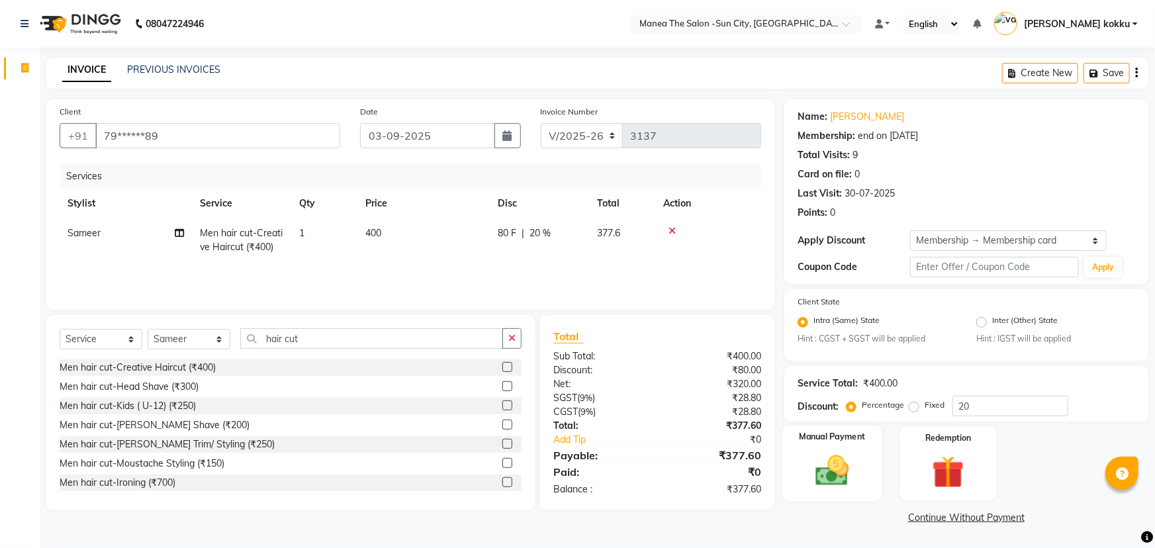
click at [842, 463] on img at bounding box center [833, 471] width 54 height 38
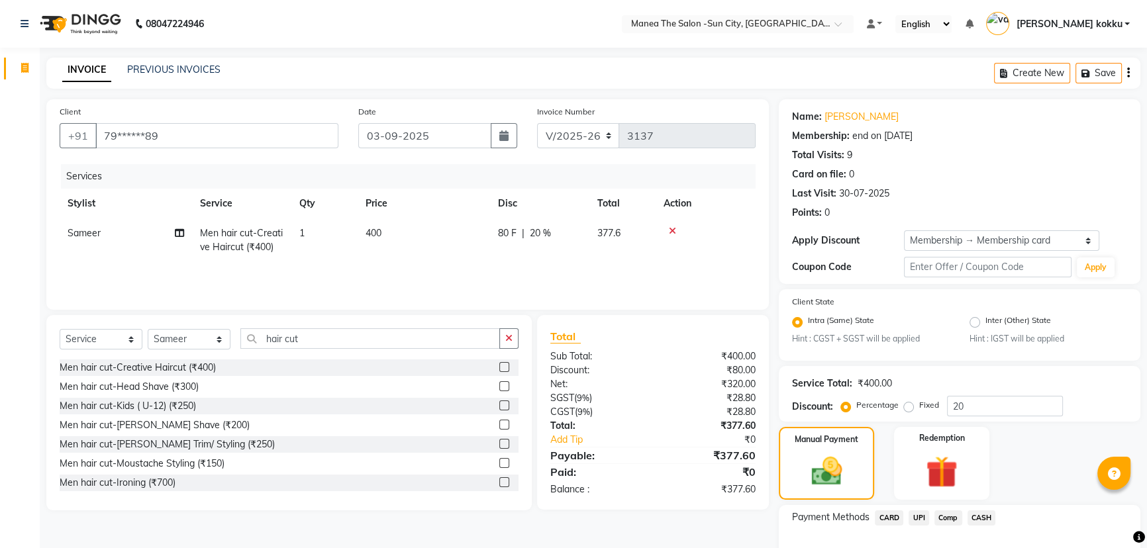
click at [915, 515] on span "UPI" at bounding box center [918, 517] width 21 height 15
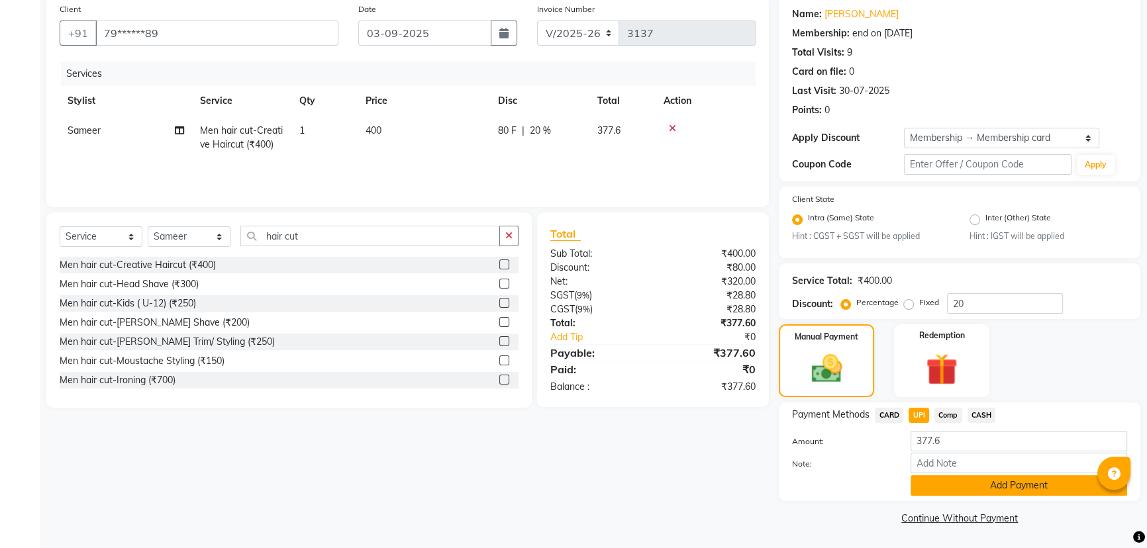
click at [960, 477] on button "Add Payment" at bounding box center [1018, 485] width 217 height 21
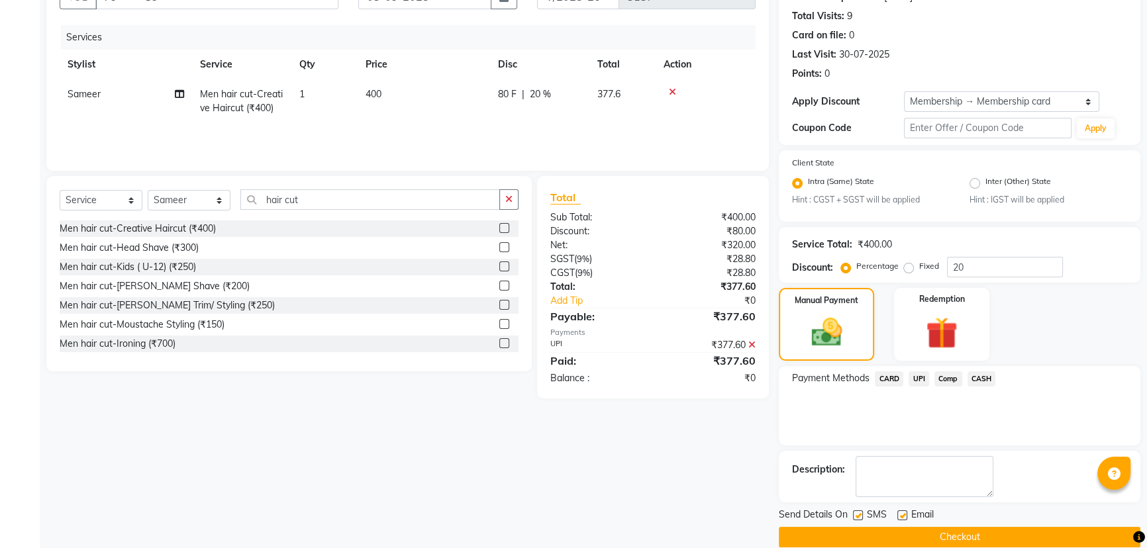
scroll to position [158, 0]
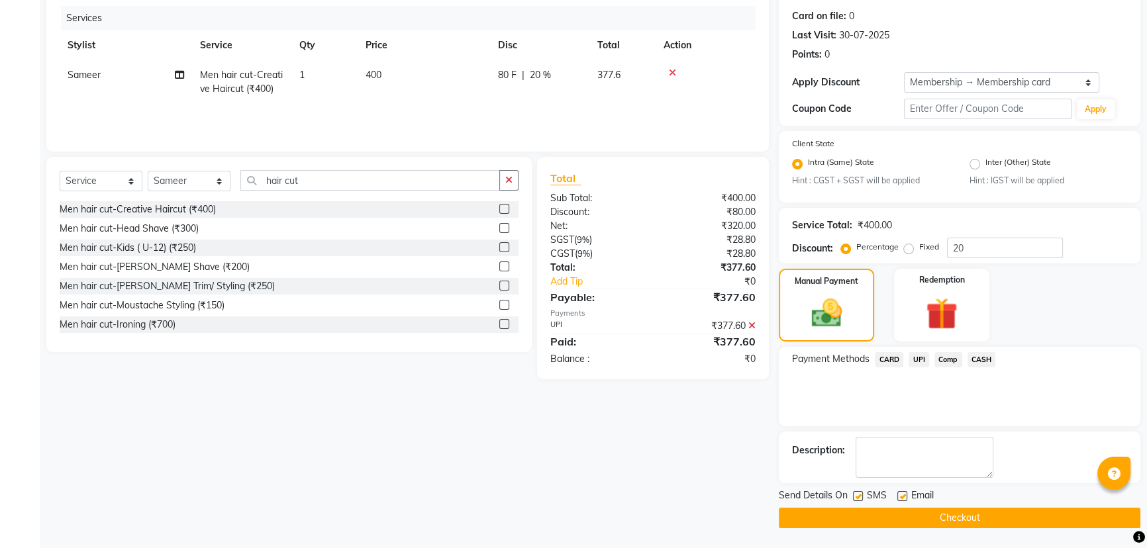
click at [859, 496] on label at bounding box center [858, 496] width 10 height 10
click at [859, 496] on input "checkbox" at bounding box center [857, 497] width 9 height 9
checkbox input "false"
click at [908, 510] on button "Checkout" at bounding box center [959, 518] width 361 height 21
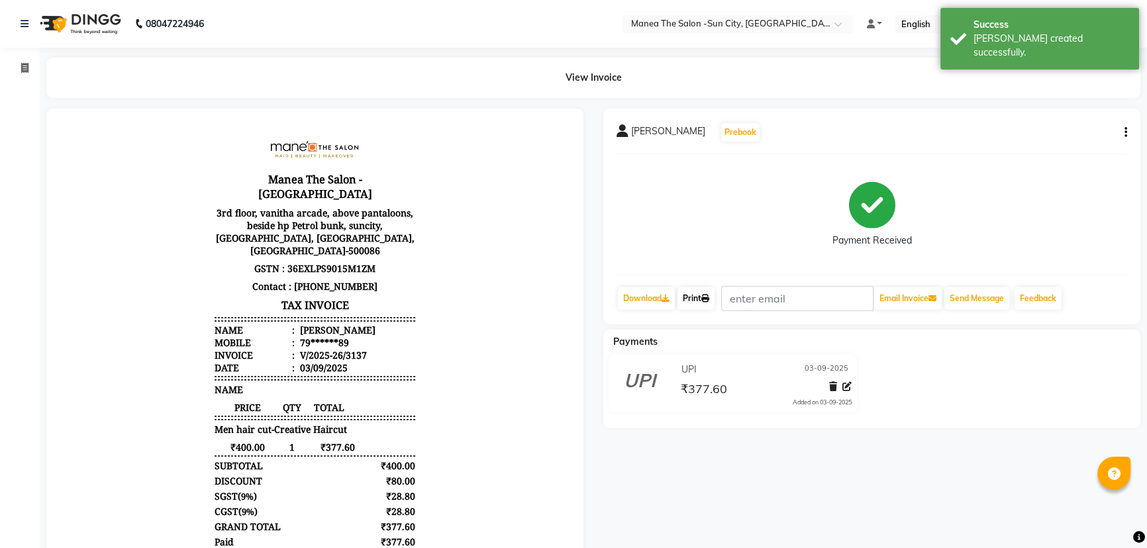
click at [687, 297] on link "Print" at bounding box center [695, 298] width 37 height 23
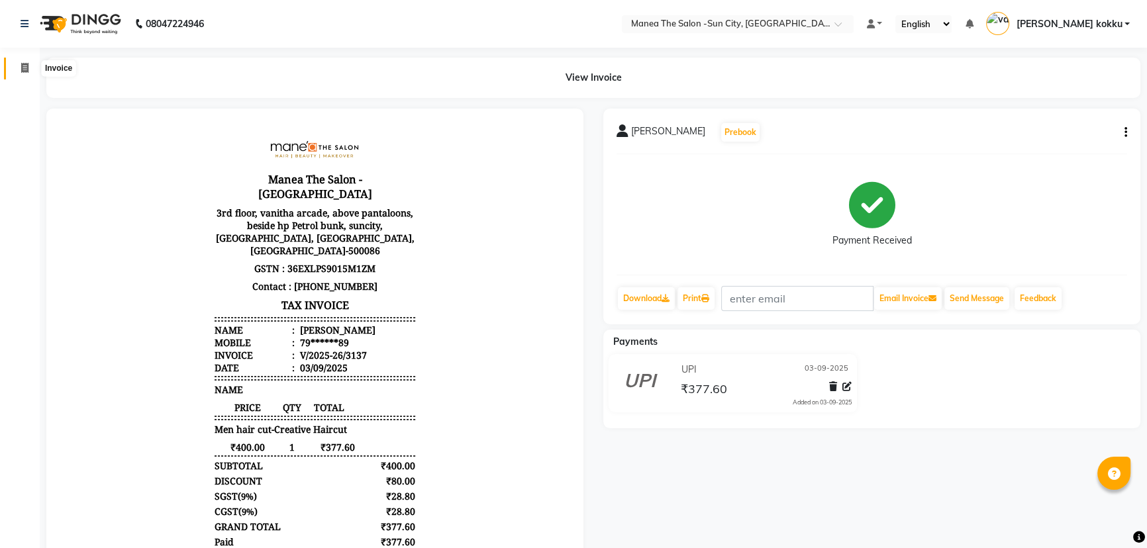
click at [25, 66] on icon at bounding box center [24, 68] width 7 height 10
select select "5822"
select select "service"
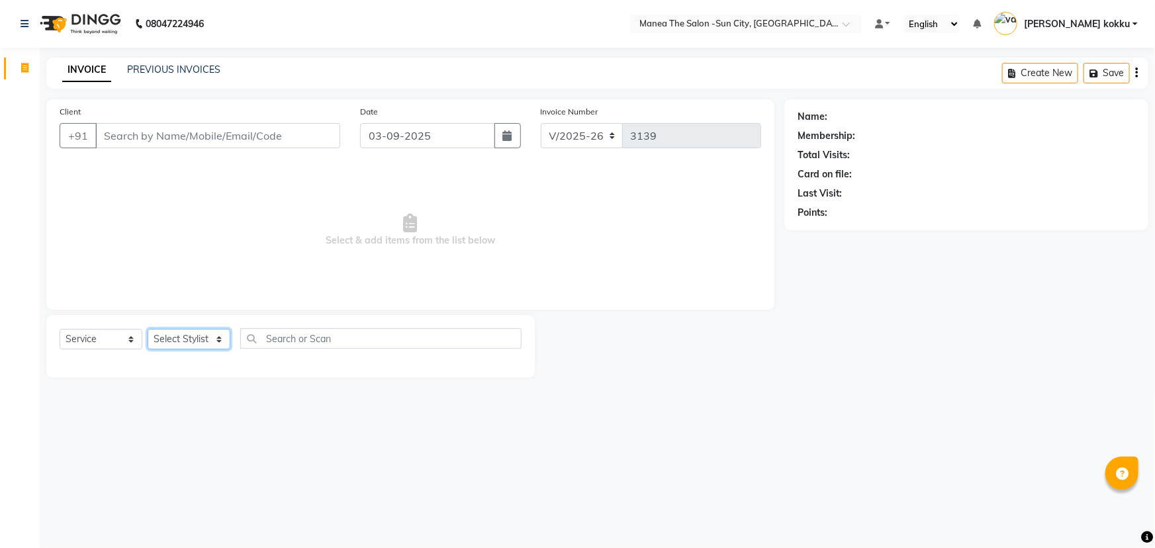
click at [223, 335] on select "Select Stylist basanth kumar BHURA KHAN Chandrika Ikrar Kavya K sai sruthi Lali…" at bounding box center [189, 339] width 83 height 21
select select "62892"
click at [148, 329] on select "Select Stylist basanth kumar BHURA KHAN Chandrika Ikrar Kavya K sai sruthi Lali…" at bounding box center [189, 339] width 83 height 21
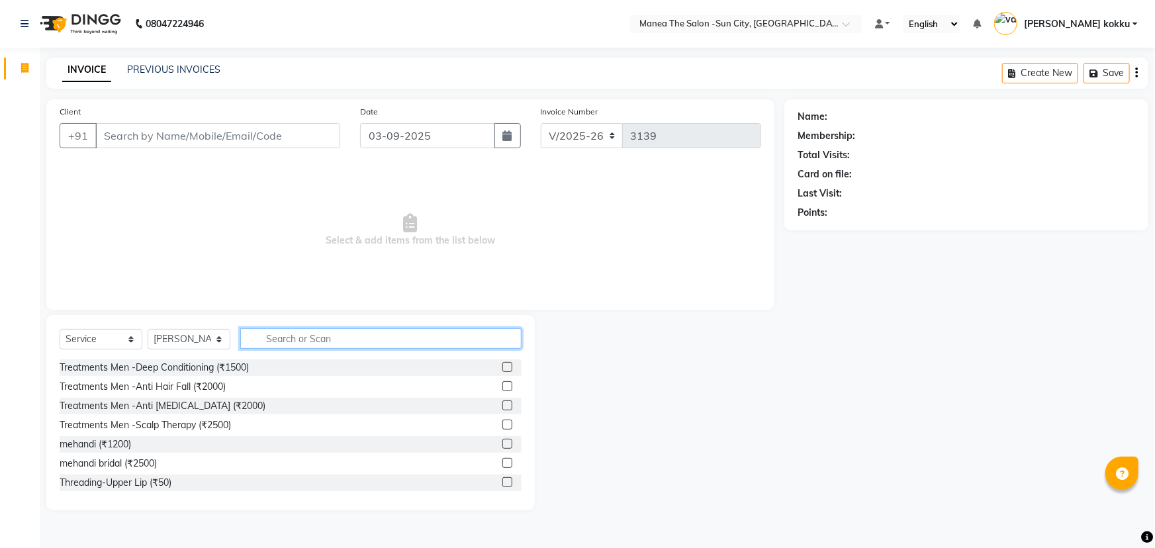
click at [265, 340] on input "text" at bounding box center [380, 338] width 281 height 21
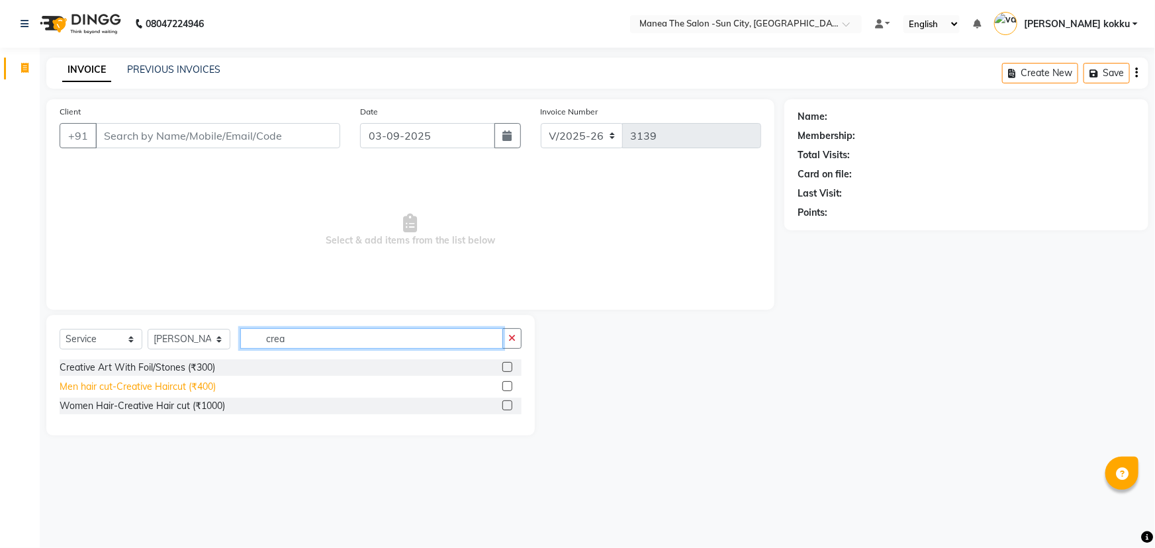
type input "crea"
click at [178, 381] on div "Men hair cut-Creative Haircut (₹400)" at bounding box center [138, 387] width 156 height 14
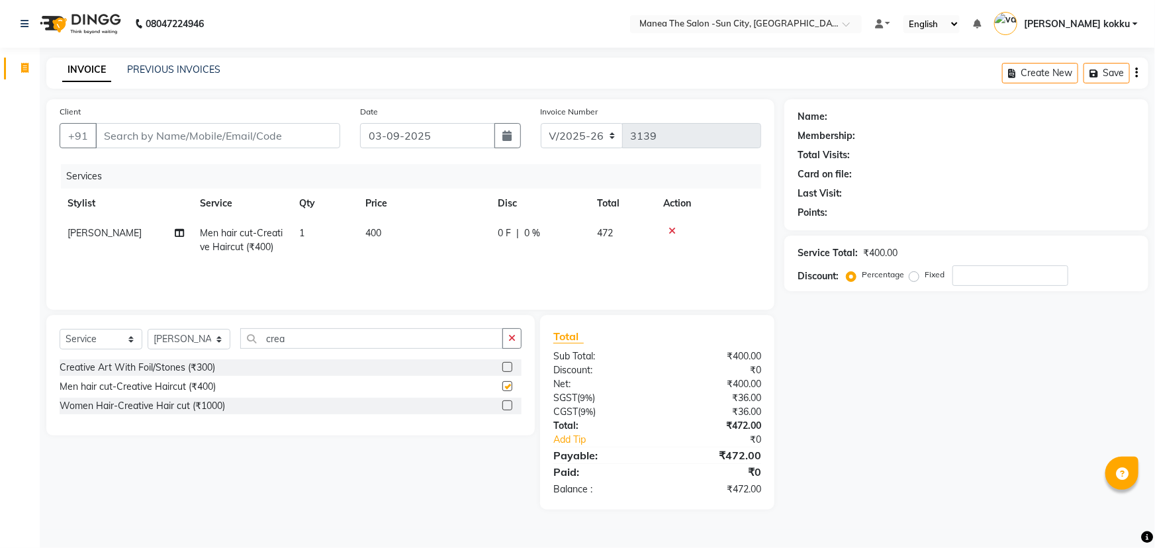
checkbox input "false"
click at [510, 336] on icon "button" at bounding box center [511, 338] width 7 height 9
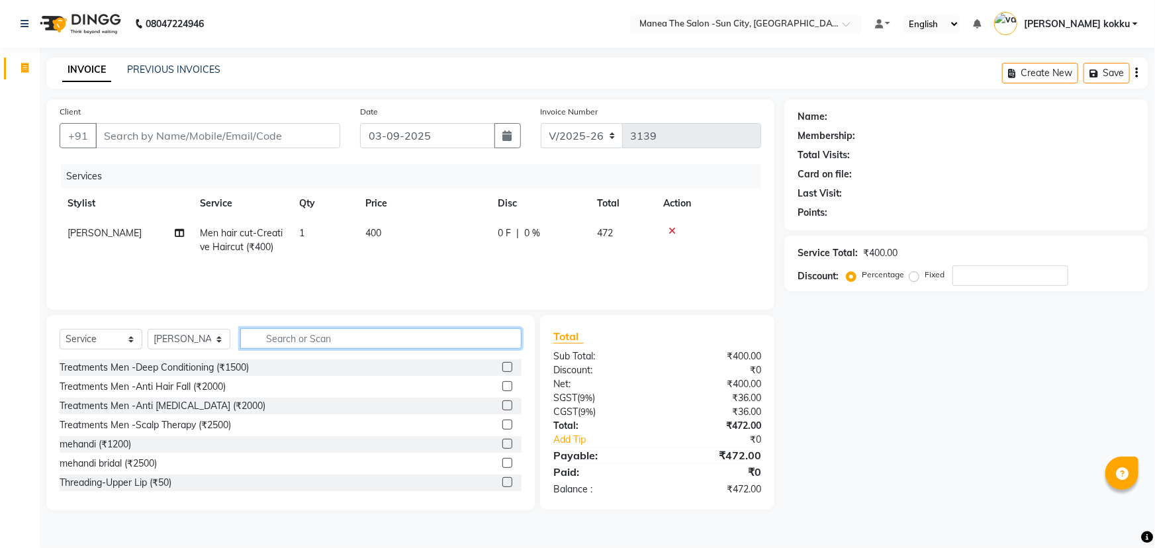
click at [278, 338] on input "text" at bounding box center [380, 338] width 281 height 21
type input "colour"
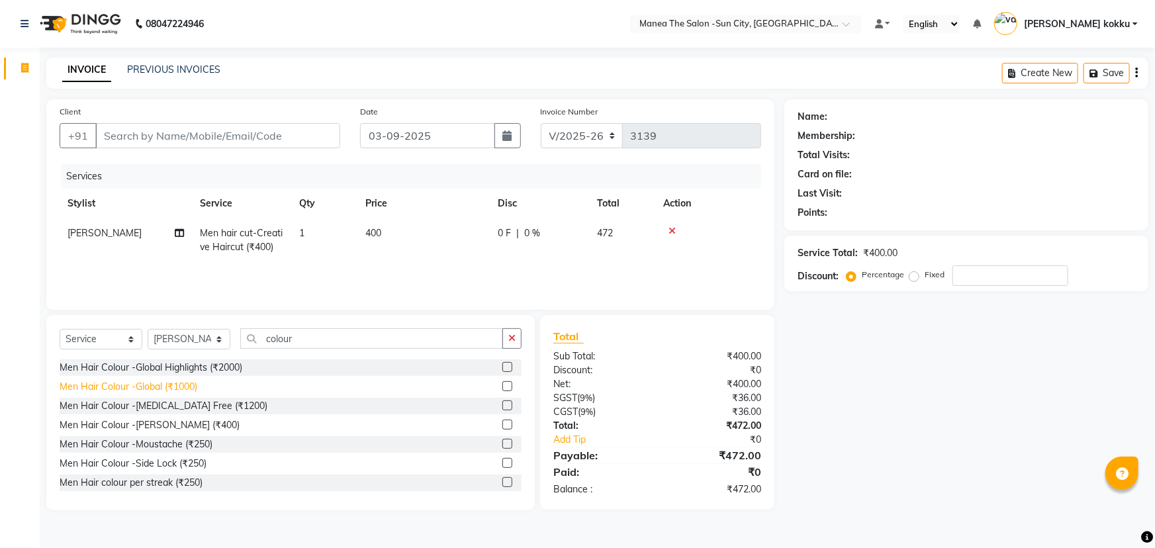
click at [158, 384] on div "Men Hair Colour -Global (₹1000)" at bounding box center [129, 387] width 138 height 14
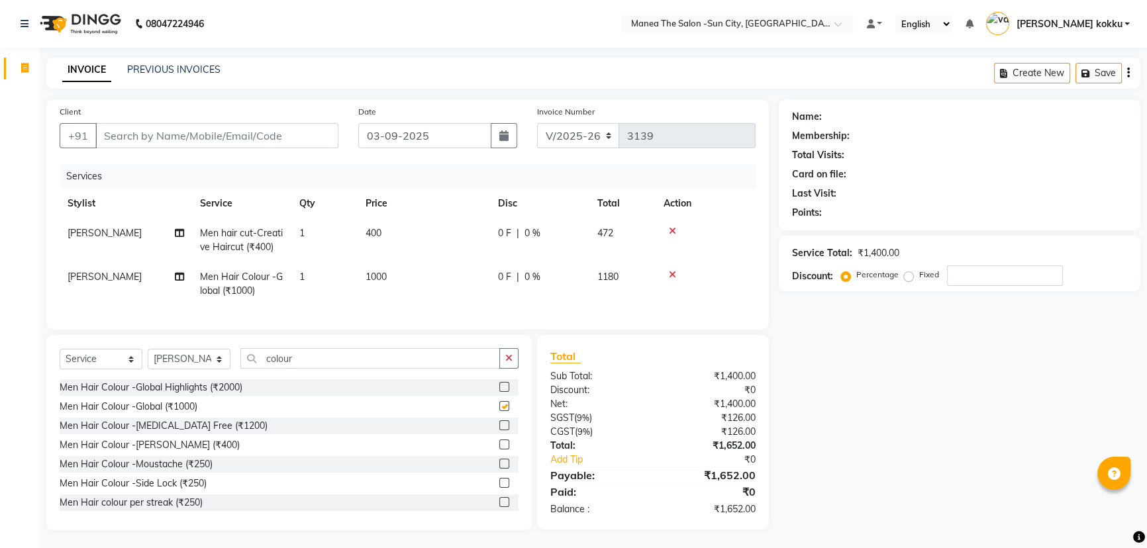
checkbox input "false"
click at [508, 363] on icon "button" at bounding box center [508, 358] width 7 height 9
click at [669, 225] on td at bounding box center [705, 240] width 100 height 44
click at [669, 270] on icon at bounding box center [672, 274] width 7 height 9
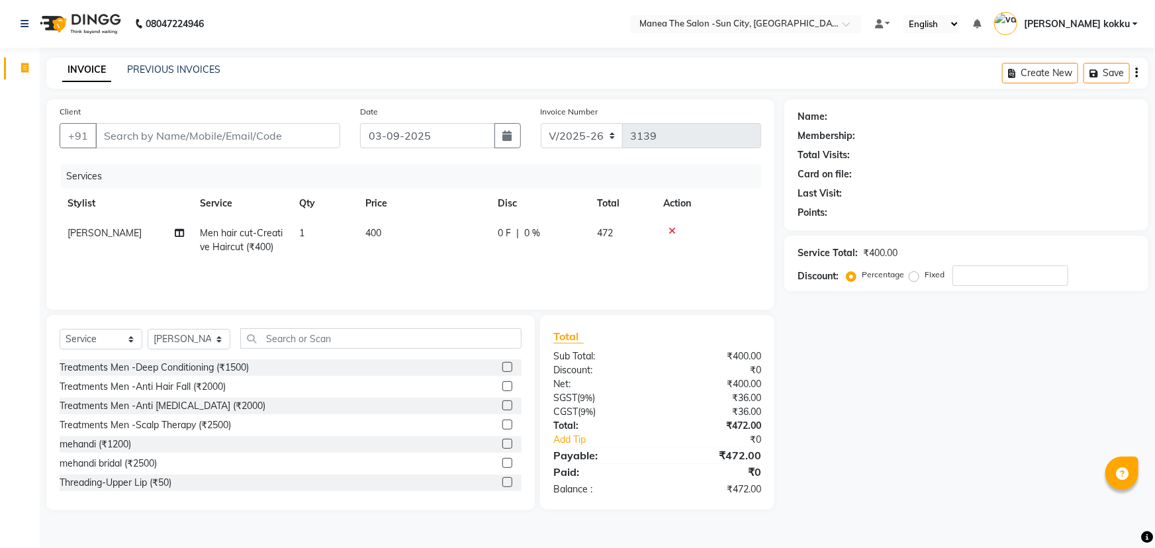
click at [672, 230] on icon at bounding box center [672, 230] width 7 height 9
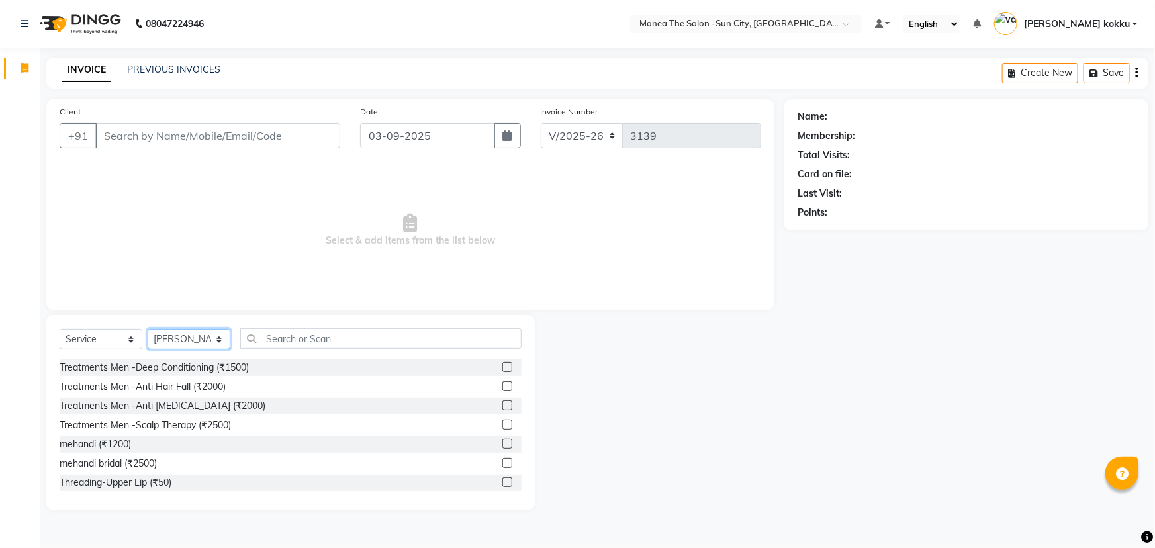
click at [217, 338] on select "Select Stylist basanth kumar BHURA KHAN Chandrika Ikrar Kavya K sai sruthi Lali…" at bounding box center [189, 339] width 83 height 21
select select "40515"
click at [148, 329] on select "Select Stylist basanth kumar BHURA KHAN Chandrika Ikrar Kavya K sai sruthi Lali…" at bounding box center [189, 339] width 83 height 21
click at [274, 340] on input "text" at bounding box center [380, 338] width 281 height 21
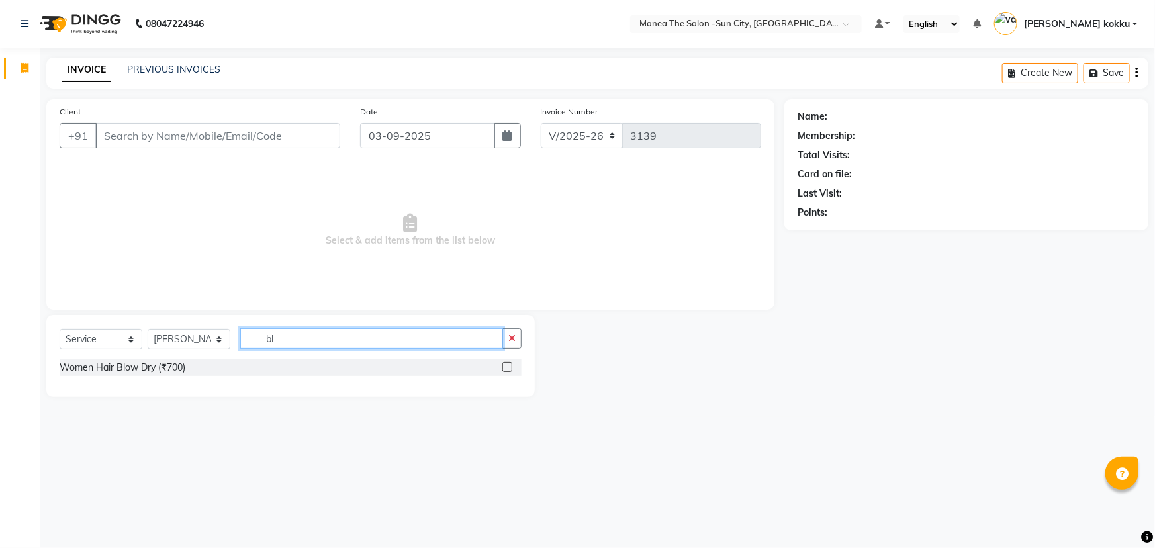
type input "b"
click at [291, 337] on input "wash" at bounding box center [371, 338] width 263 height 21
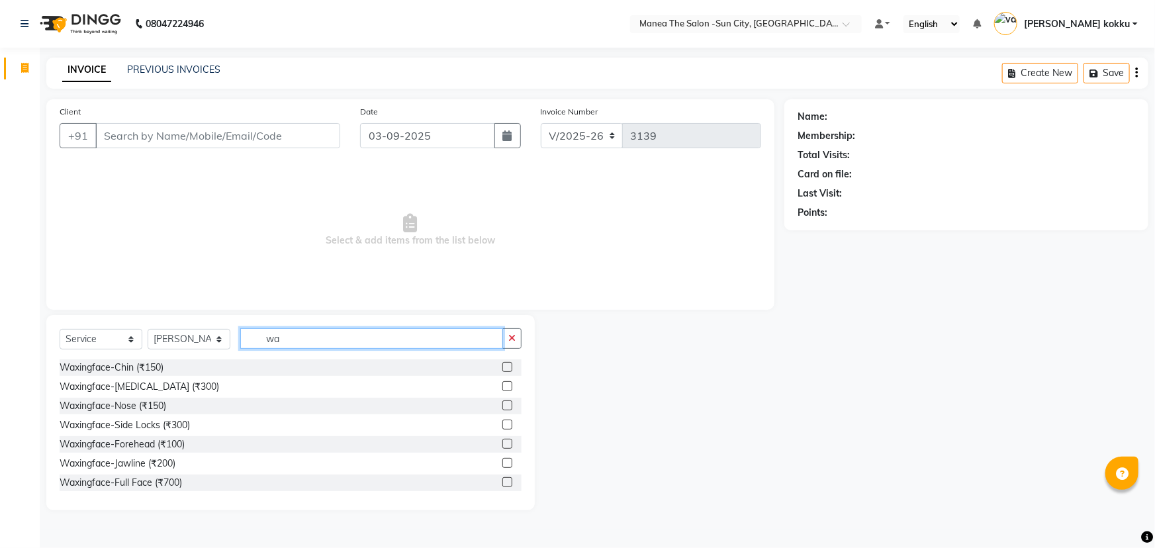
type input "w"
click at [266, 344] on input "text" at bounding box center [380, 338] width 281 height 21
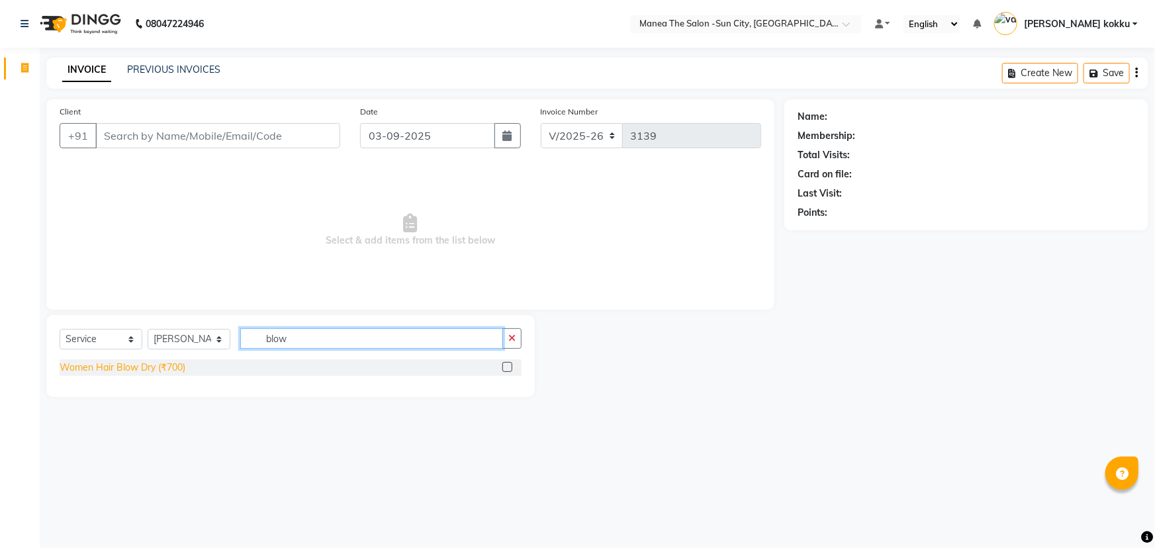
type input "blow"
click at [117, 367] on div "Women Hair Blow Dry (₹700)" at bounding box center [123, 368] width 126 height 14
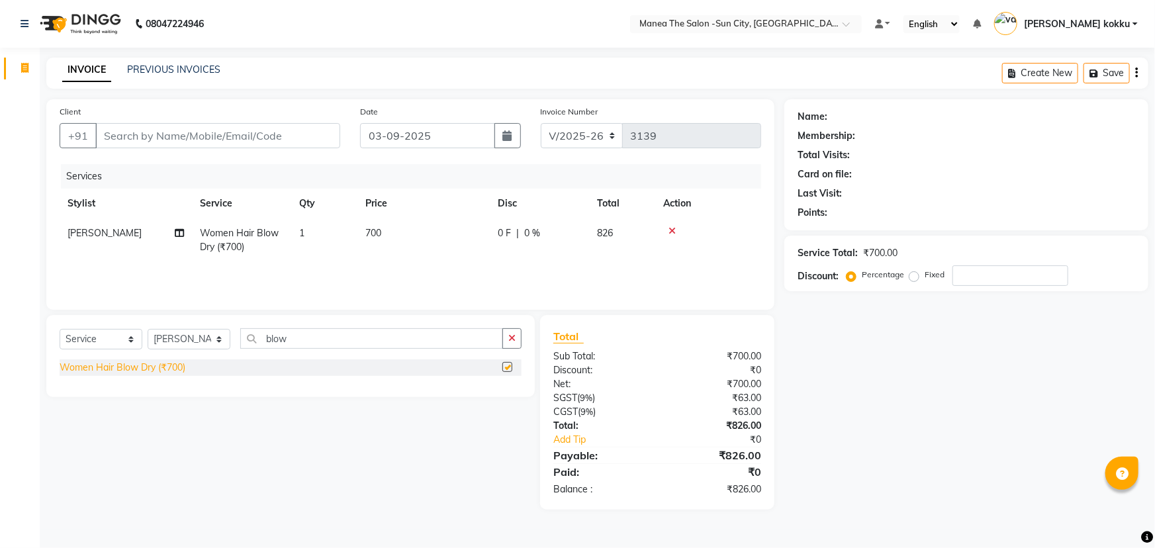
checkbox input "false"
click at [513, 341] on icon "button" at bounding box center [511, 338] width 7 height 9
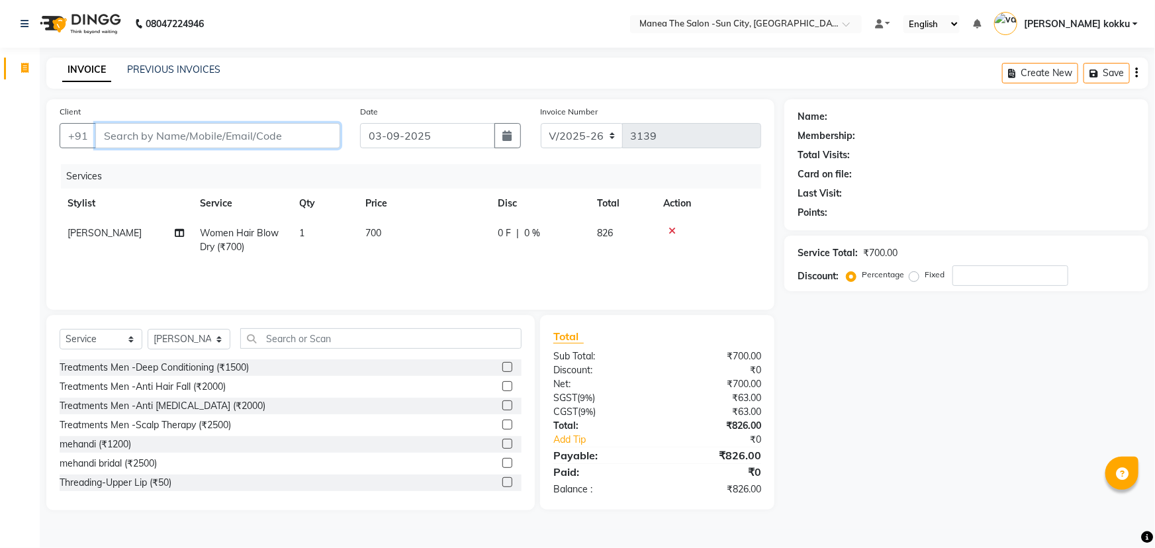
click at [160, 134] on input "Client" at bounding box center [217, 135] width 245 height 25
click at [138, 134] on input "Client" at bounding box center [217, 135] width 245 height 25
type input "9"
type input "0"
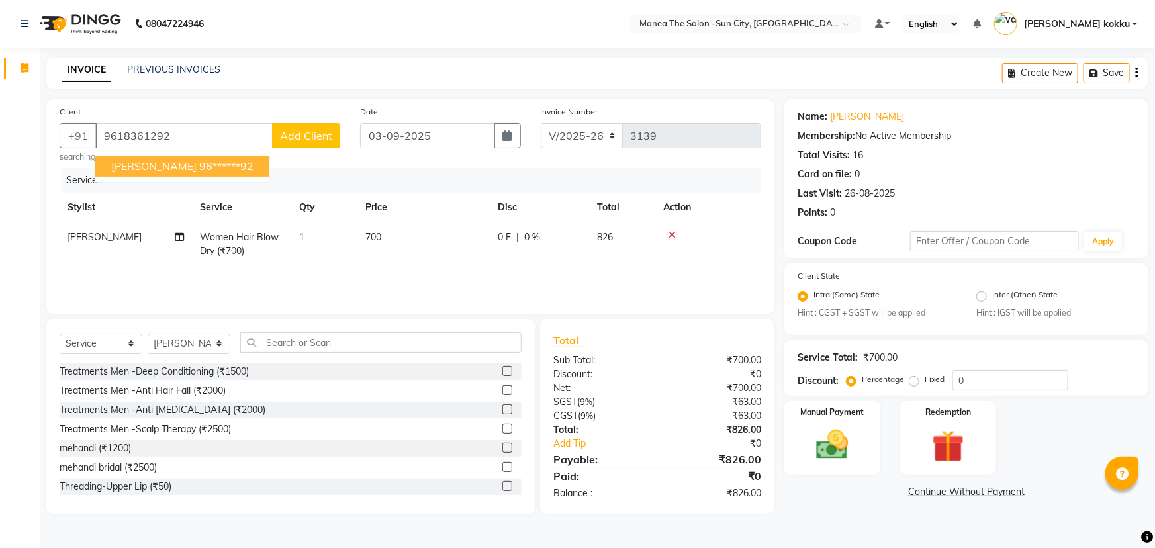
click at [144, 164] on span "ashwarya" at bounding box center [153, 166] width 85 height 13
type input "96******92"
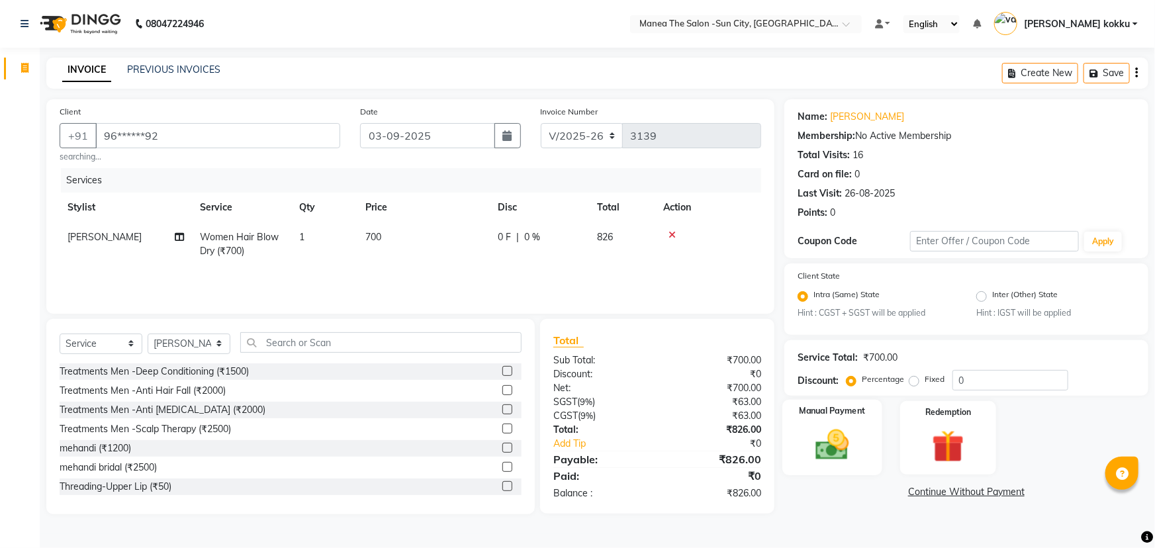
click at [835, 441] on img at bounding box center [833, 445] width 54 height 38
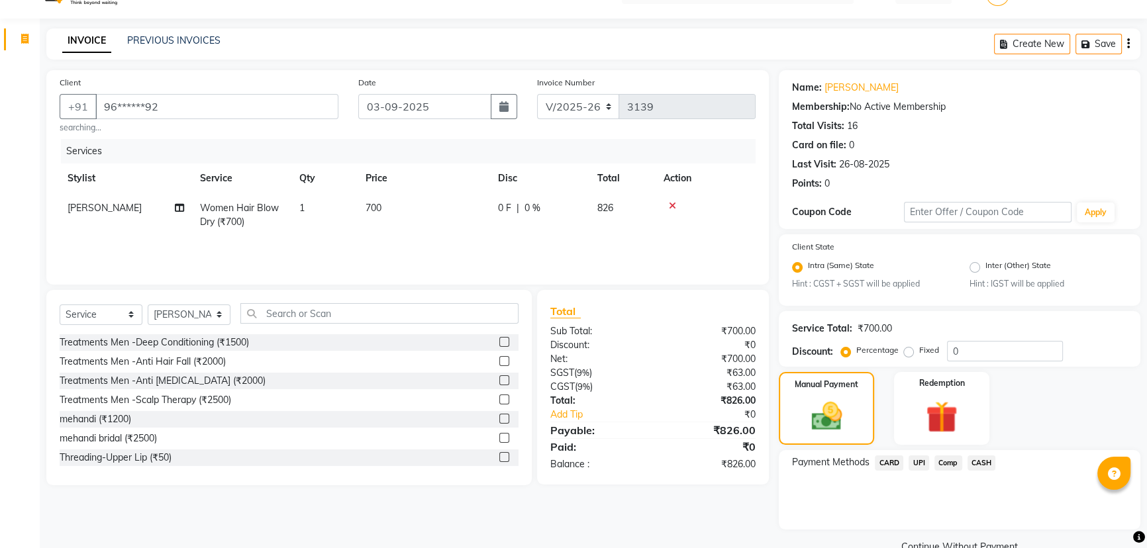
scroll to position [58, 0]
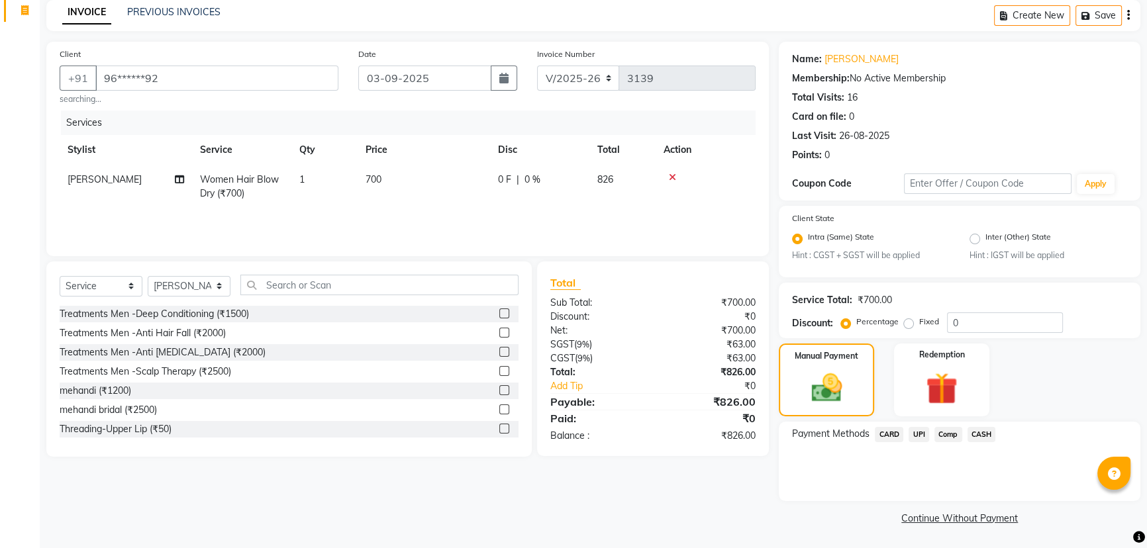
click at [916, 432] on span "UPI" at bounding box center [918, 434] width 21 height 15
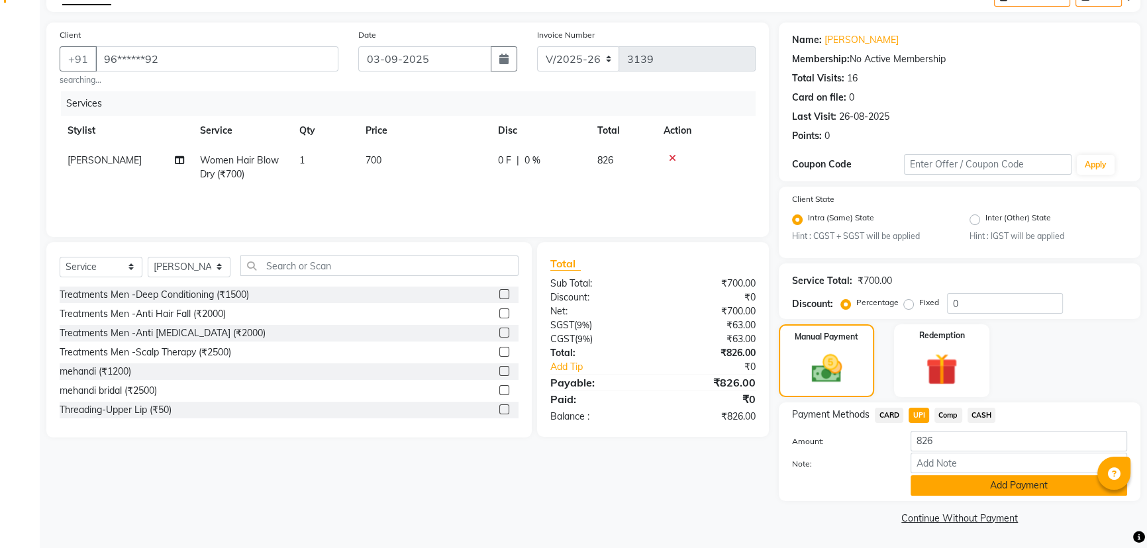
click at [955, 487] on button "Add Payment" at bounding box center [1018, 485] width 217 height 21
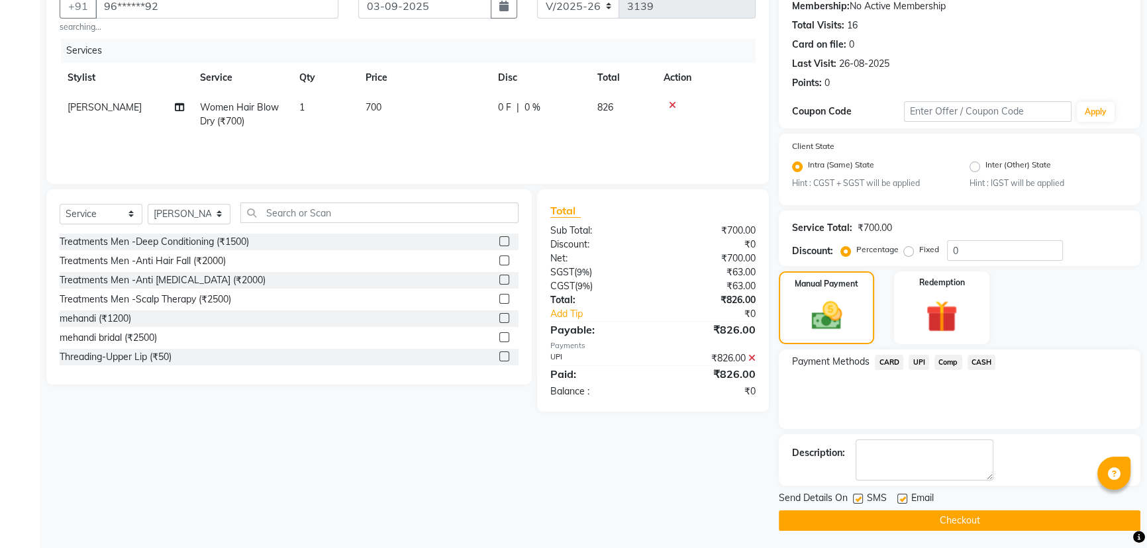
scroll to position [132, 0]
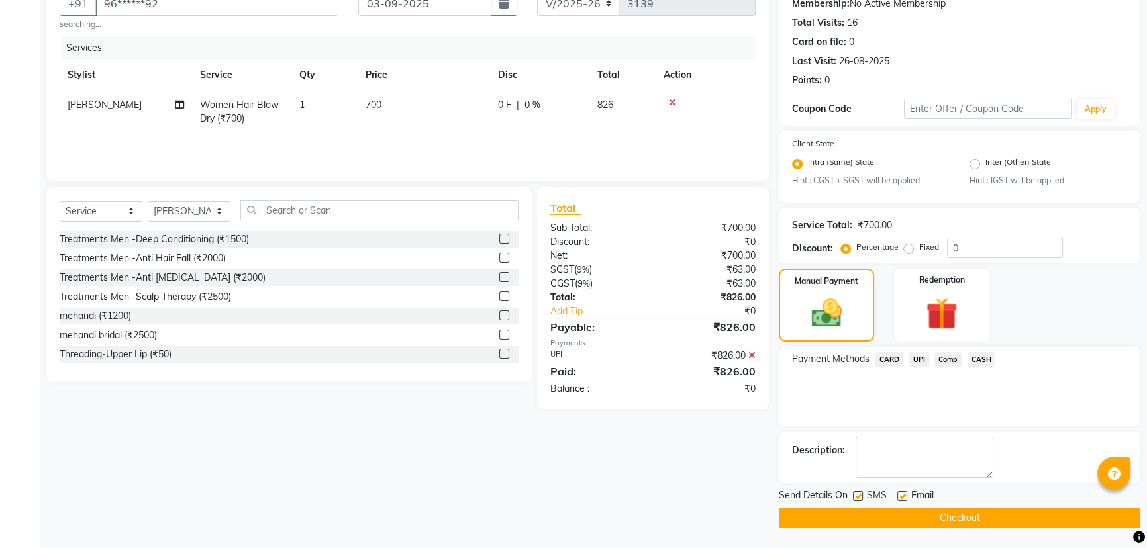
click at [859, 495] on label at bounding box center [858, 496] width 10 height 10
click at [859, 495] on input "checkbox" at bounding box center [857, 497] width 9 height 9
checkbox input "false"
click at [947, 514] on button "Checkout" at bounding box center [959, 518] width 361 height 21
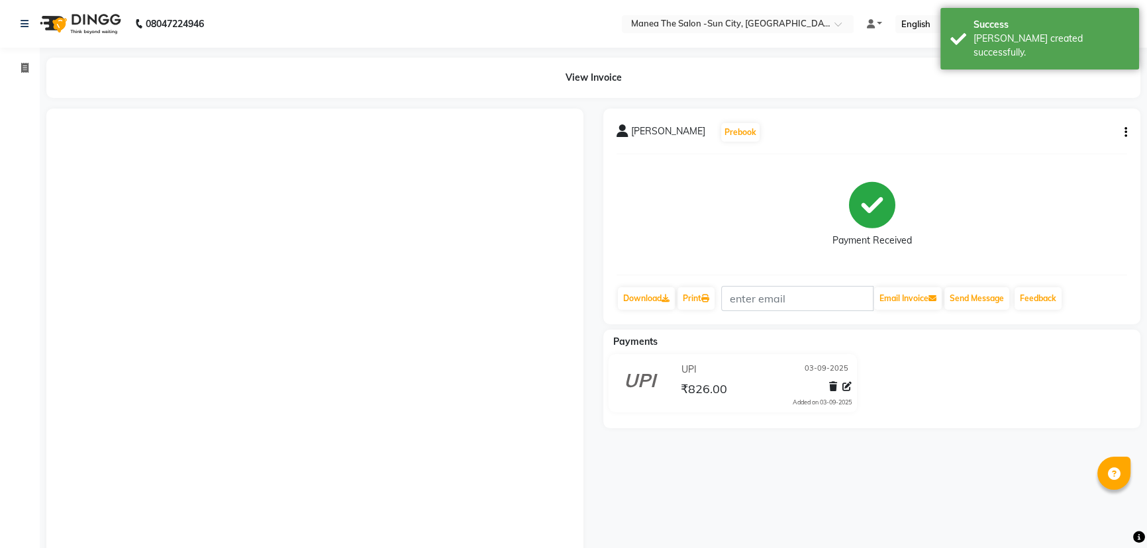
scroll to position [48, 0]
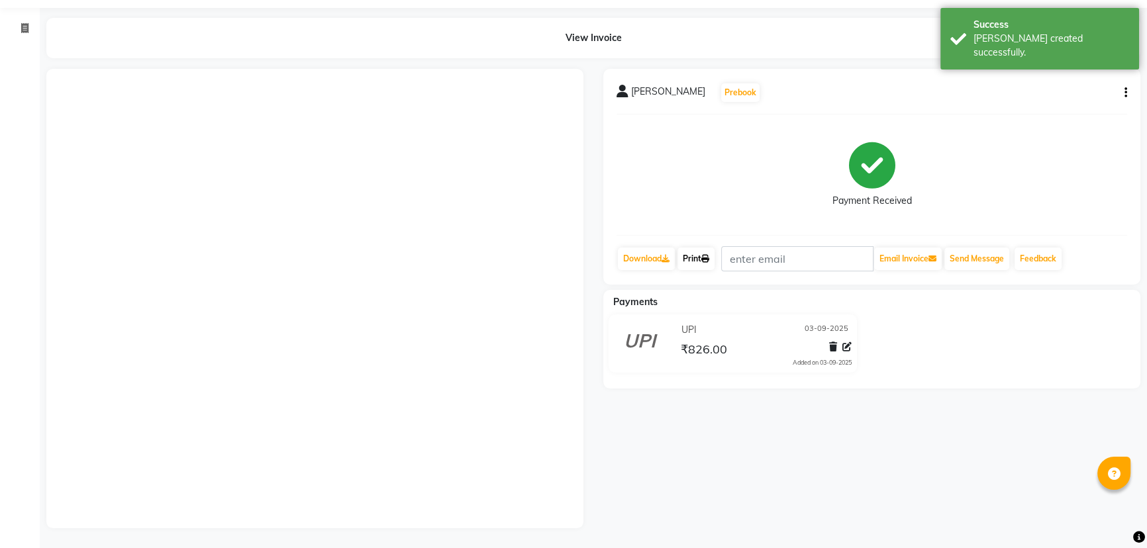
click at [698, 248] on link "Print" at bounding box center [695, 259] width 37 height 23
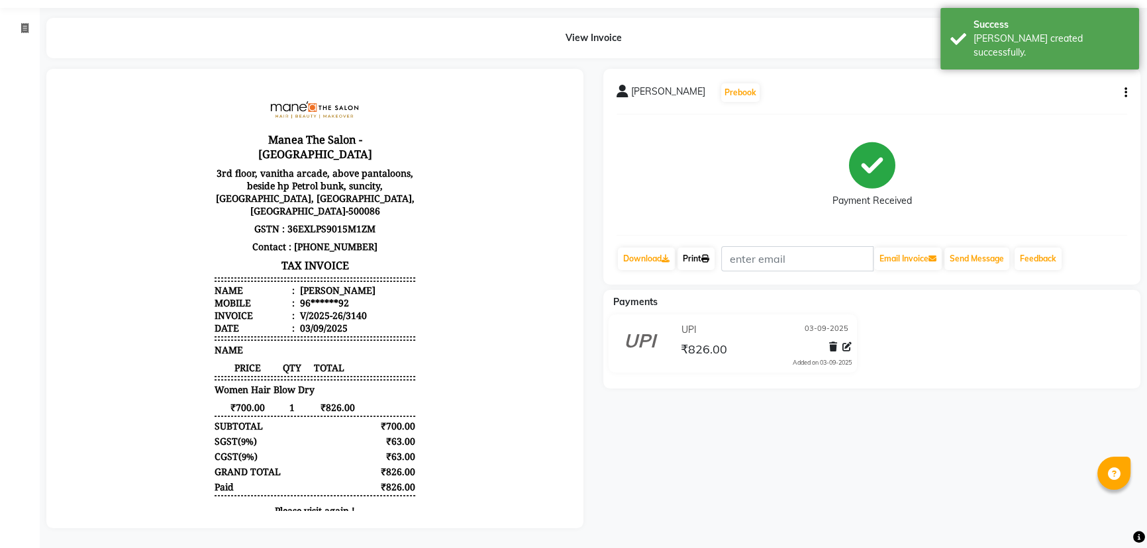
scroll to position [0, 0]
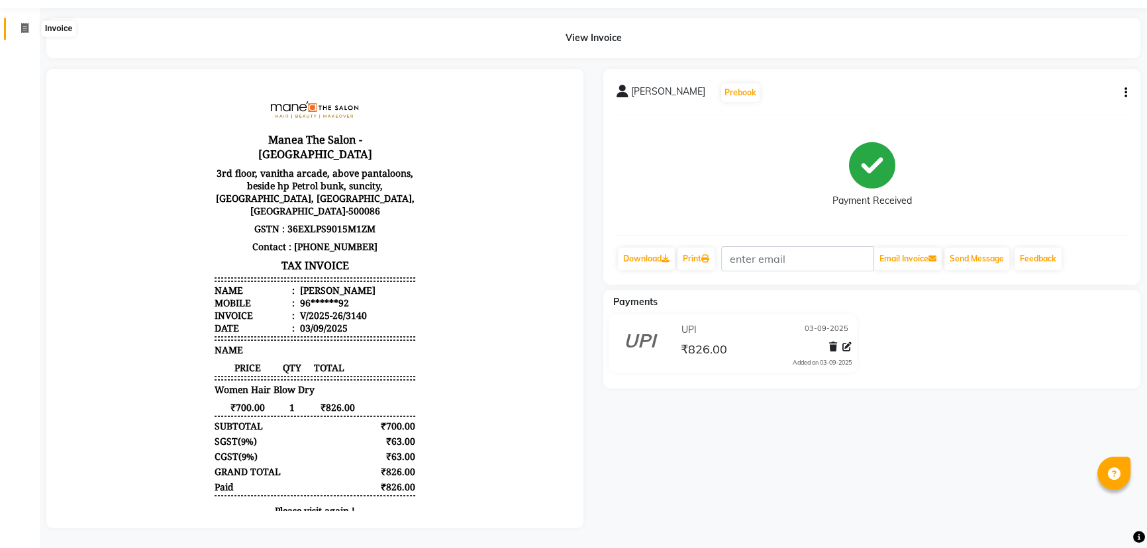
click at [21, 23] on icon at bounding box center [24, 28] width 7 height 10
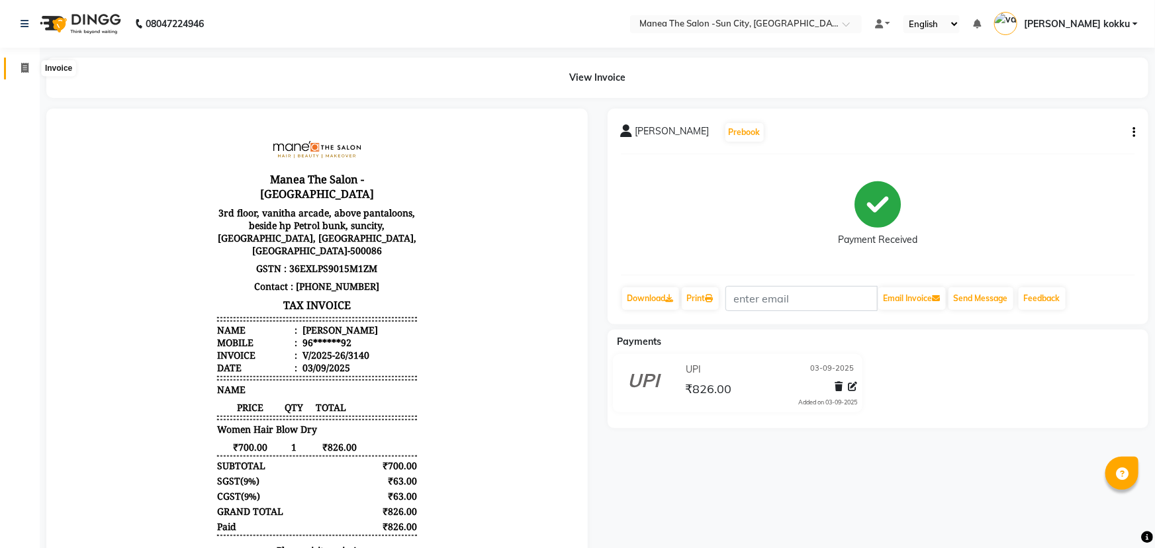
select select "service"
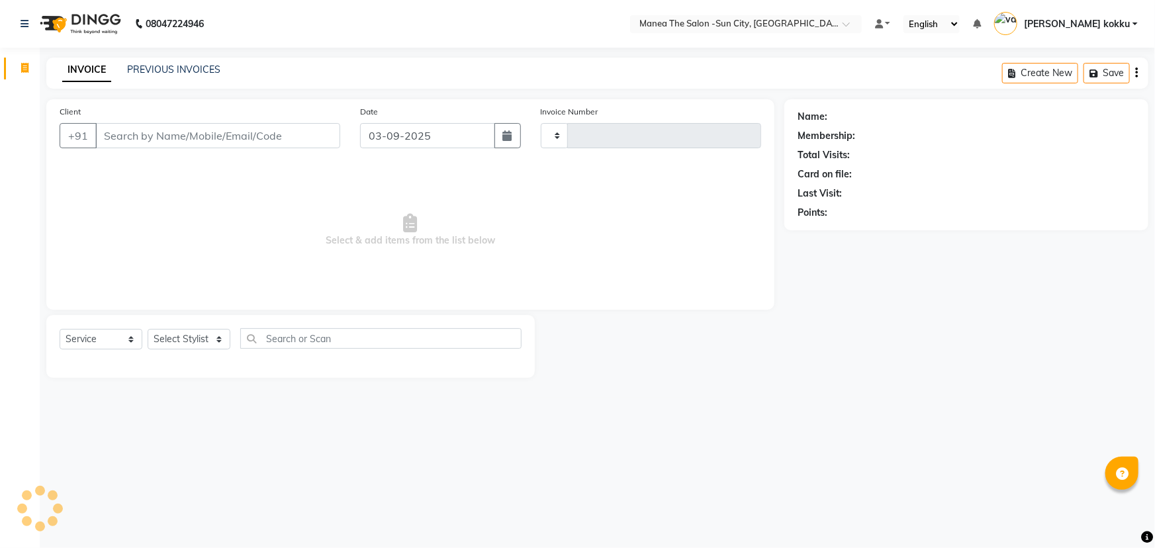
type input "3141"
select select "5822"
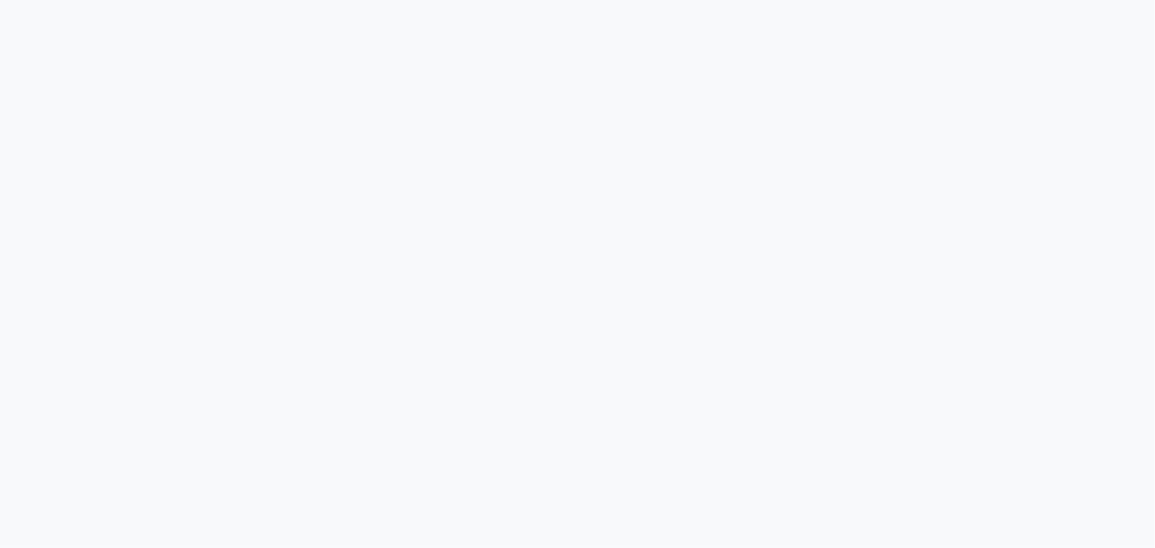
select select "service"
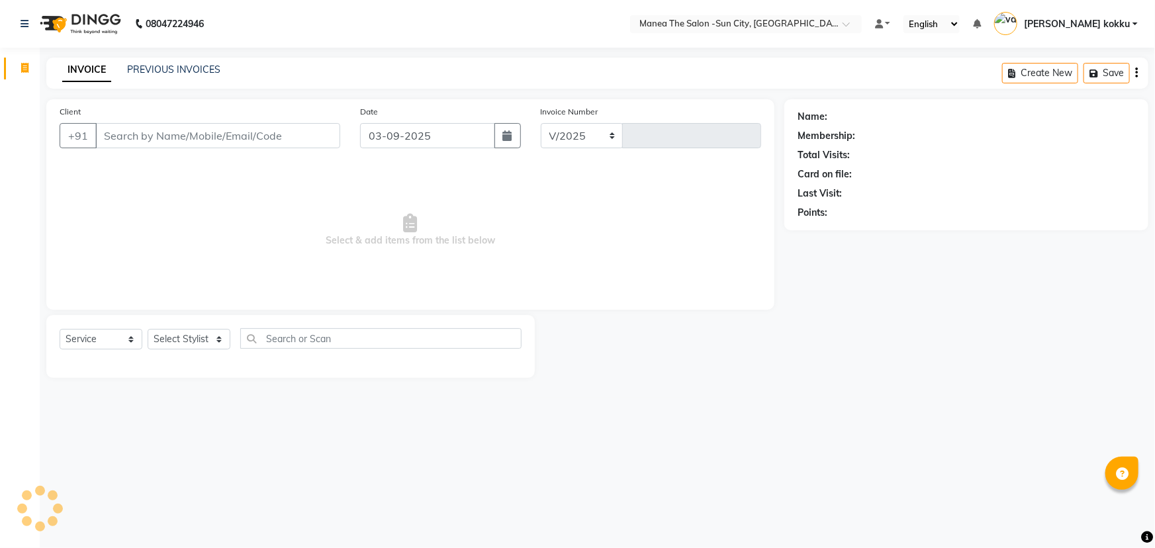
select select "en"
select select "5822"
type input "3133"
click at [179, 330] on select "Select Stylist basanth kumar BHURA KHAN Chandrika Ikrar Kavya K sai sruthi Lali…" at bounding box center [189, 339] width 83 height 21
select select "89893"
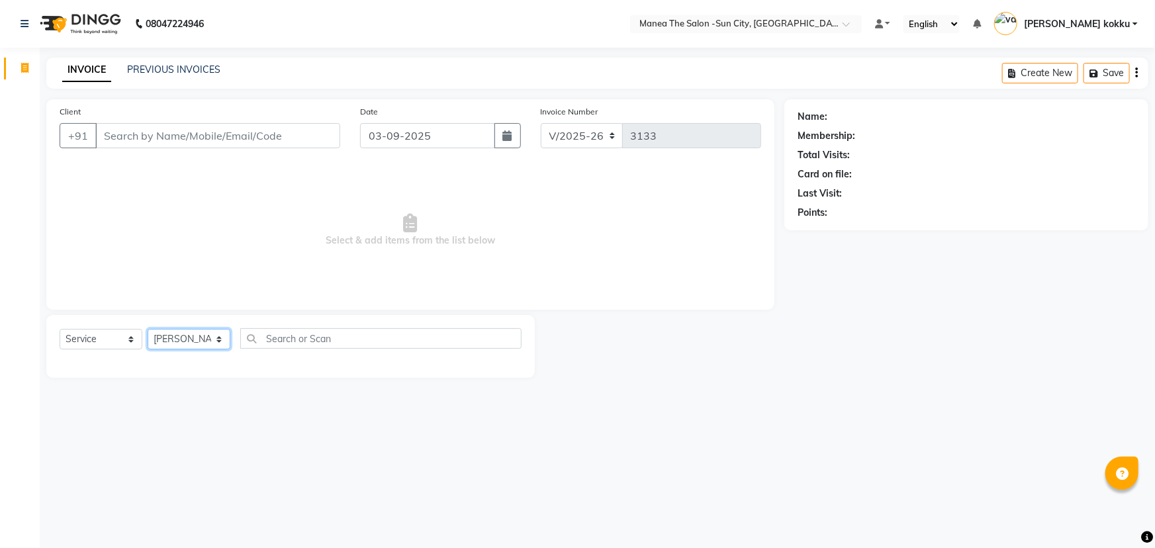
click at [148, 329] on select "Select Stylist basanth kumar BHURA KHAN Chandrika Ikrar Kavya K sai sruthi Lali…" at bounding box center [189, 339] width 83 height 21
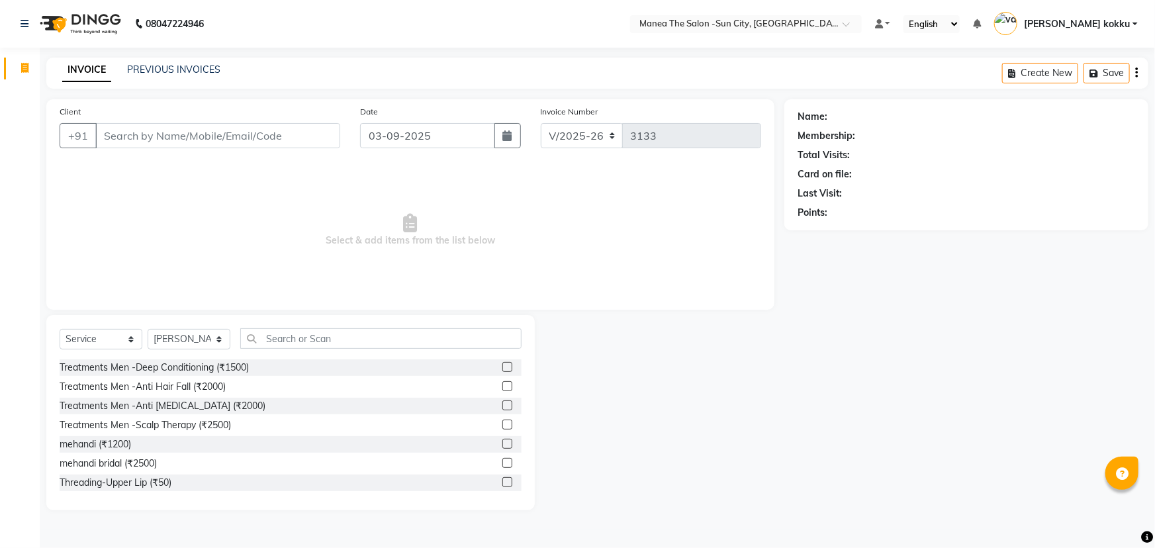
click at [291, 328] on div "Select Service Product Membership Package Voucher Prepaid Gift Card Select Styl…" at bounding box center [290, 412] width 489 height 195
click at [293, 336] on input "text" at bounding box center [380, 338] width 281 height 21
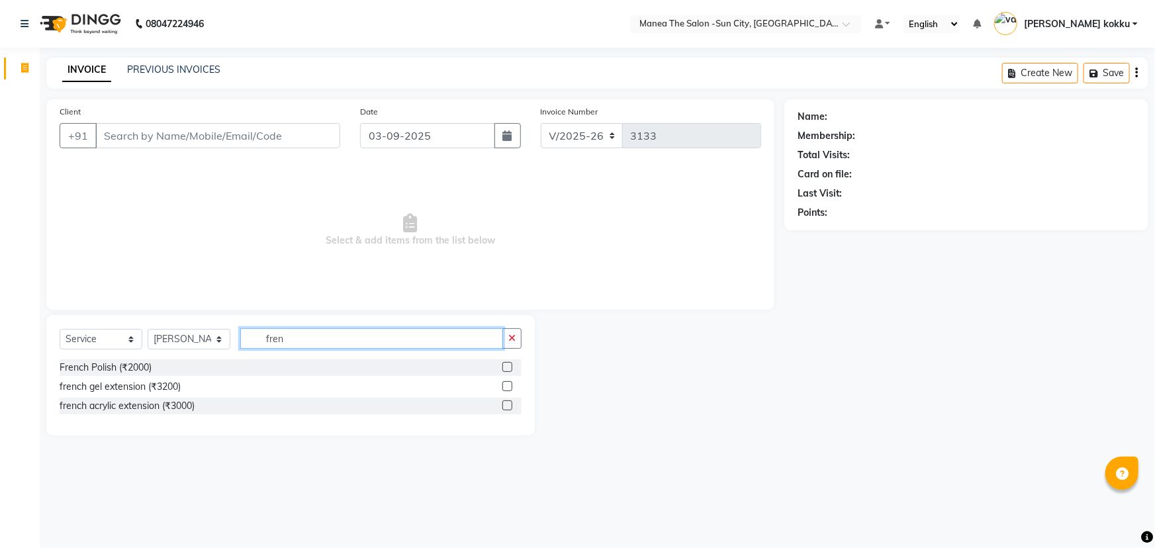
type input "fren"
click at [510, 363] on label at bounding box center [508, 367] width 10 height 10
click at [510, 363] on input "checkbox" at bounding box center [507, 367] width 9 height 9
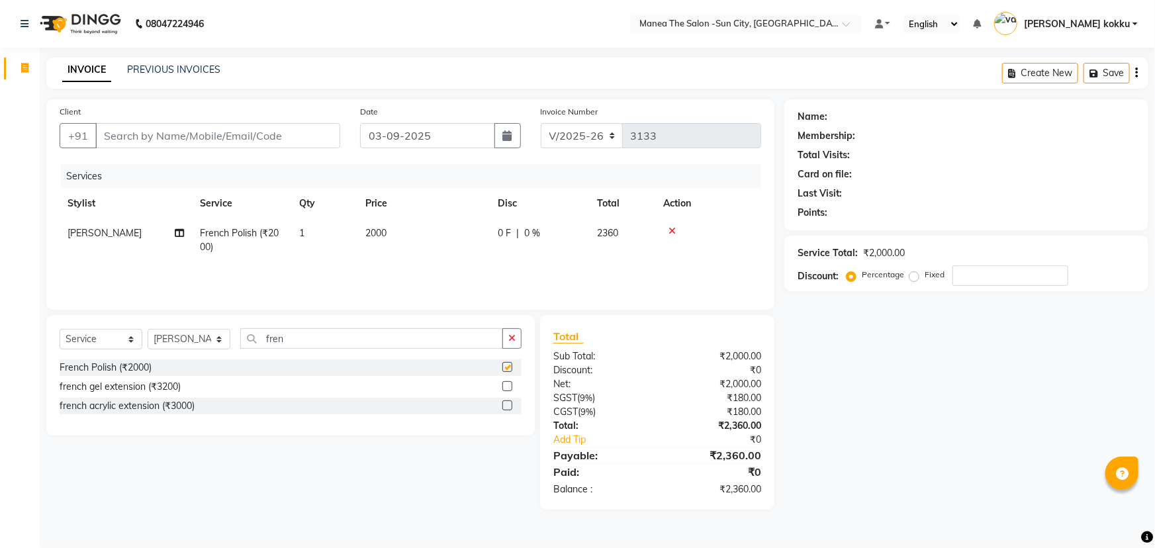
checkbox input "false"
click at [221, 134] on input "Client" at bounding box center [217, 135] width 245 height 25
type input "9"
type input "0"
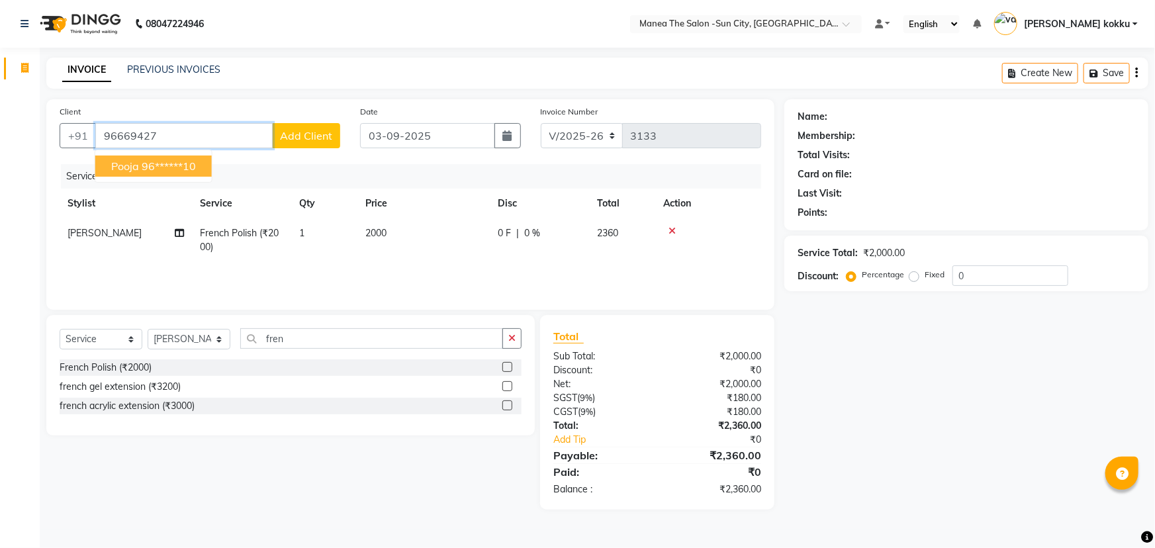
click at [169, 168] on ngb-highlight "96******10" at bounding box center [169, 166] width 54 height 13
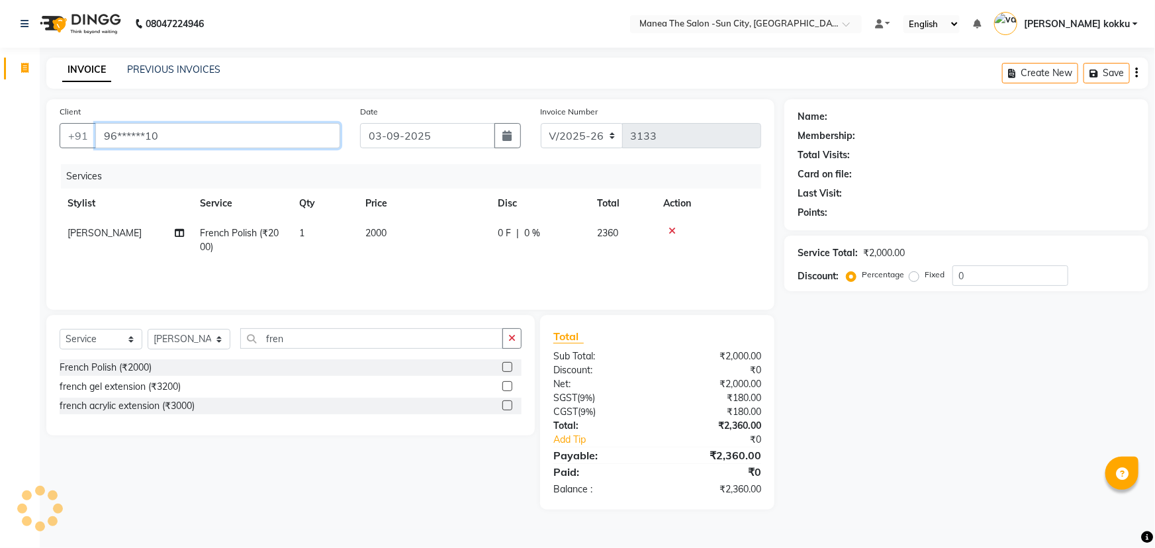
type input "96******10"
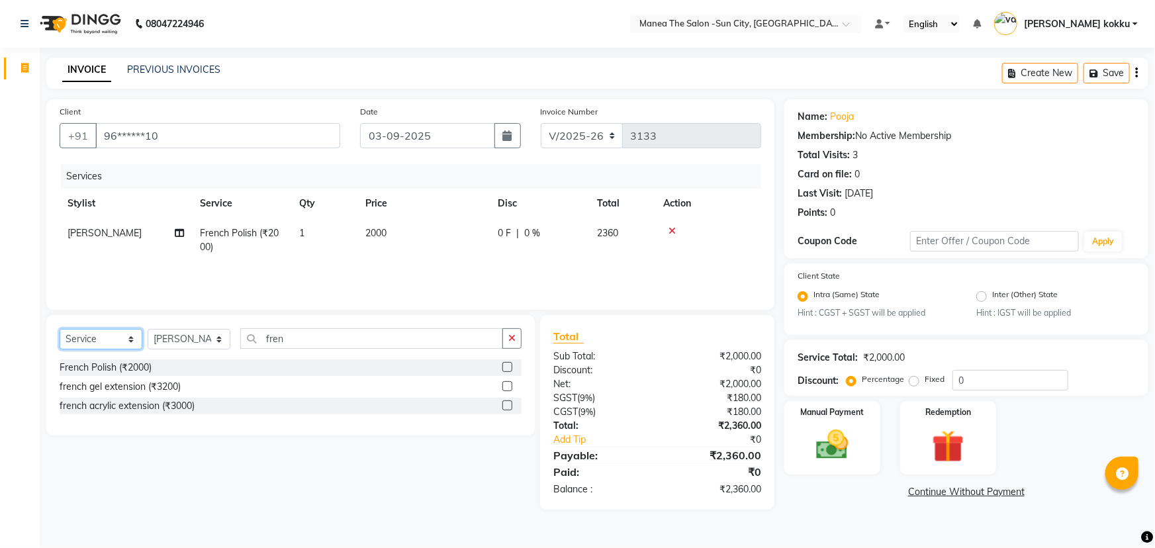
click at [80, 331] on select "Select Service Product Membership Package Voucher Prepaid Gift Card" at bounding box center [101, 339] width 83 height 21
select select "product"
click at [60, 329] on select "Select Service Product Membership Package Voucher Prepaid Gift Card" at bounding box center [101, 339] width 83 height 21
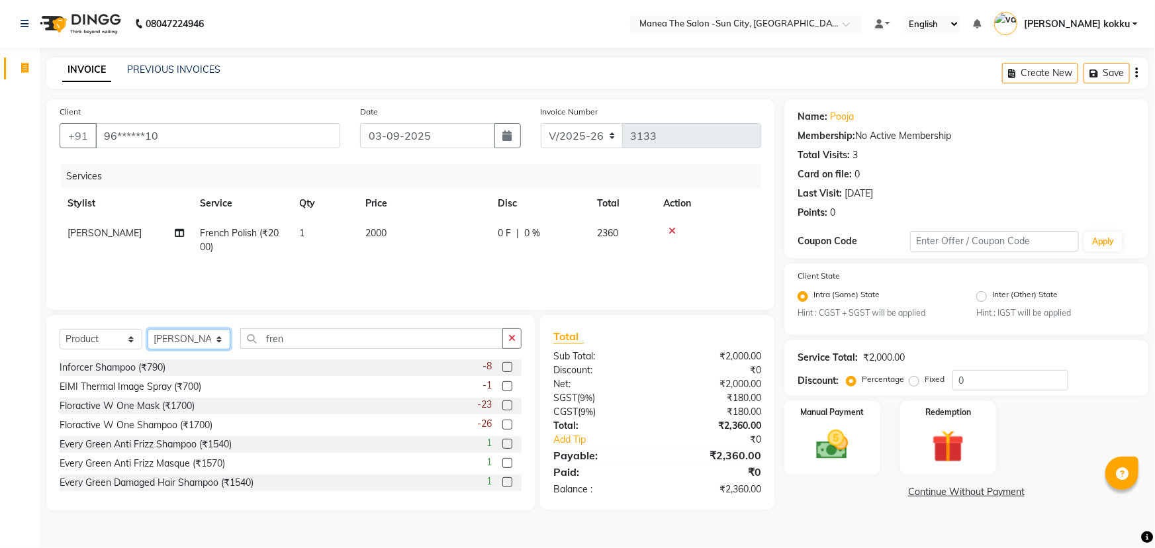
click at [188, 337] on select "Select Stylist basanth kumar BHURA KHAN Chandrika Ikrar Kavya K sai sruthi Lali…" at bounding box center [189, 339] width 83 height 21
select select "40520"
click at [148, 329] on select "Select Stylist basanth kumar BHURA KHAN Chandrika Ikrar Kavya K sai sruthi Lali…" at bounding box center [189, 339] width 83 height 21
click at [509, 342] on icon "button" at bounding box center [511, 338] width 7 height 9
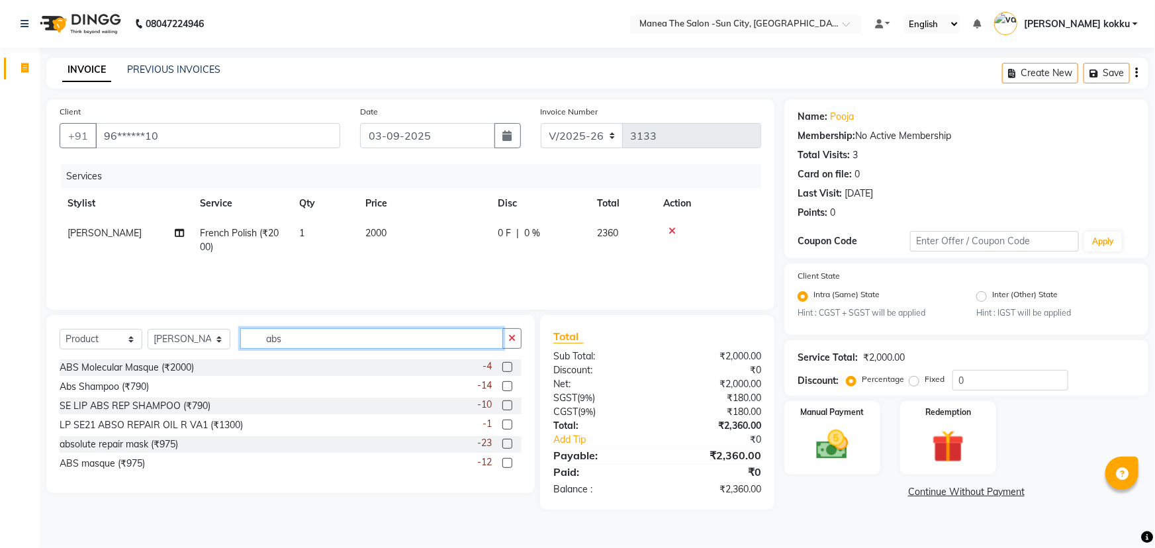
type input "abs"
click at [504, 384] on label at bounding box center [508, 386] width 10 height 10
click at [504, 384] on input "checkbox" at bounding box center [507, 387] width 9 height 9
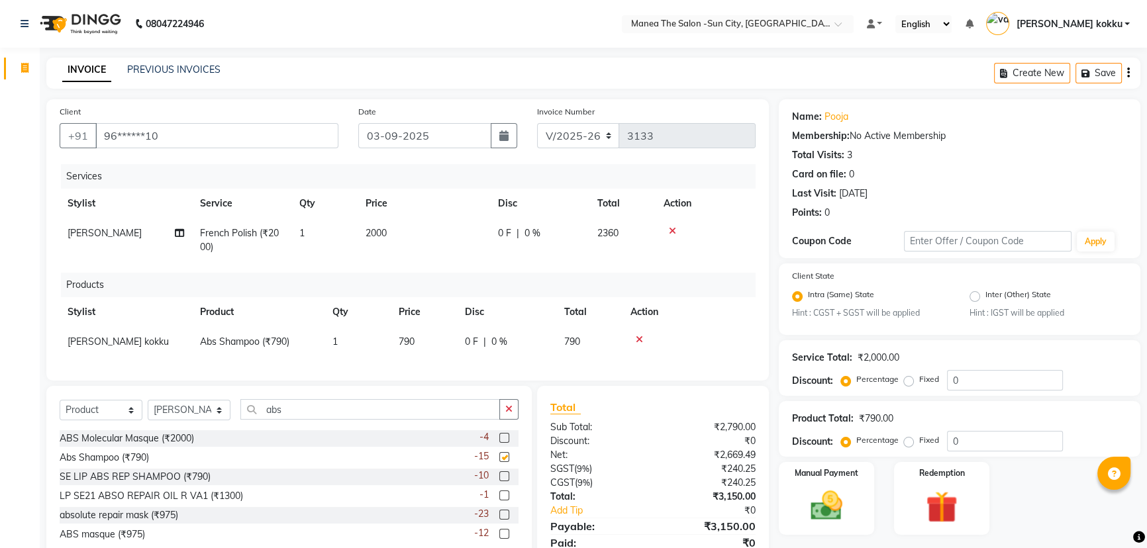
checkbox input "false"
click at [409, 340] on span "790" at bounding box center [407, 342] width 16 height 12
select select "40520"
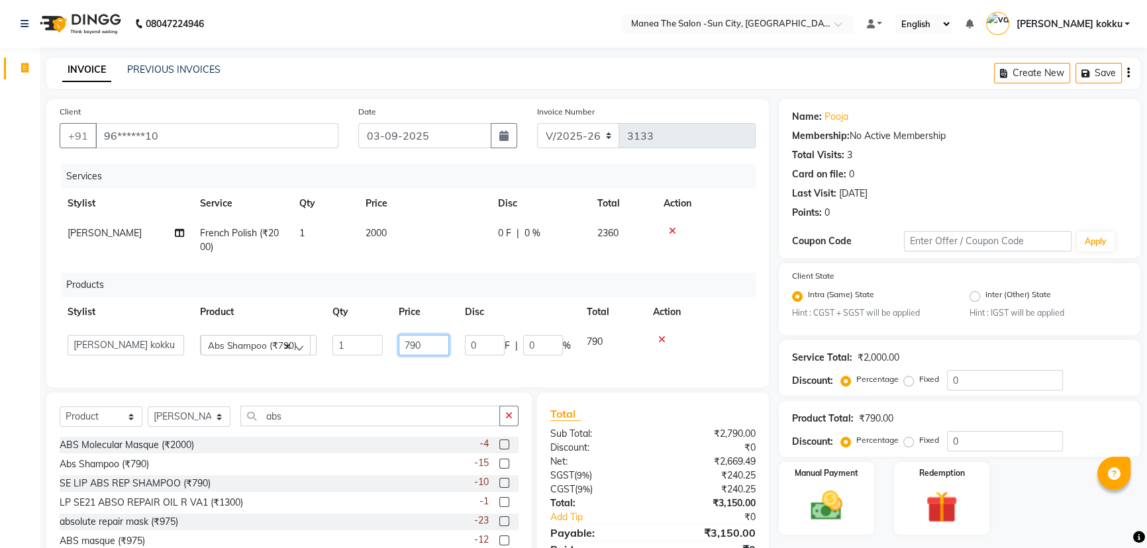
drag, startPoint x: 433, startPoint y: 347, endPoint x: 393, endPoint y: 350, distance: 40.5
click at [393, 350] on td "790" at bounding box center [424, 345] width 66 height 36
type input "845"
click at [505, 526] on label at bounding box center [504, 521] width 10 height 10
click at [505, 526] on input "checkbox" at bounding box center [503, 522] width 9 height 9
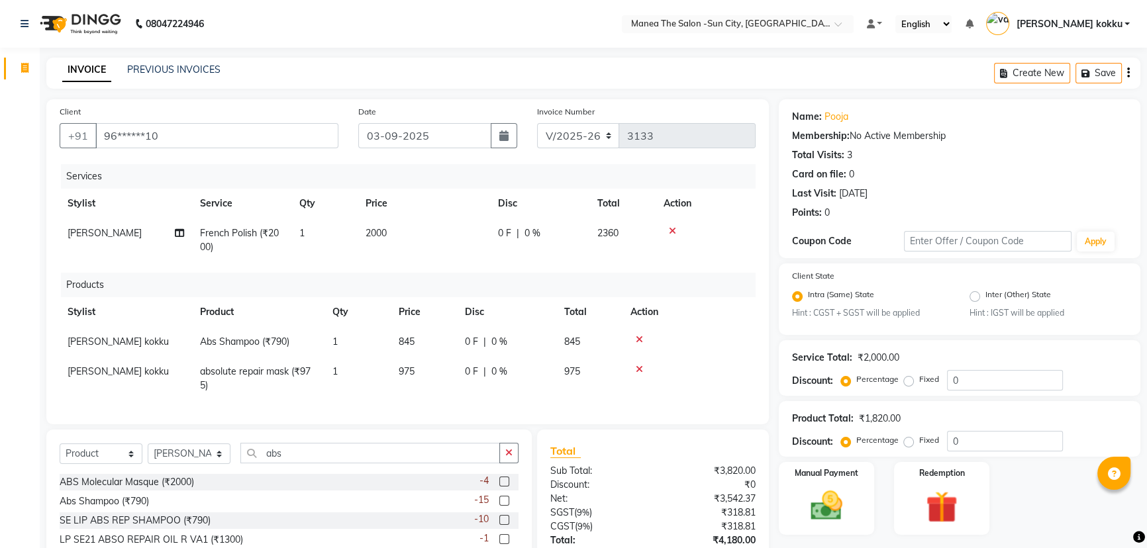
checkbox input "false"
click at [411, 371] on span "975" at bounding box center [407, 371] width 16 height 12
select select "40520"
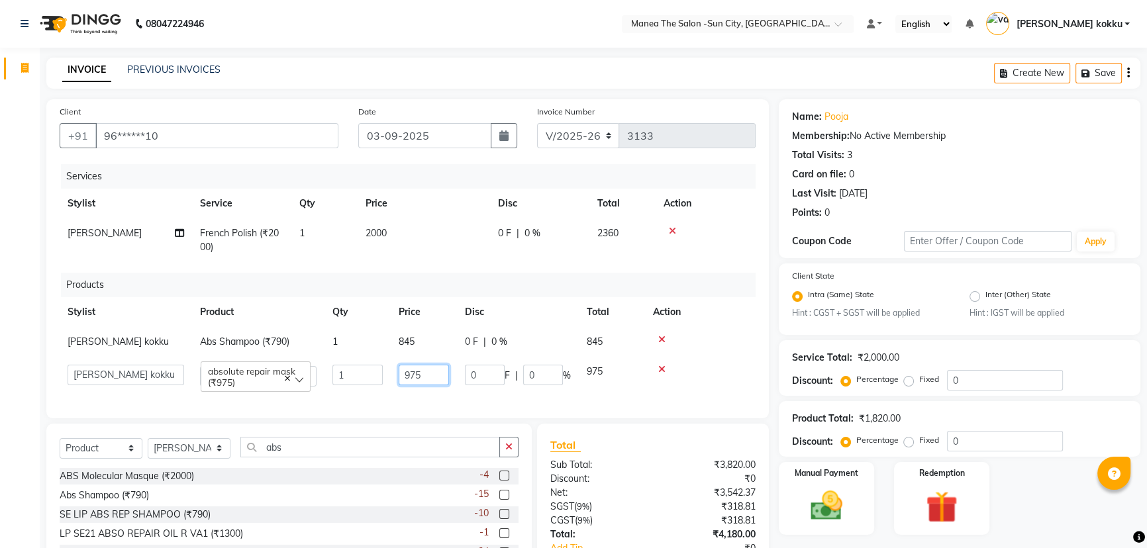
drag, startPoint x: 430, startPoint y: 377, endPoint x: 389, endPoint y: 384, distance: 42.3
click at [389, 384] on tr "basanth kumar BHURA KHAN Chandrika Ikrar Kavya K sai sruthi Lalitha RAJITHA Sab…" at bounding box center [408, 376] width 696 height 38
type input "990"
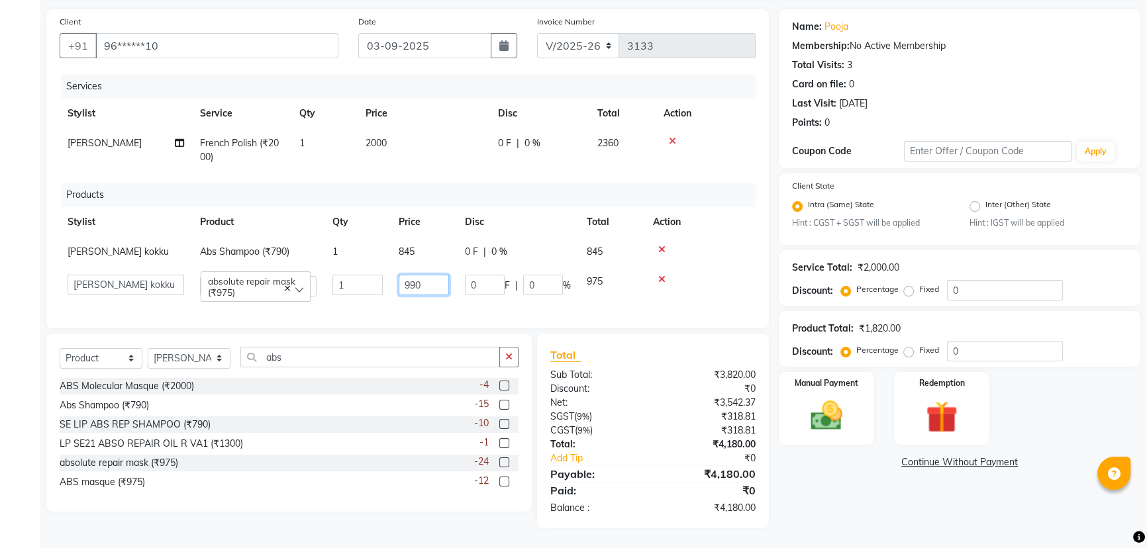
scroll to position [101, 0]
click at [833, 478] on div "Name: Pooja Membership: No Active Membership Total Visits: 3 Card on file: 0 La…" at bounding box center [964, 268] width 371 height 519
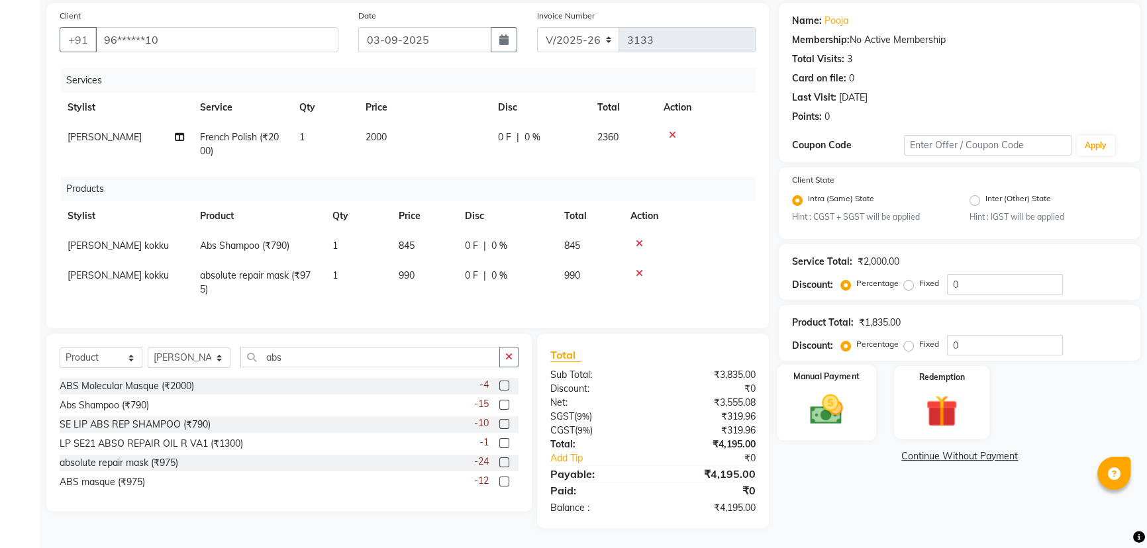
click at [834, 410] on img at bounding box center [827, 410] width 54 height 38
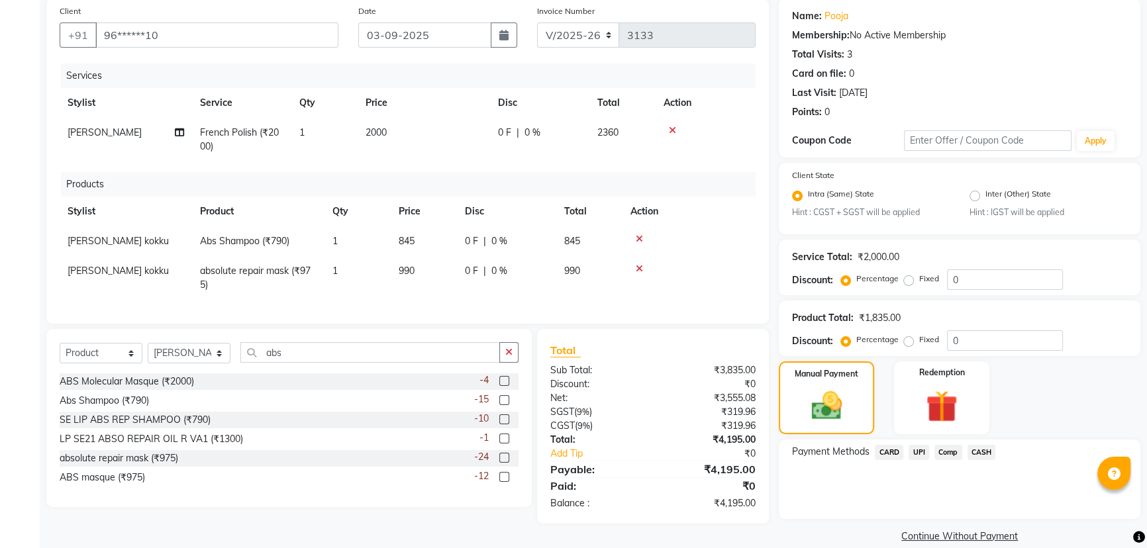
click at [916, 448] on span "UPI" at bounding box center [918, 452] width 21 height 15
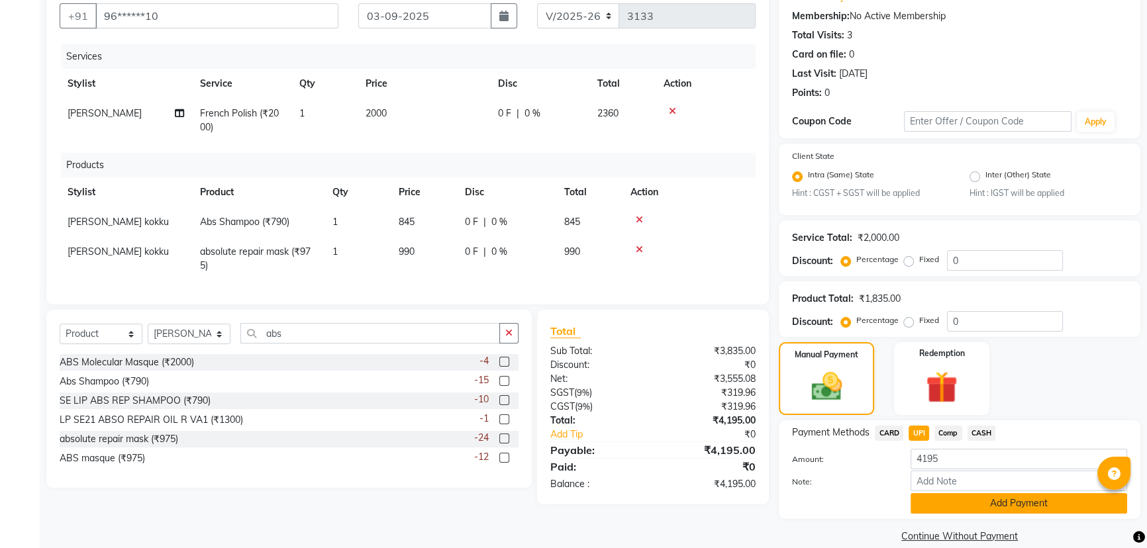
scroll to position [138, 0]
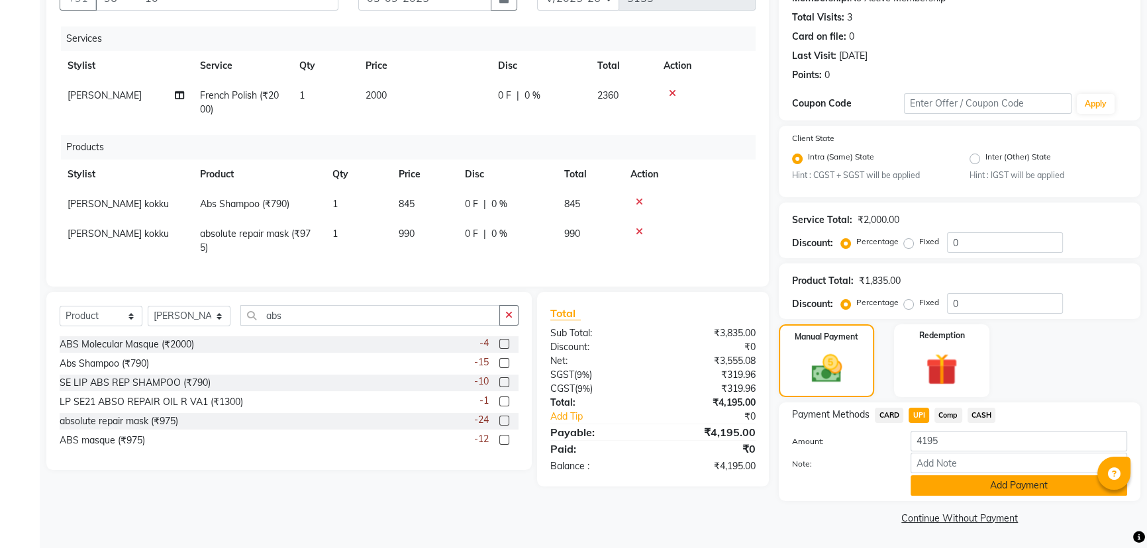
click at [964, 487] on button "Add Payment" at bounding box center [1018, 485] width 217 height 21
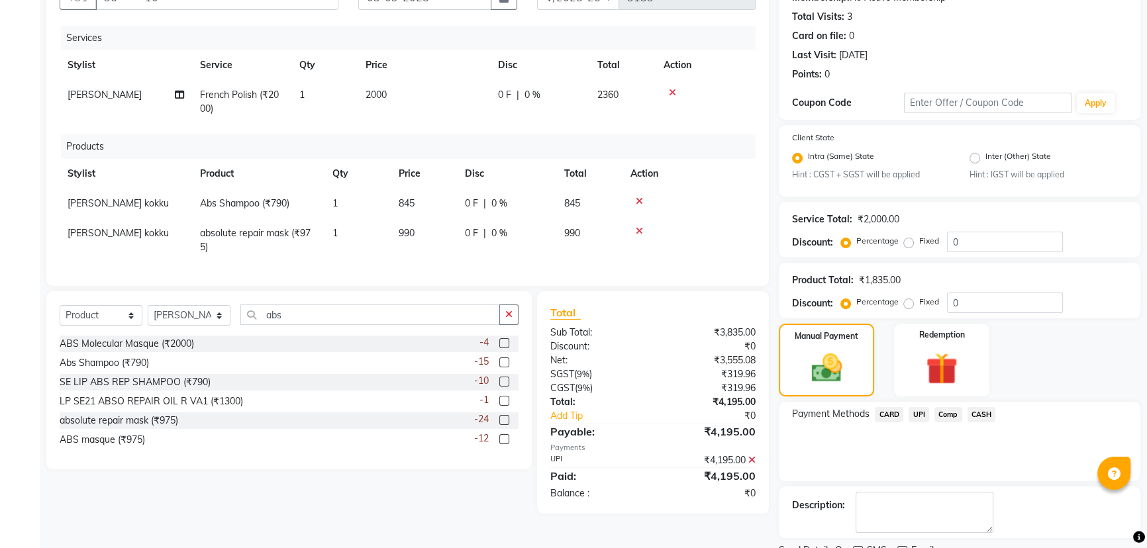
scroll to position [193, 0]
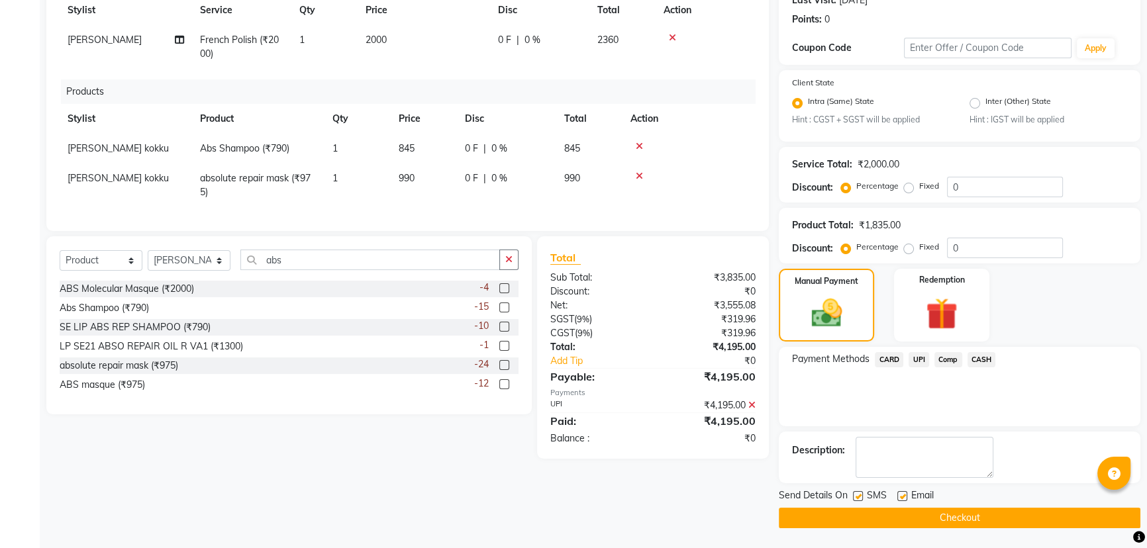
click at [860, 496] on label at bounding box center [858, 496] width 10 height 10
click at [860, 496] on input "checkbox" at bounding box center [857, 497] width 9 height 9
checkbox input "false"
click at [936, 520] on button "Checkout" at bounding box center [959, 518] width 361 height 21
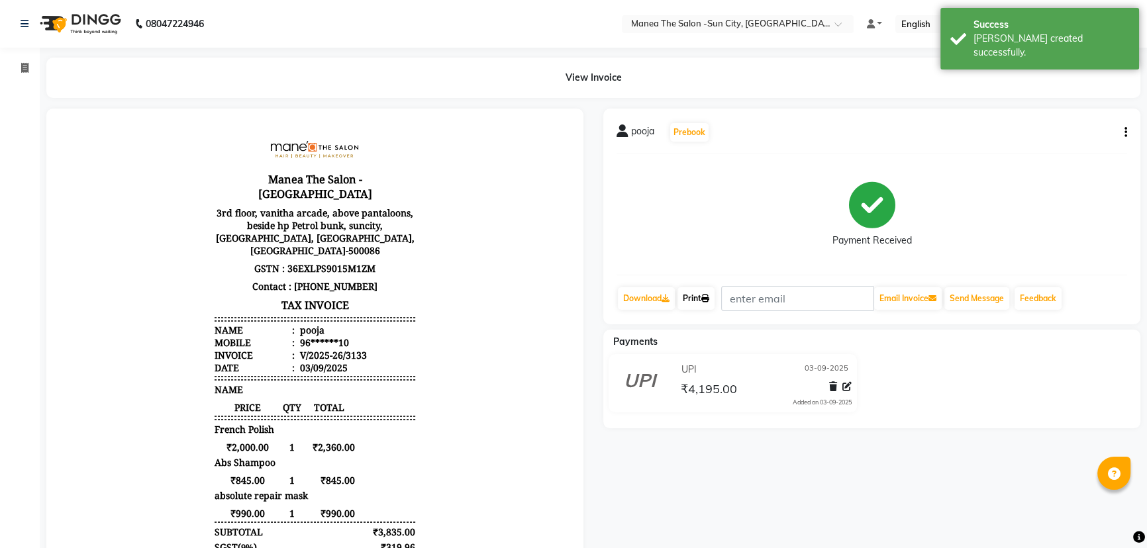
click at [706, 299] on icon at bounding box center [705, 299] width 8 height 8
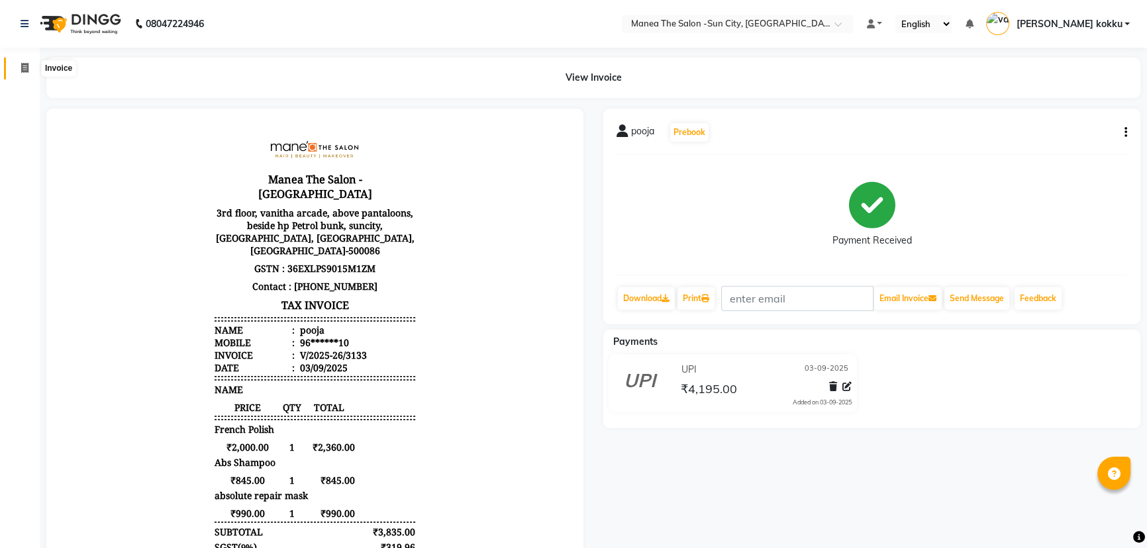
click at [26, 66] on icon at bounding box center [24, 68] width 7 height 10
select select "5822"
select select "service"
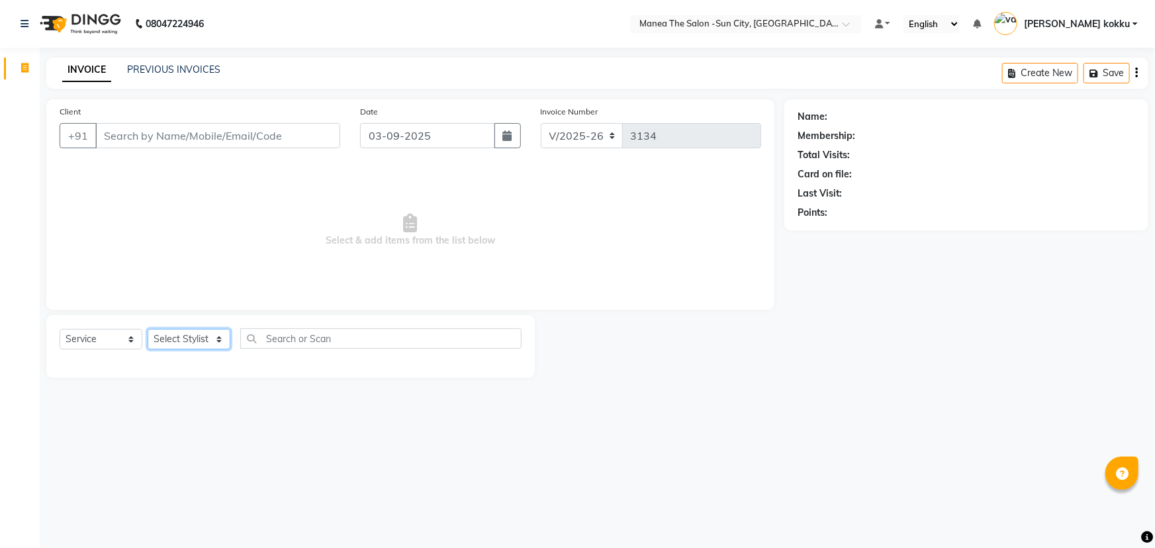
click at [190, 337] on select "Select Stylist basanth kumar BHURA KHAN Chandrika Ikrar Kavya K sai sruthi Lali…" at bounding box center [189, 339] width 83 height 21
select select "82226"
click at [148, 329] on select "Select Stylist basanth kumar BHURA KHAN Chandrika Ikrar Kavya K sai sruthi Lali…" at bounding box center [189, 339] width 83 height 21
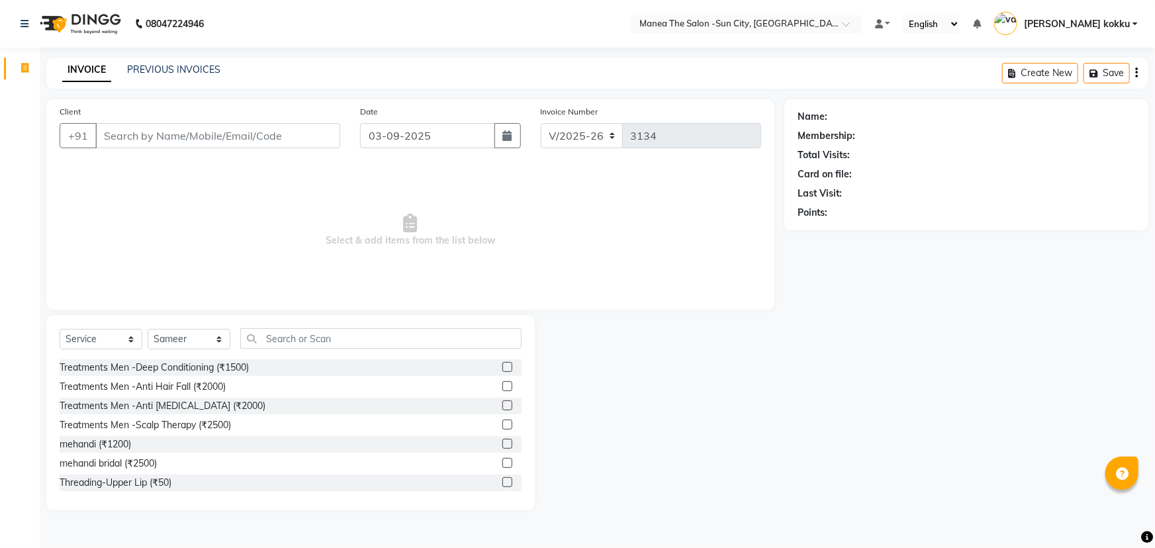
click at [320, 325] on div "Select Service Product Membership Package Voucher Prepaid Gift Card Select Styl…" at bounding box center [290, 412] width 489 height 195
click at [319, 338] on input "text" at bounding box center [380, 338] width 281 height 21
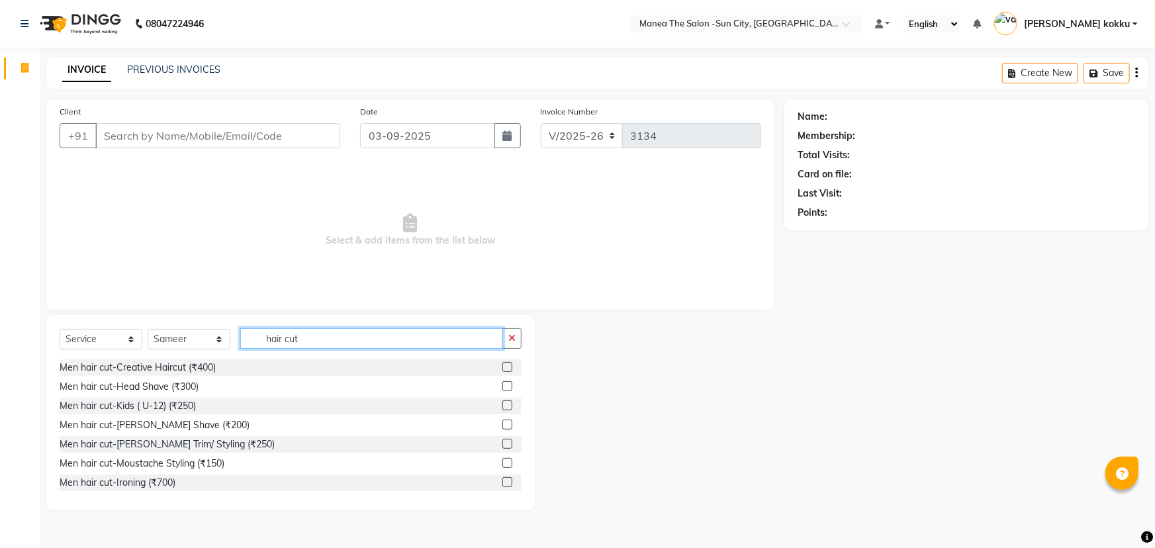
type input "hair cut"
click at [503, 367] on label at bounding box center [508, 367] width 10 height 10
click at [503, 367] on input "checkbox" at bounding box center [507, 367] width 9 height 9
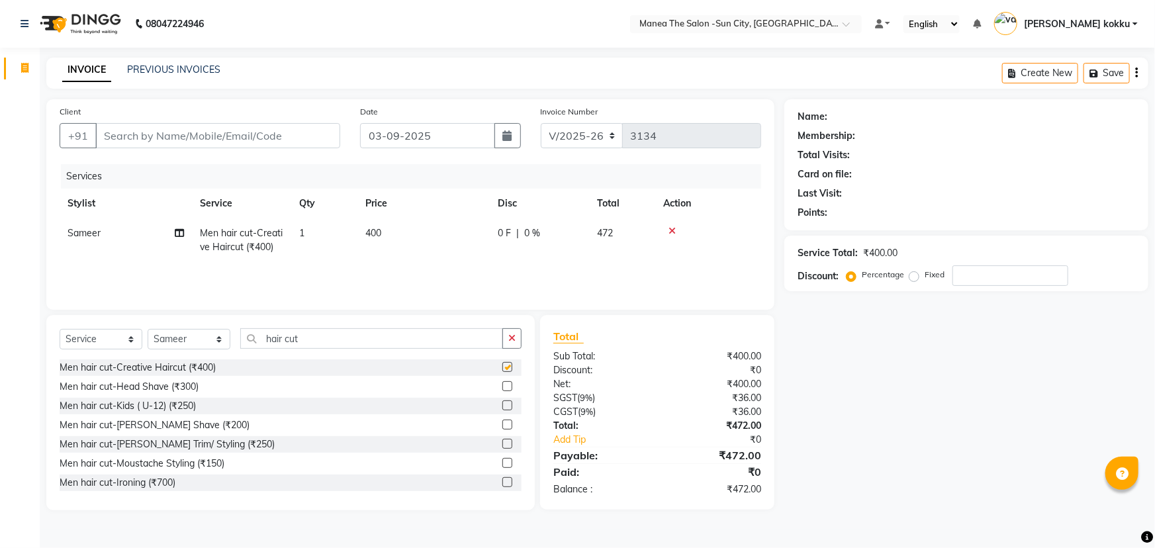
checkbox input "false"
click at [503, 424] on label at bounding box center [508, 425] width 10 height 10
click at [503, 424] on input "checkbox" at bounding box center [507, 425] width 9 height 9
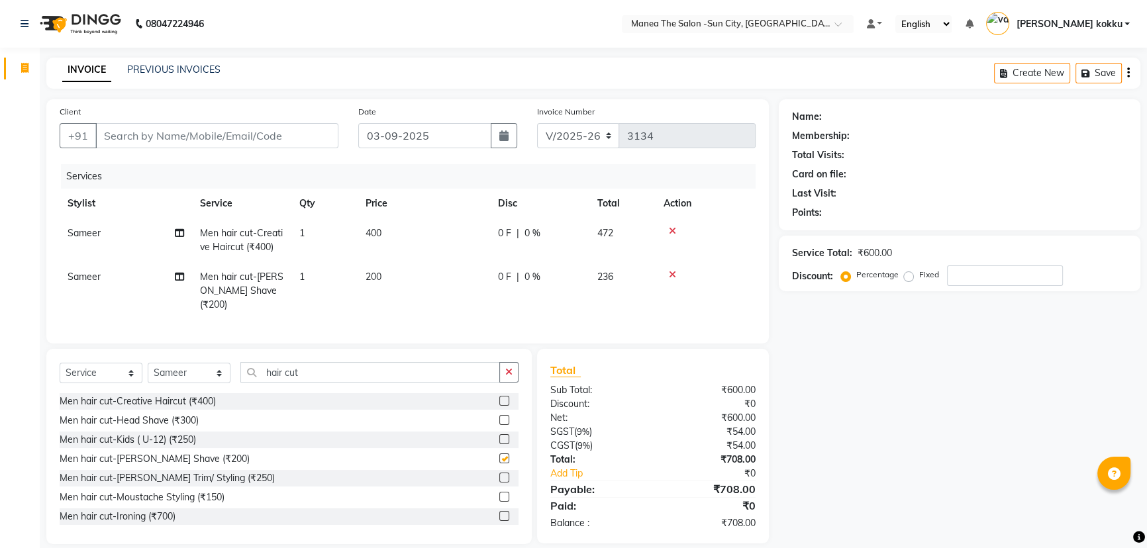
checkbox input "false"
click at [213, 136] on input "Client" at bounding box center [216, 135] width 243 height 25
click at [146, 137] on input "Client" at bounding box center [216, 135] width 243 height 25
type input "9"
type input "0"
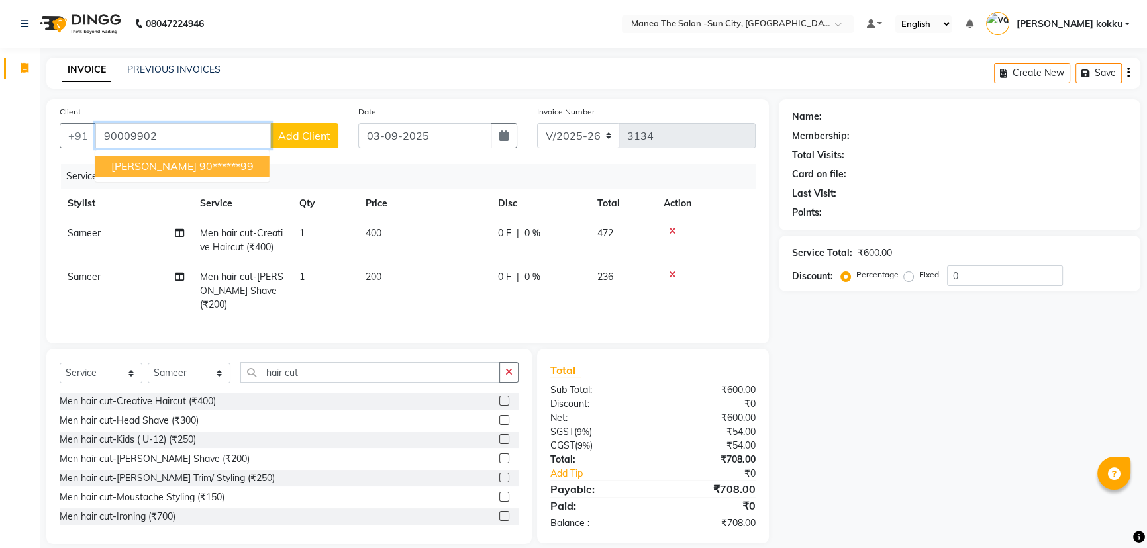
click at [152, 175] on button "Anand 90******99" at bounding box center [182, 166] width 174 height 21
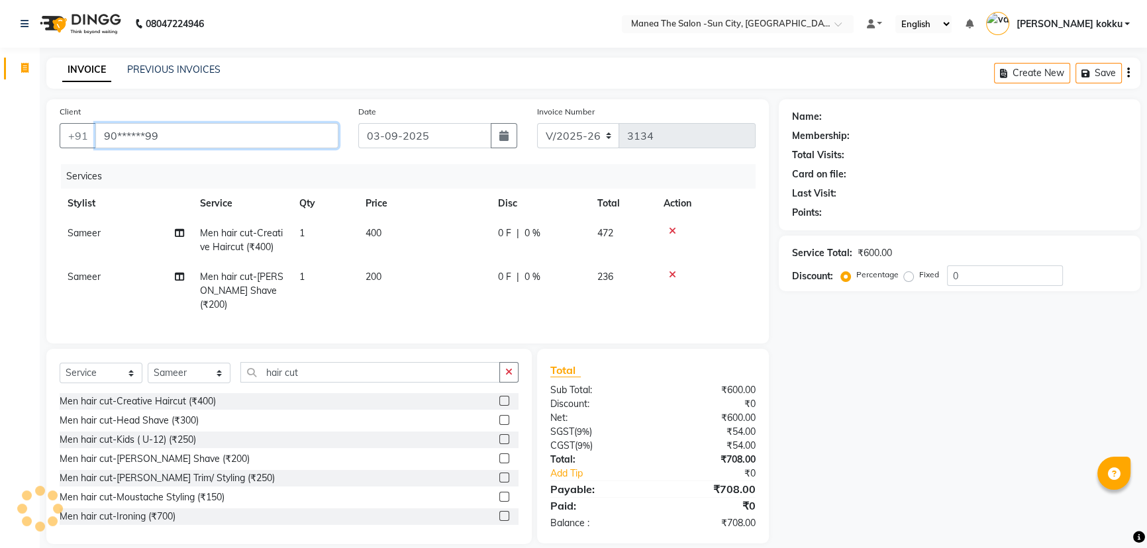
type input "90******99"
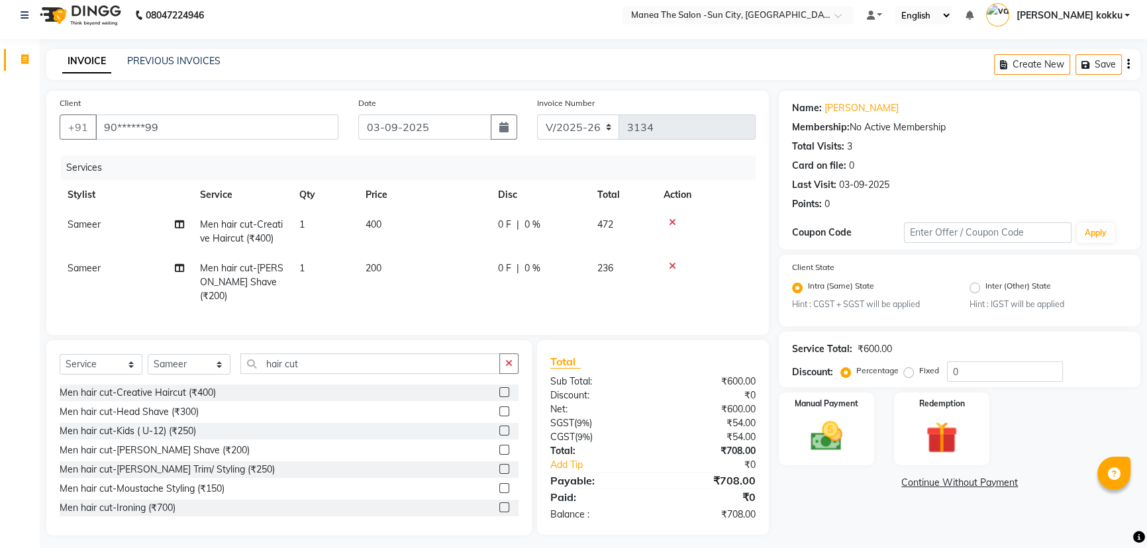
scroll to position [11, 0]
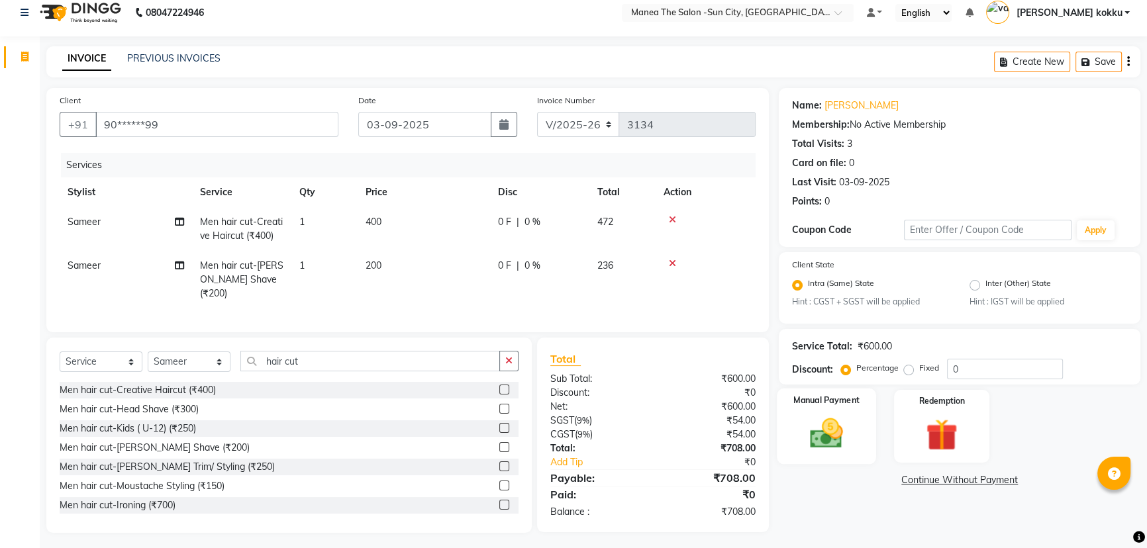
click at [838, 433] on img at bounding box center [827, 434] width 54 height 38
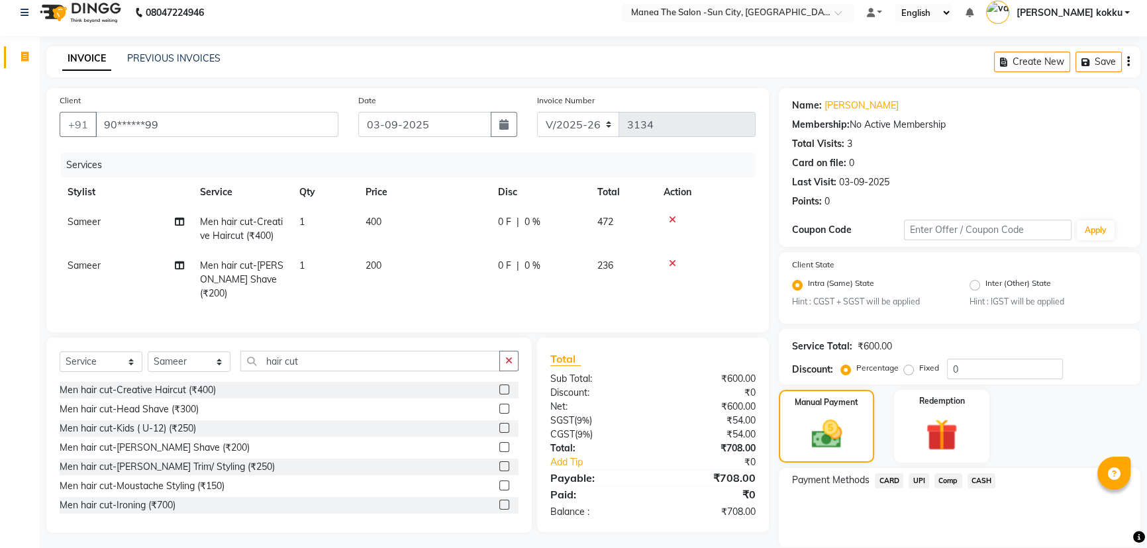
click at [920, 479] on span "UPI" at bounding box center [918, 480] width 21 height 15
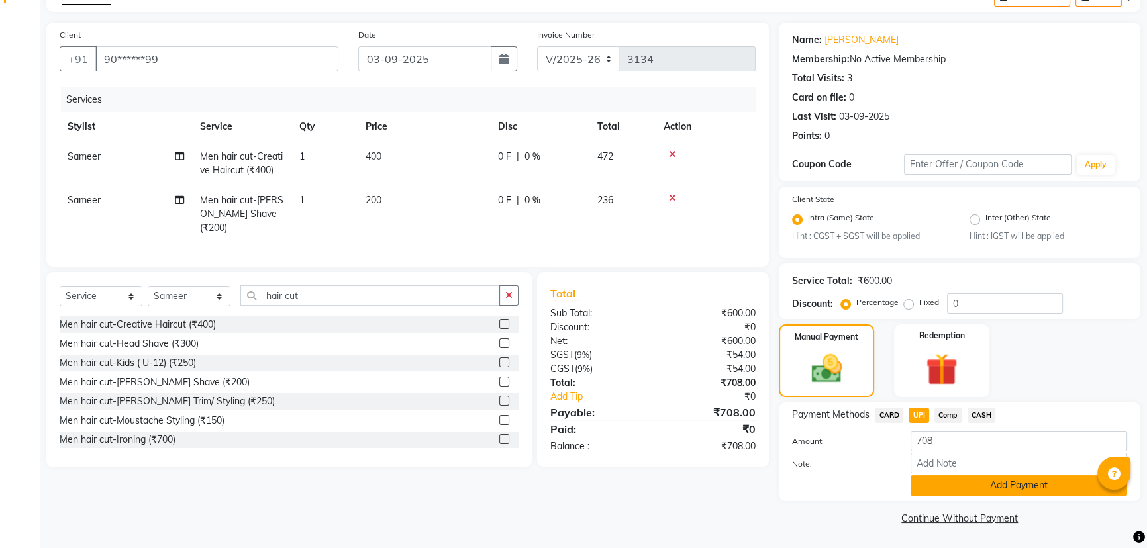
click at [927, 480] on button "Add Payment" at bounding box center [1018, 485] width 217 height 21
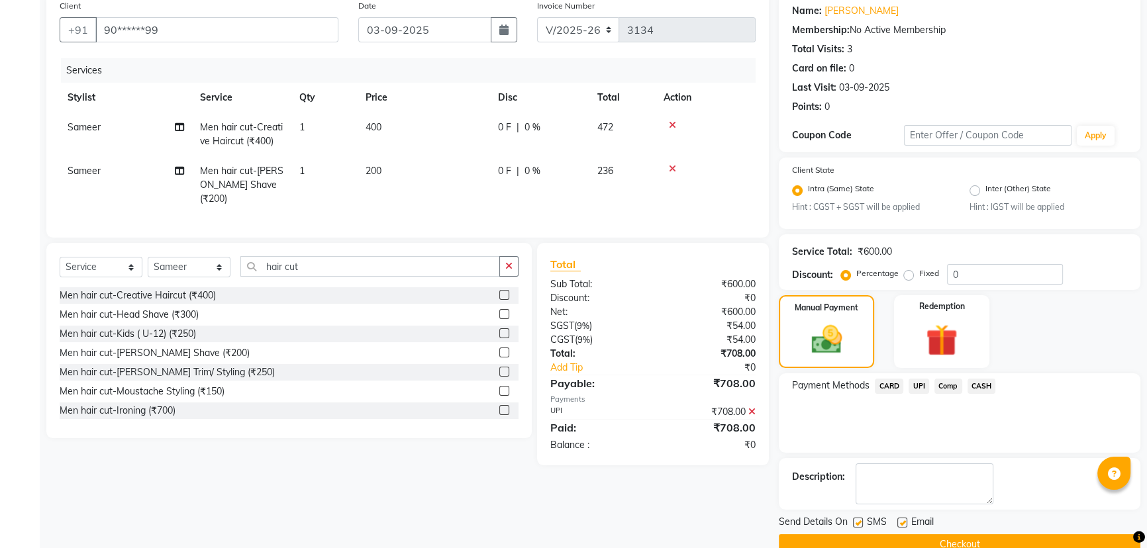
scroll to position [132, 0]
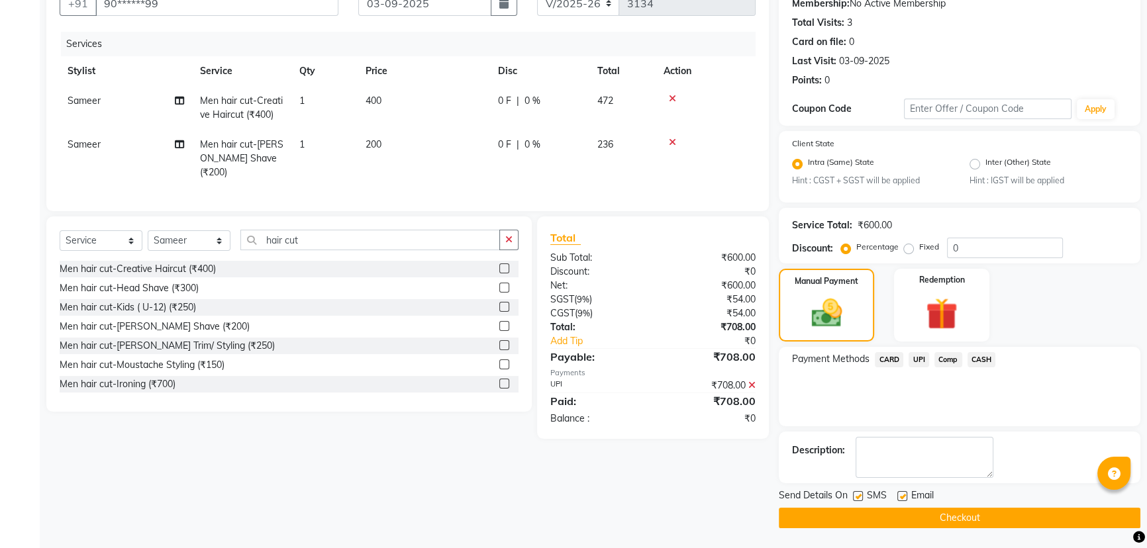
click at [852, 494] on div "Send Details On SMS Email" at bounding box center [959, 497] width 361 height 17
click at [861, 494] on label at bounding box center [858, 496] width 10 height 10
click at [861, 494] on input "checkbox" at bounding box center [857, 497] width 9 height 9
checkbox input "false"
click at [876, 506] on div "Send Details On SMS Email Checkout" at bounding box center [959, 509] width 361 height 40
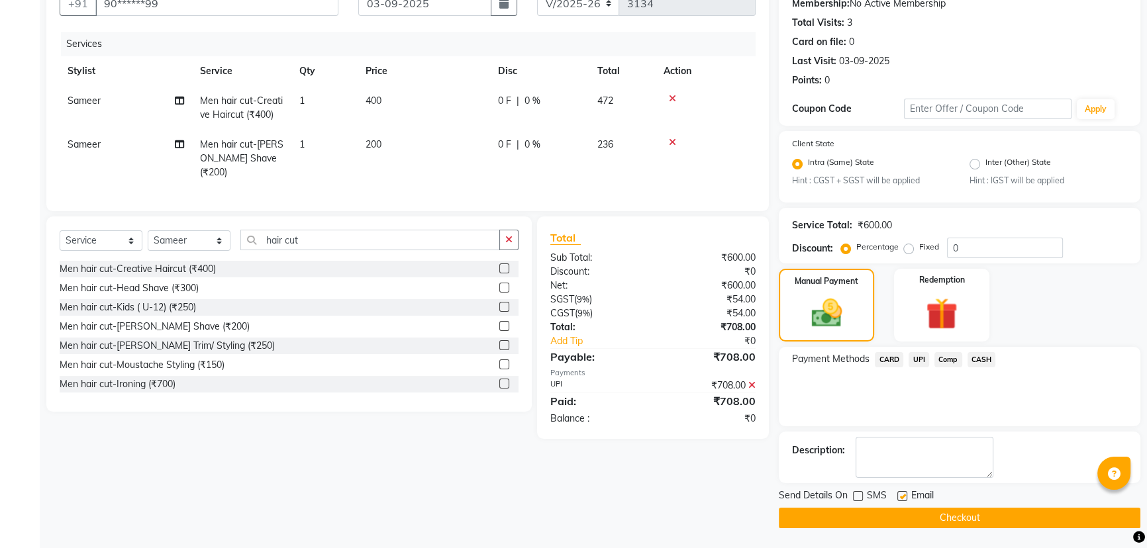
click at [881, 516] on button "Checkout" at bounding box center [959, 518] width 361 height 21
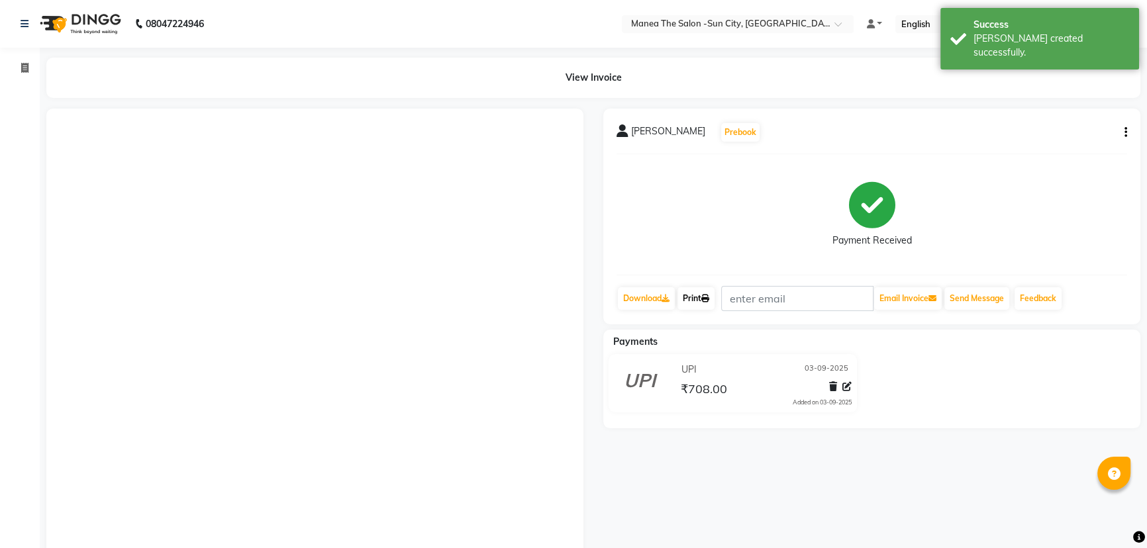
click at [685, 295] on link "Print" at bounding box center [695, 298] width 37 height 23
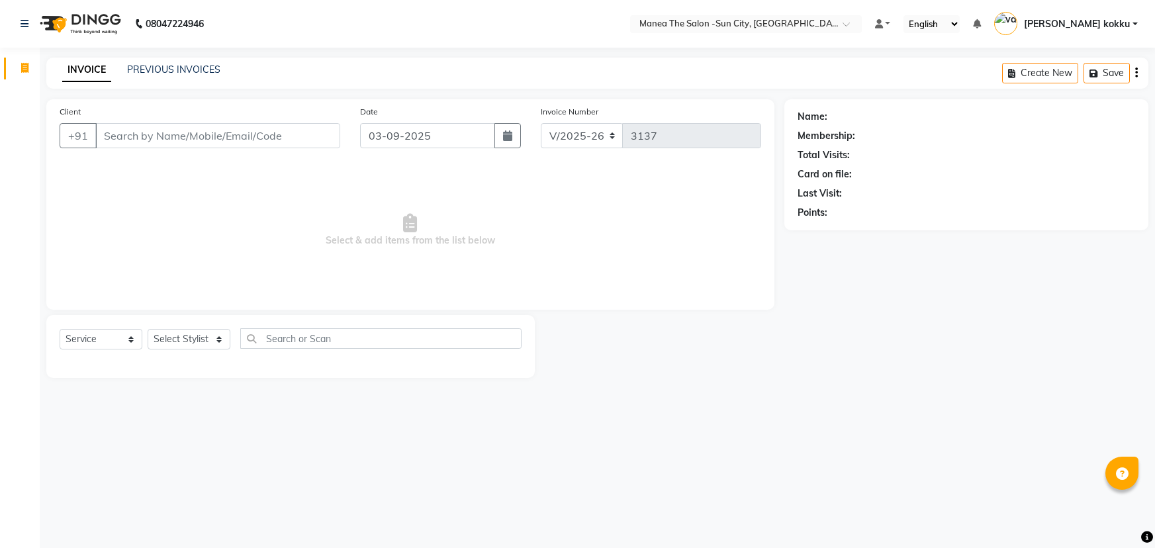
select select "5822"
select select "service"
click at [178, 336] on select "Select Stylist [PERSON_NAME] [PERSON_NAME] [PERSON_NAME] Ikrar [PERSON_NAME] K …" at bounding box center [189, 339] width 83 height 21
select select "85914"
click at [148, 329] on select "Select Stylist [PERSON_NAME] [PERSON_NAME] [PERSON_NAME] Ikrar [PERSON_NAME] K …" at bounding box center [189, 339] width 83 height 21
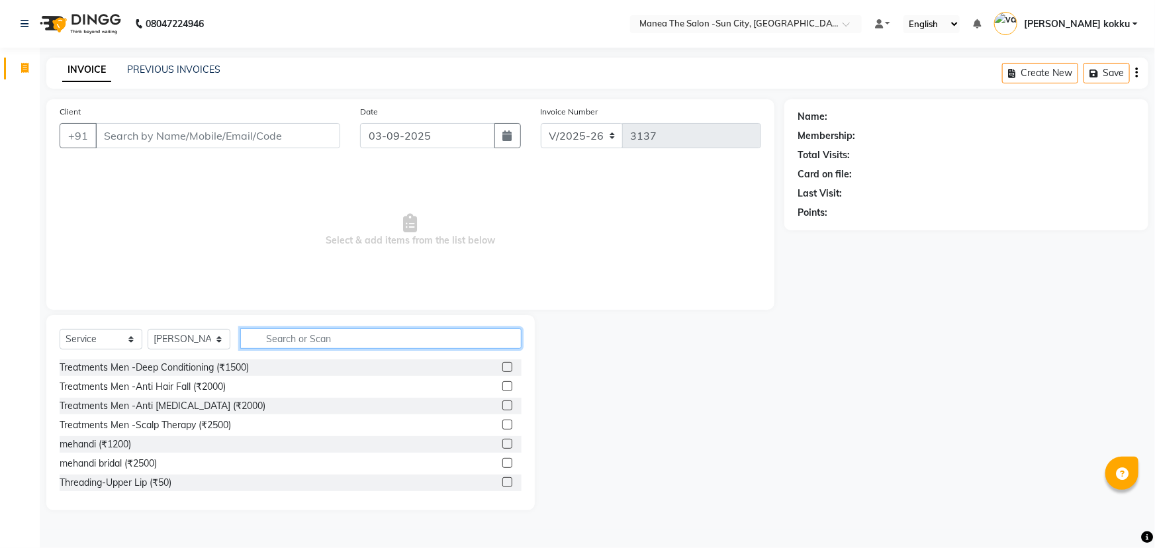
click at [291, 334] on input "text" at bounding box center [380, 338] width 281 height 21
type input "rica"
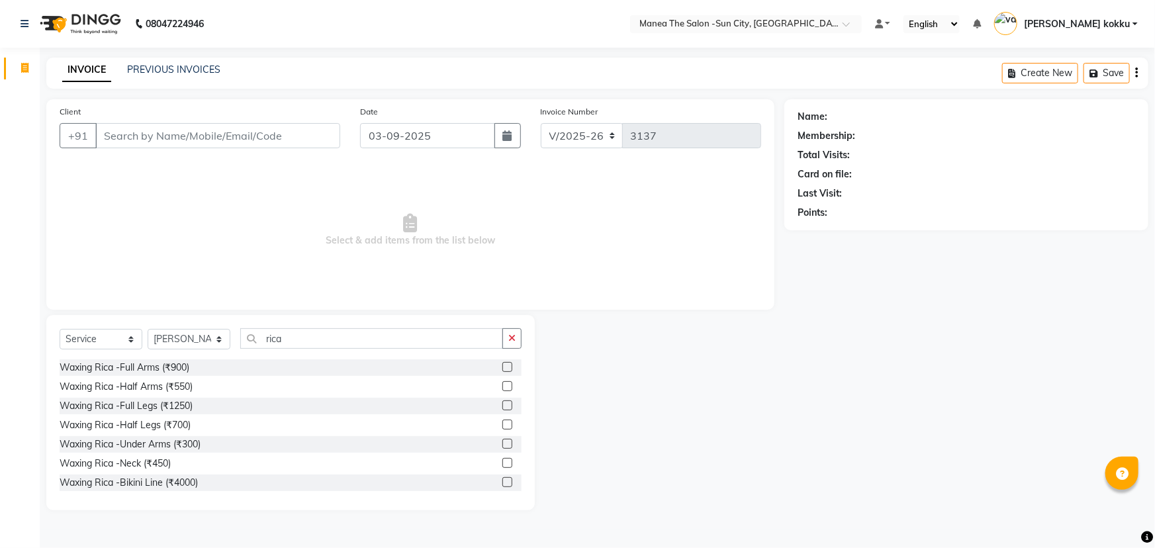
click at [503, 363] on label at bounding box center [508, 367] width 10 height 10
click at [503, 363] on input "checkbox" at bounding box center [507, 367] width 9 height 9
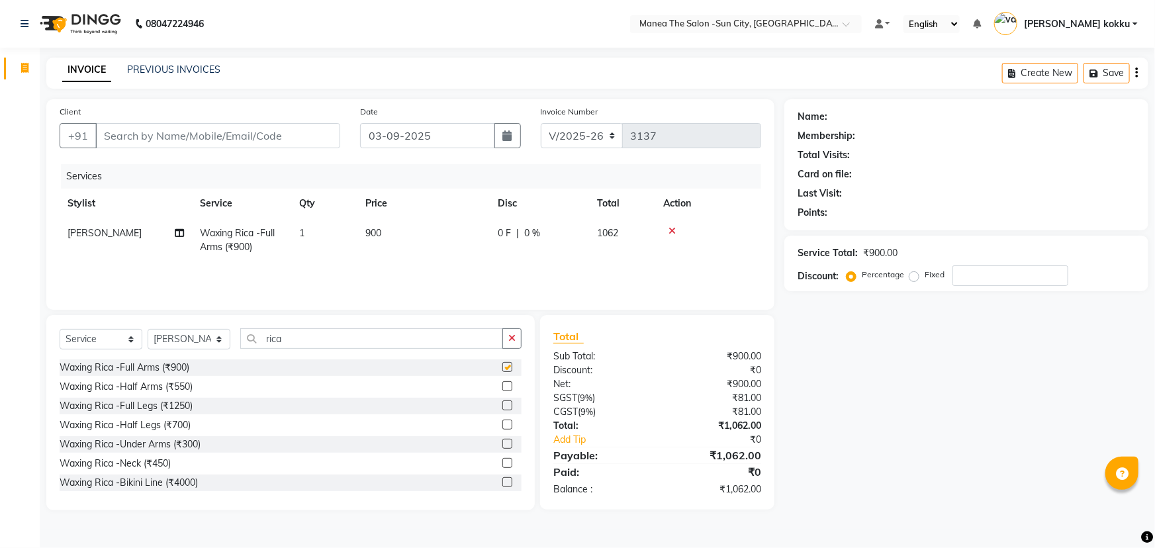
checkbox input "false"
click at [503, 405] on label at bounding box center [508, 406] width 10 height 10
click at [503, 405] on input "checkbox" at bounding box center [507, 406] width 9 height 9
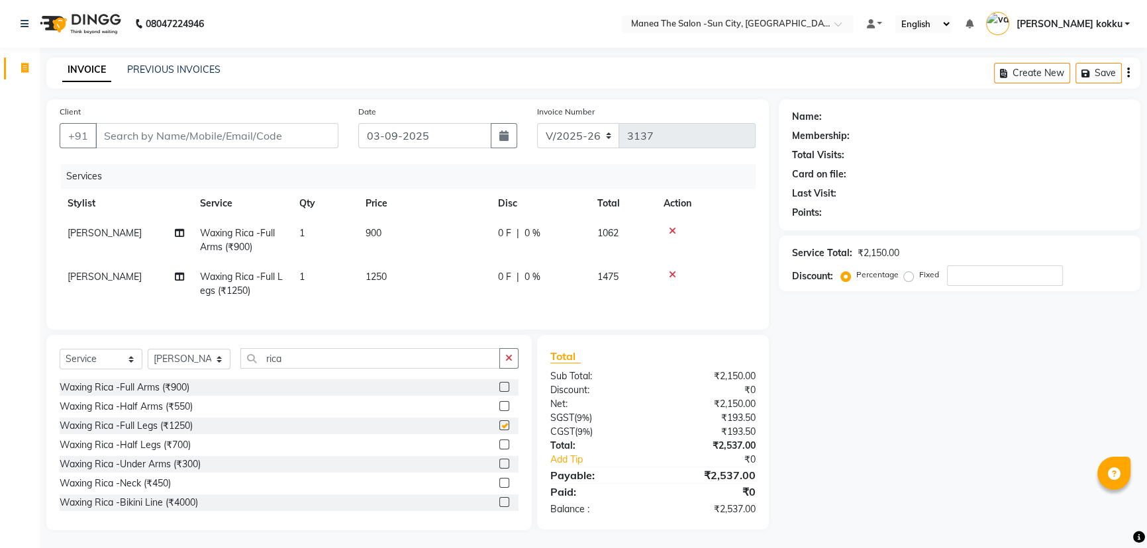
checkbox input "false"
click at [508, 363] on icon "button" at bounding box center [508, 358] width 7 height 9
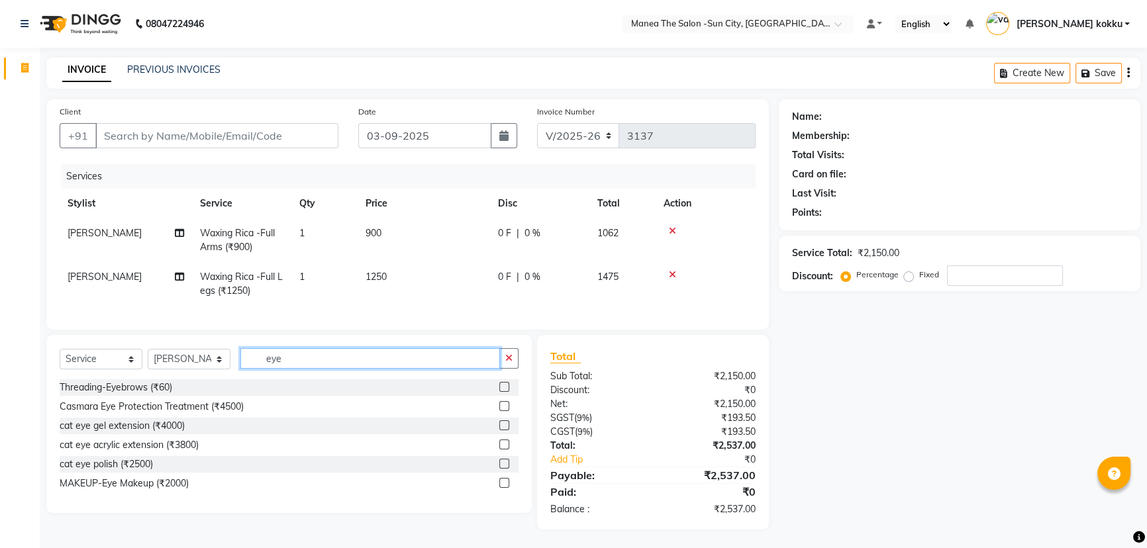
type input "eye"
click at [504, 392] on label at bounding box center [504, 387] width 10 height 10
click at [504, 392] on input "checkbox" at bounding box center [503, 387] width 9 height 9
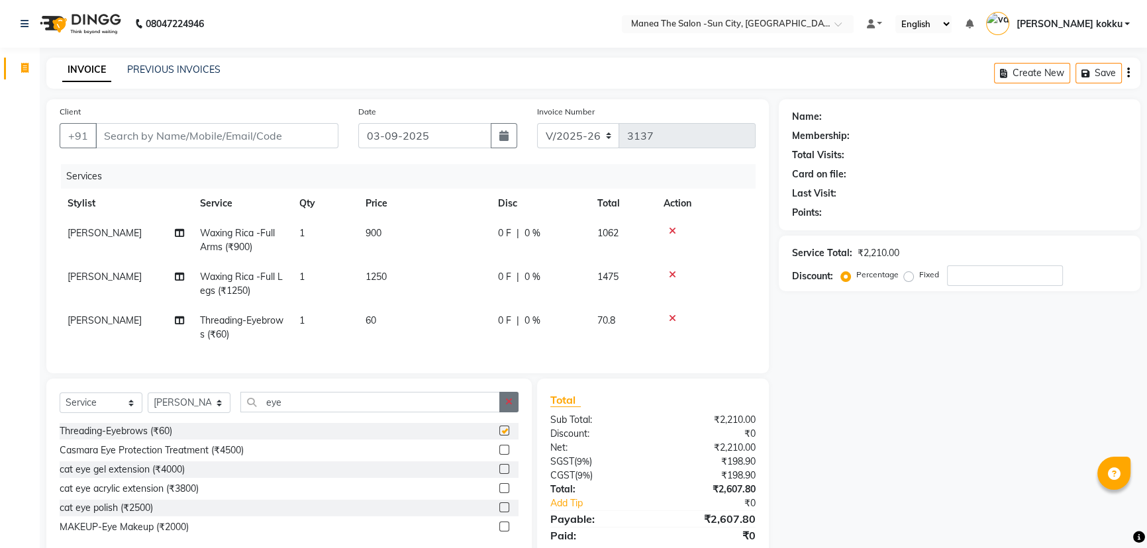
checkbox input "false"
click at [507, 407] on icon "button" at bounding box center [508, 401] width 7 height 9
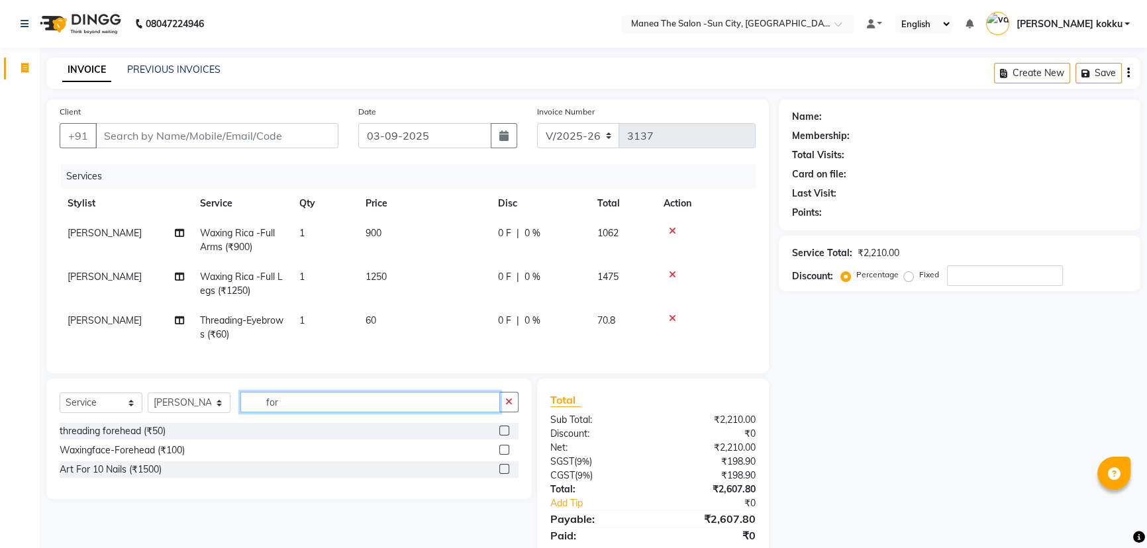
type input "for"
click at [502, 435] on label at bounding box center [504, 431] width 10 height 10
click at [502, 435] on input "checkbox" at bounding box center [503, 431] width 9 height 9
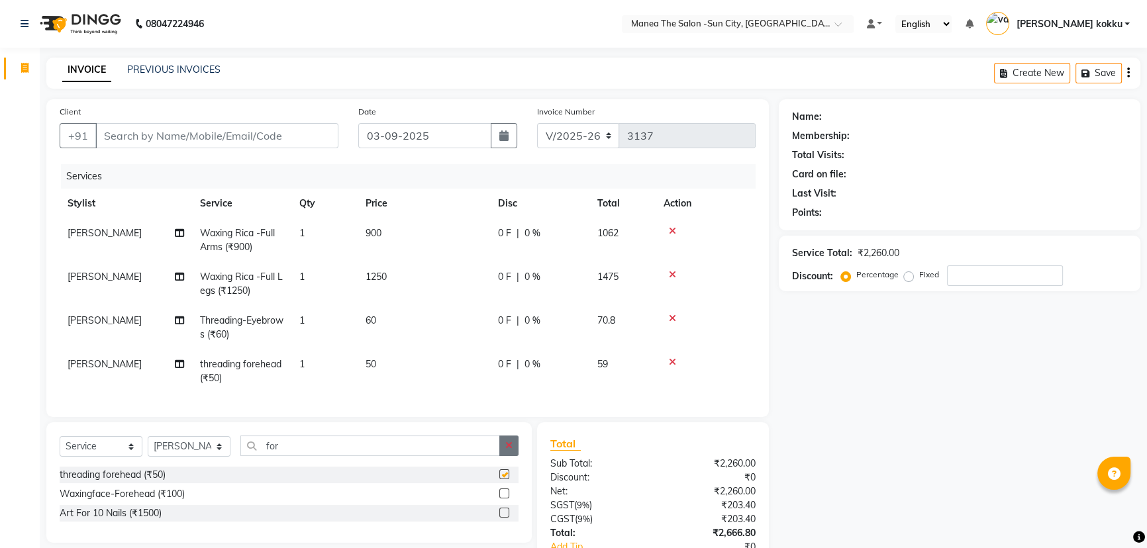
checkbox input "false"
click at [508, 450] on icon "button" at bounding box center [508, 445] width 7 height 9
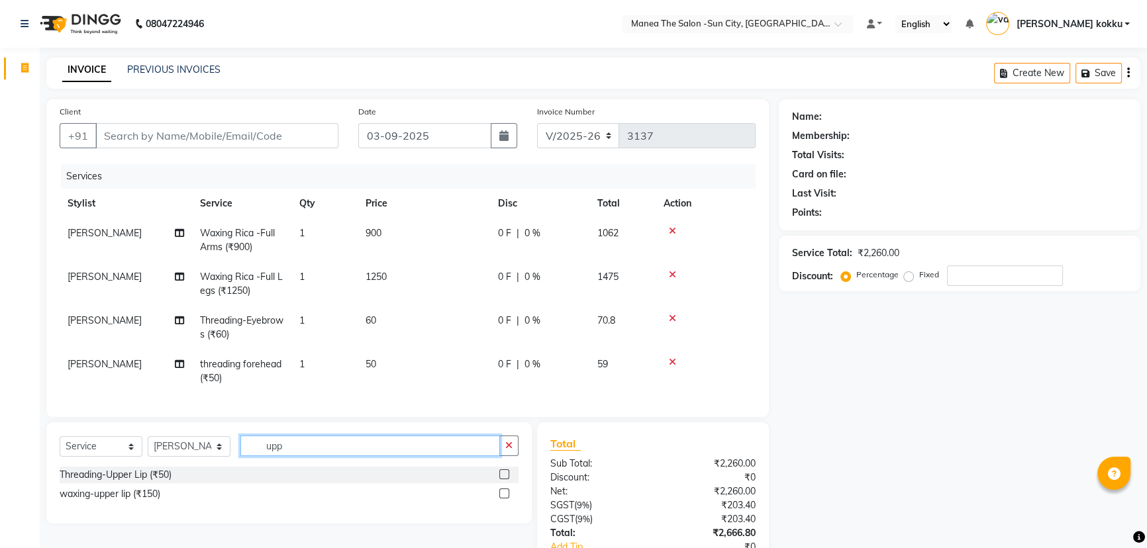
type input "upp"
click at [505, 479] on label at bounding box center [504, 474] width 10 height 10
click at [505, 479] on input "checkbox" at bounding box center [503, 475] width 9 height 9
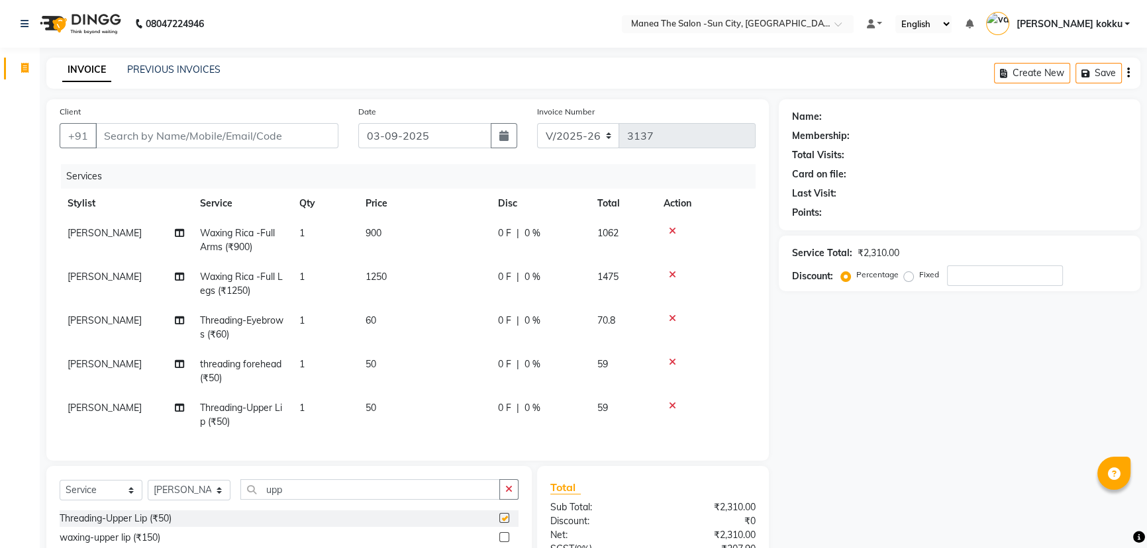
checkbox input "false"
click at [160, 144] on input "Client" at bounding box center [216, 135] width 243 height 25
click at [122, 134] on input "Client" at bounding box center [216, 135] width 243 height 25
type input "8"
type input "0"
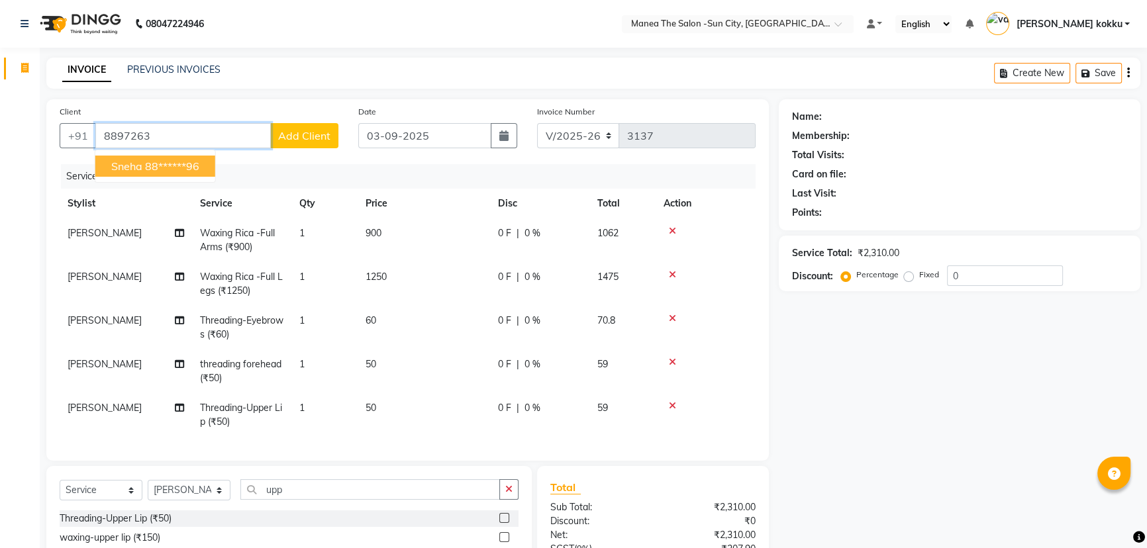
click at [185, 166] on ngb-highlight "88******96" at bounding box center [172, 166] width 54 height 13
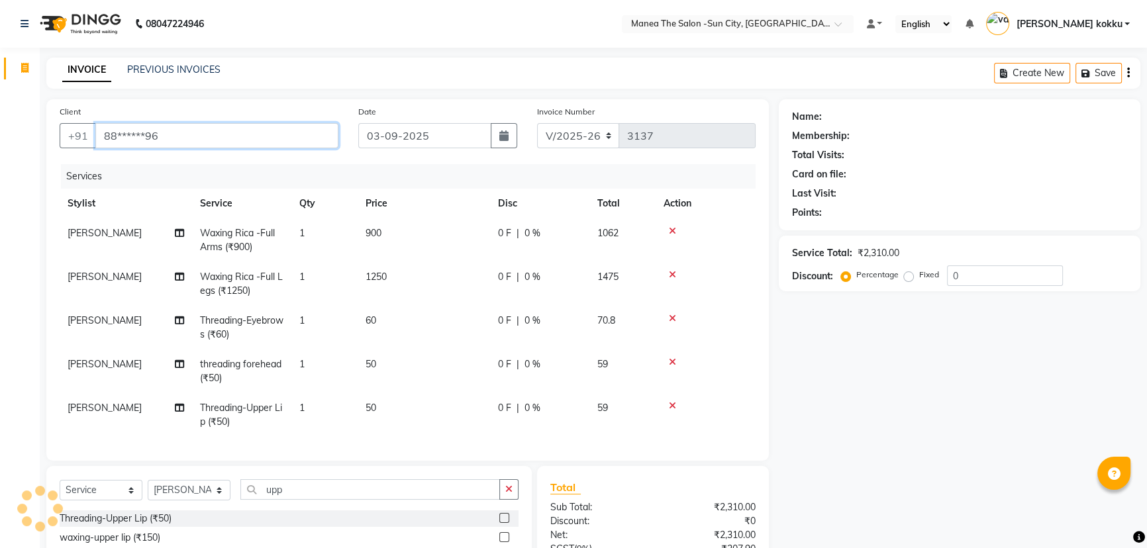
type input "88******96"
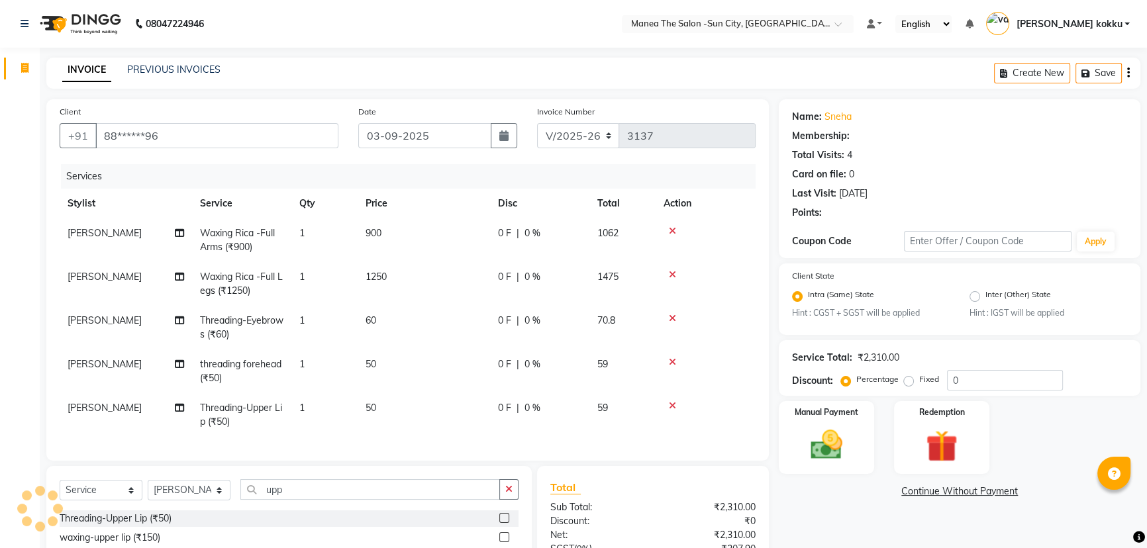
select select "1: Object"
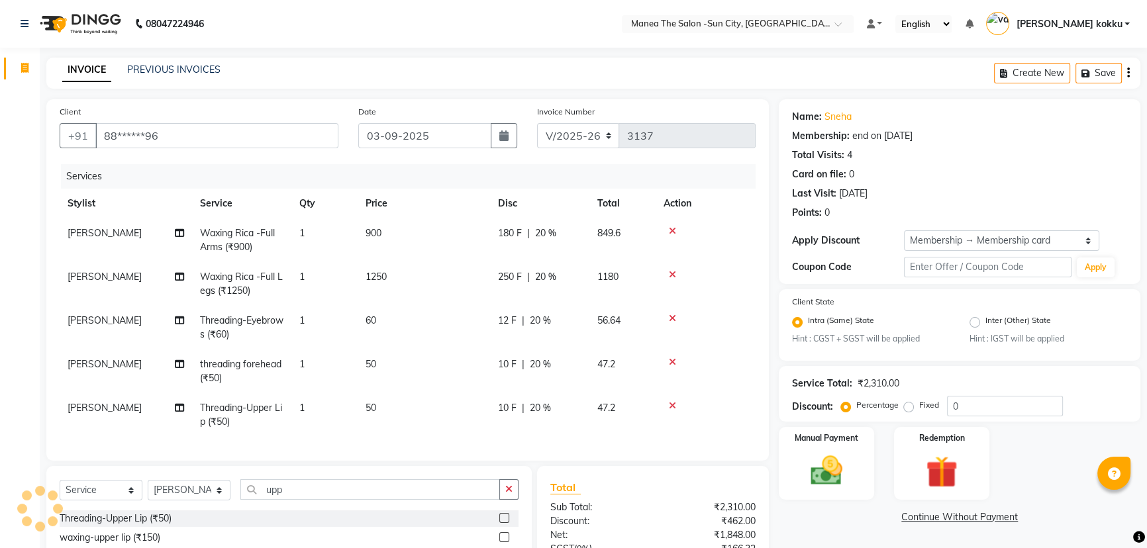
type input "20"
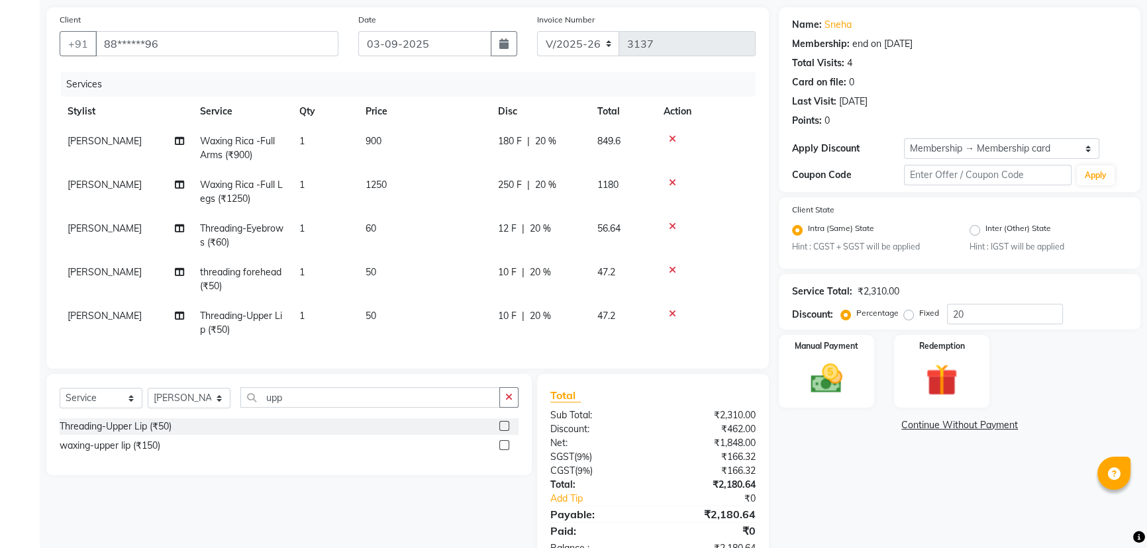
scroll to position [142, 0]
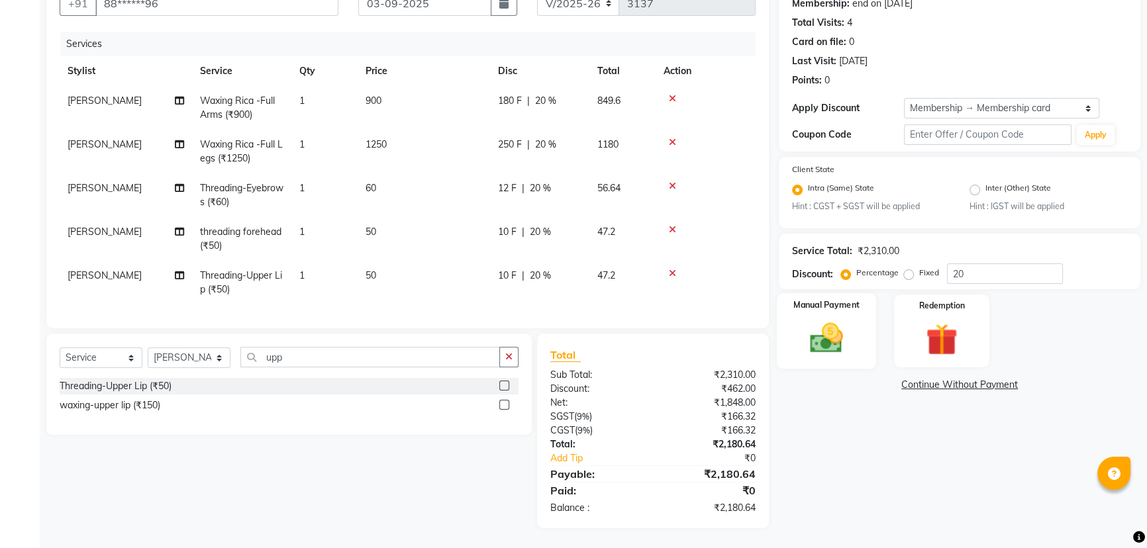
click at [829, 334] on img at bounding box center [827, 339] width 54 height 38
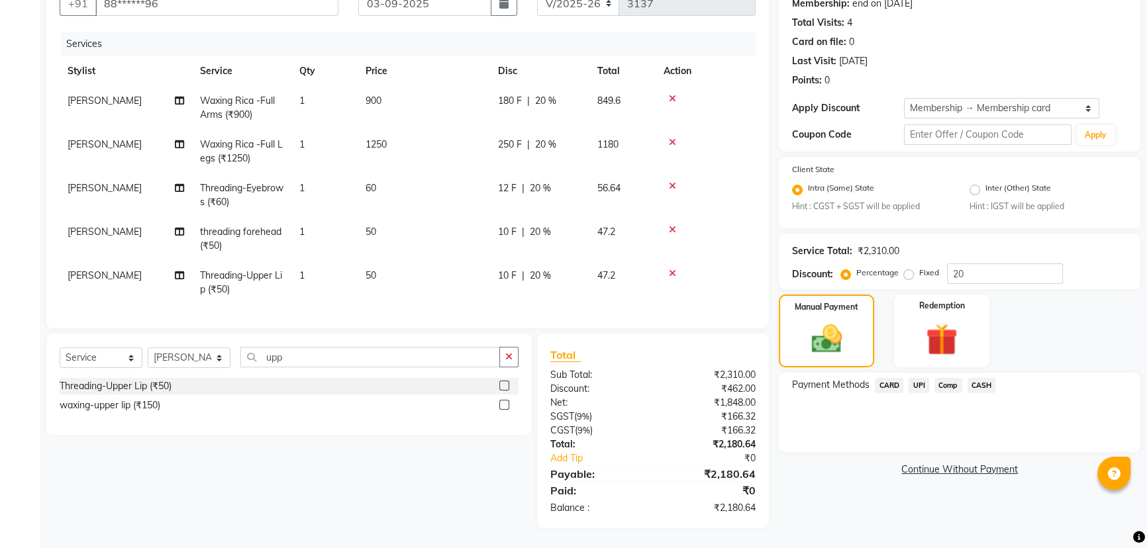
click at [885, 378] on span "CARD" at bounding box center [889, 385] width 28 height 15
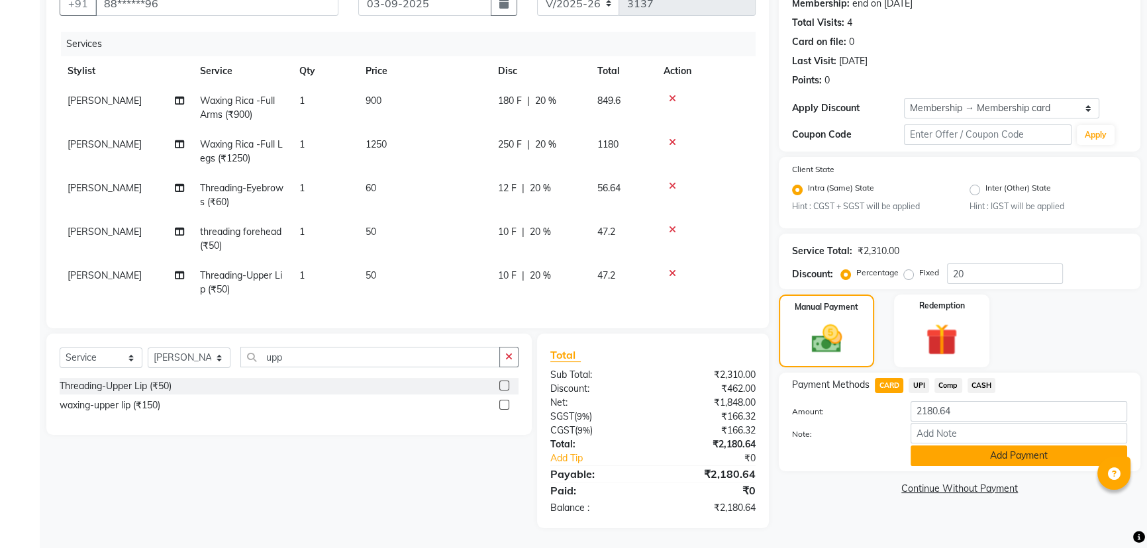
click at [976, 450] on button "Add Payment" at bounding box center [1018, 456] width 217 height 21
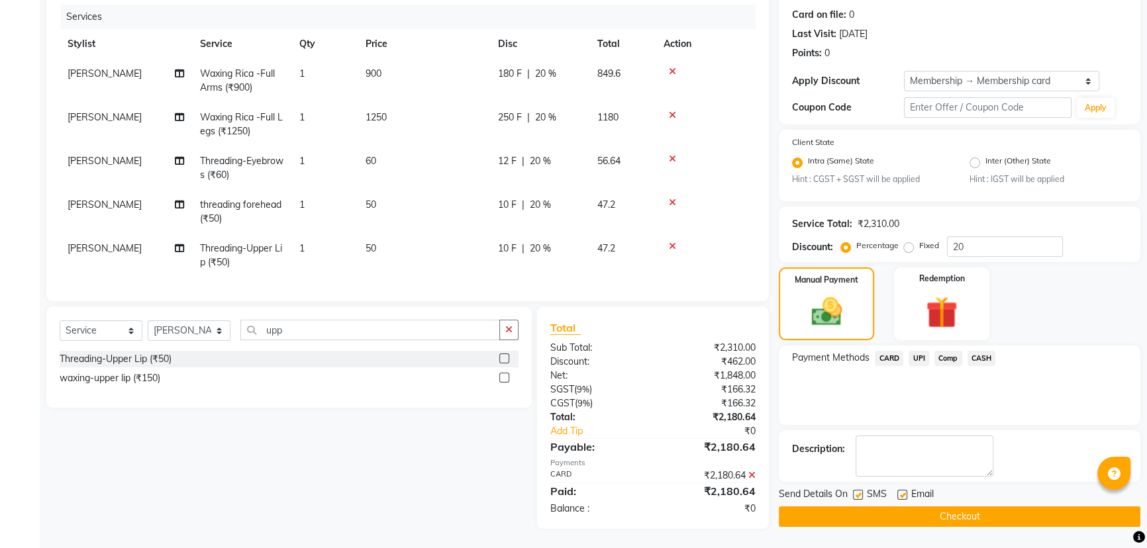
scroll to position [169, 0]
click at [862, 489] on label at bounding box center [858, 494] width 10 height 10
click at [861, 491] on input "checkbox" at bounding box center [857, 495] width 9 height 9
checkbox input "false"
click at [994, 508] on button "Checkout" at bounding box center [959, 516] width 361 height 21
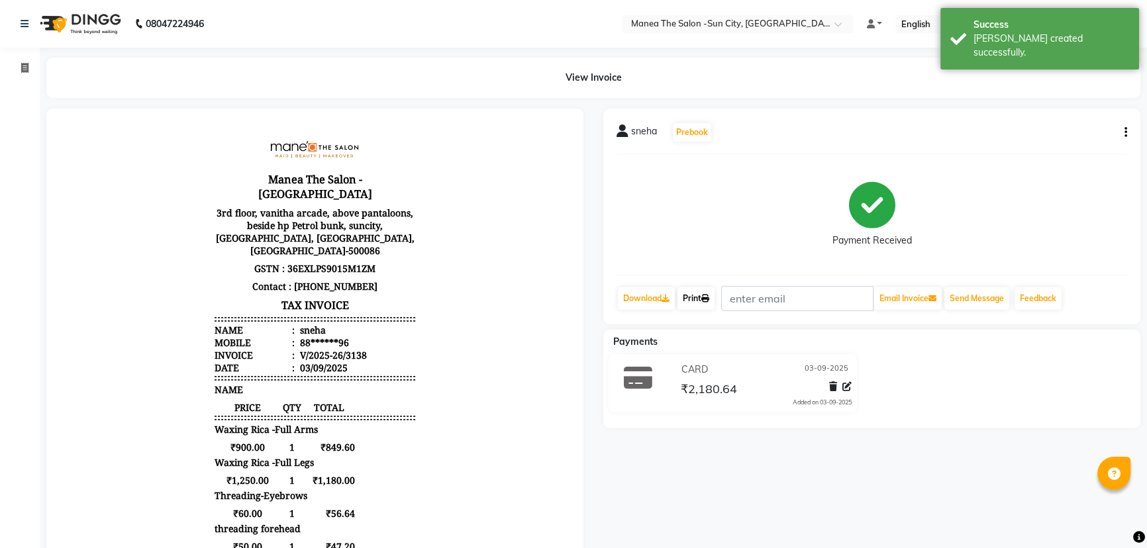
click at [701, 298] on link "Print" at bounding box center [695, 298] width 37 height 23
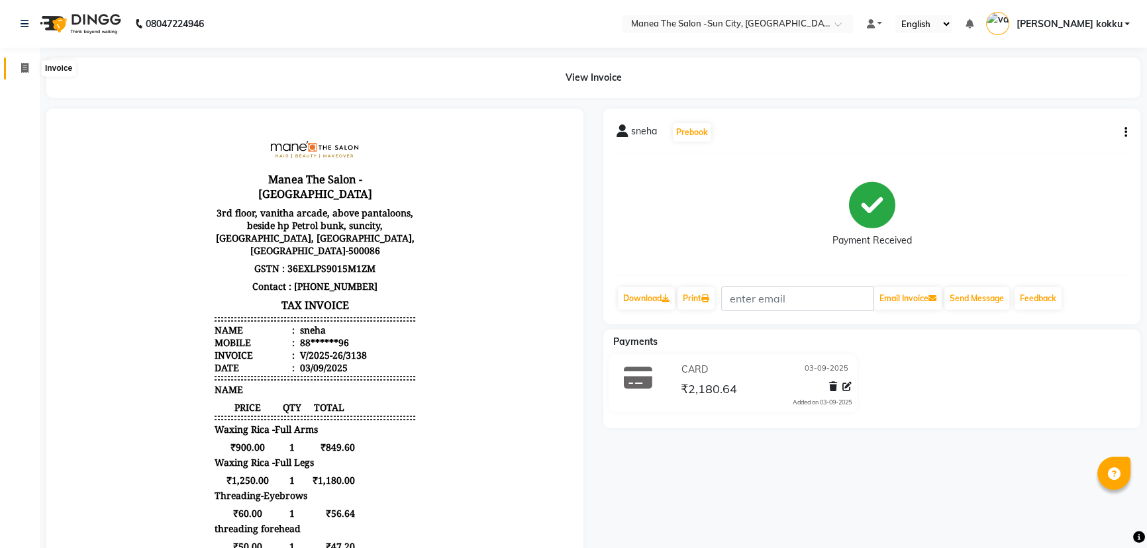
click at [14, 69] on span at bounding box center [24, 68] width 23 height 15
select select "5822"
select select "service"
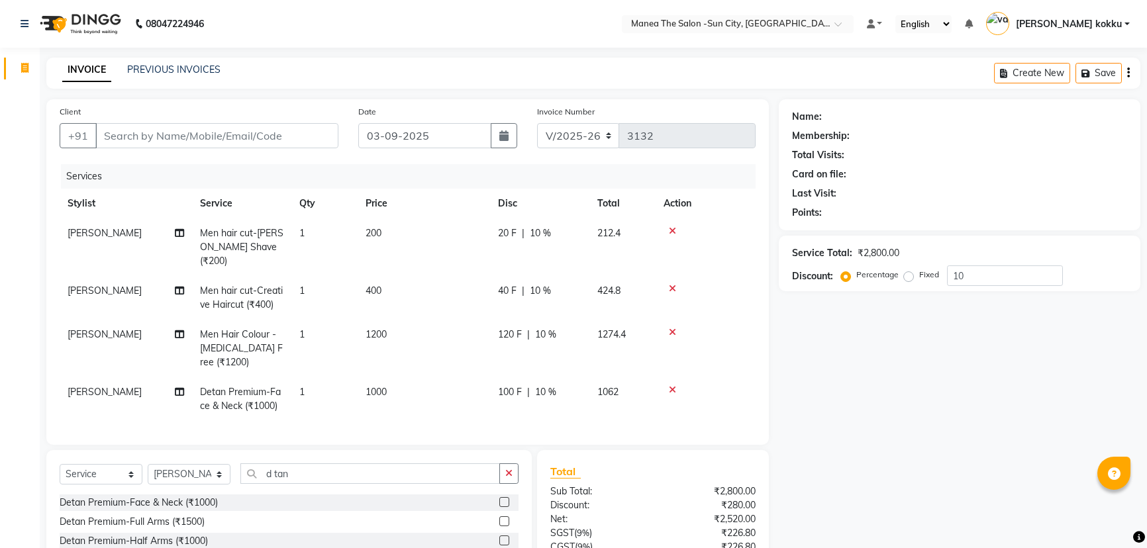
select select "5822"
select select "service"
select select "62892"
click at [146, 140] on input "Client" at bounding box center [216, 135] width 243 height 25
click at [141, 136] on input "Client" at bounding box center [216, 135] width 243 height 25
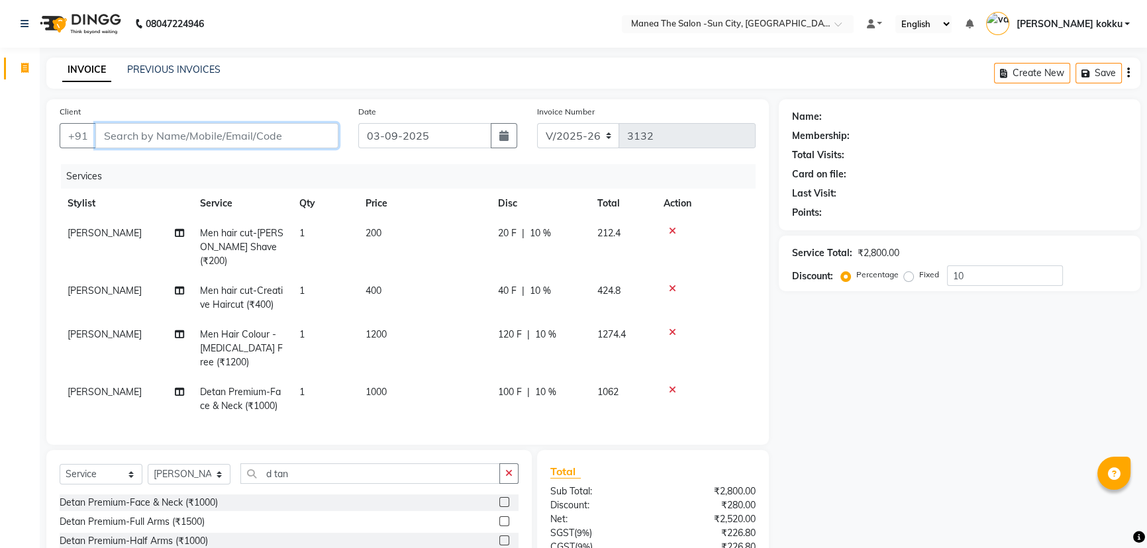
type input "8"
type input "0"
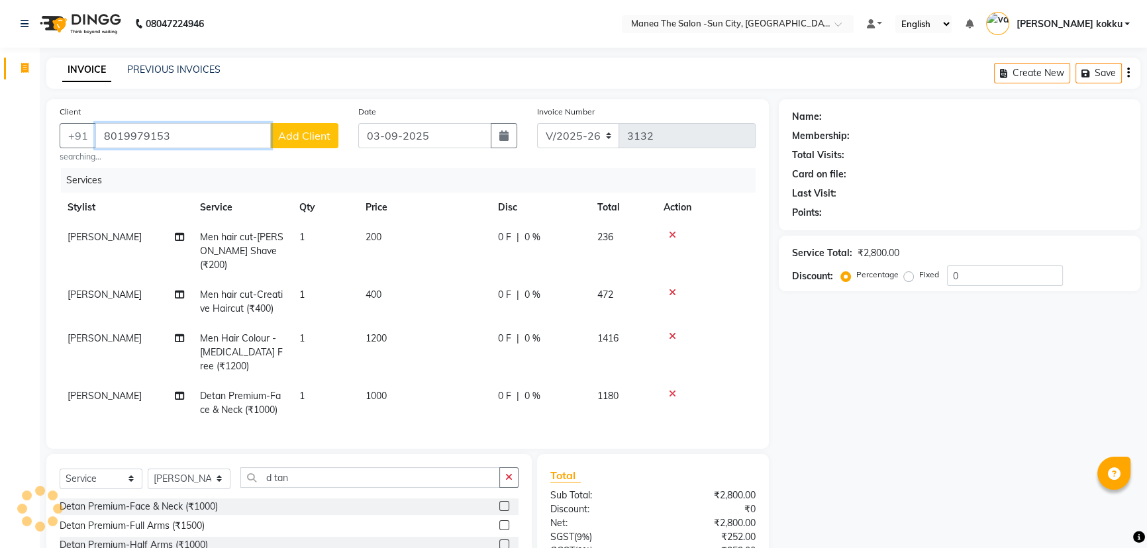
type input "8019979153"
click at [316, 126] on button "Add Client" at bounding box center [304, 135] width 68 height 25
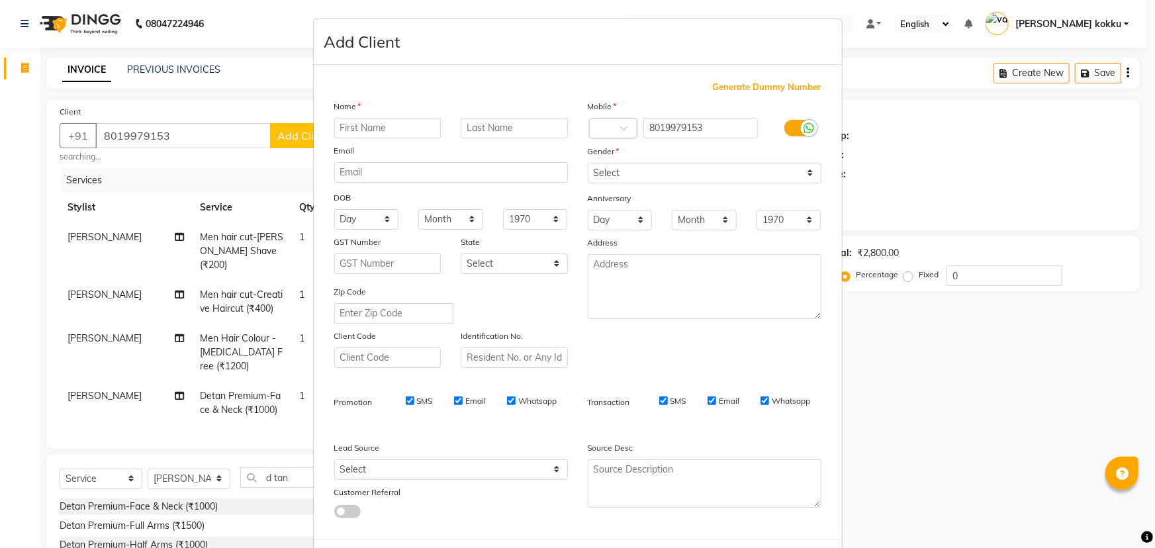
click at [341, 127] on input "text" at bounding box center [387, 128] width 107 height 21
click at [341, 128] on input "text" at bounding box center [387, 128] width 107 height 21
type input "suraj"
click at [806, 168] on select "Select [DEMOGRAPHIC_DATA] [DEMOGRAPHIC_DATA] Other Prefer Not To Say" at bounding box center [705, 173] width 234 height 21
select select "[DEMOGRAPHIC_DATA]"
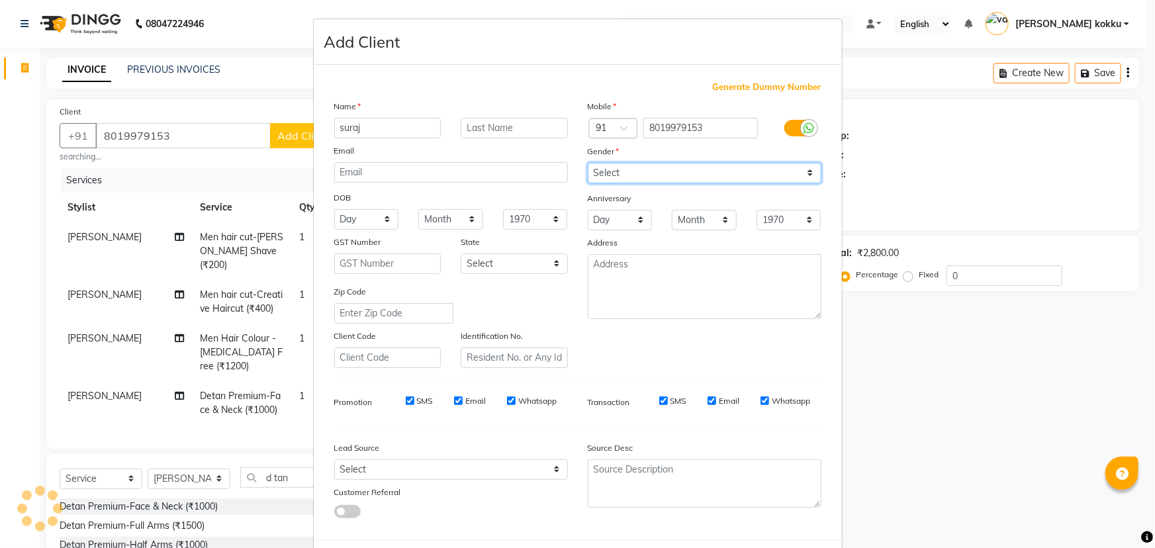
click at [588, 163] on select "Select [DEMOGRAPHIC_DATA] [DEMOGRAPHIC_DATA] Other Prefer Not To Say" at bounding box center [705, 173] width 234 height 21
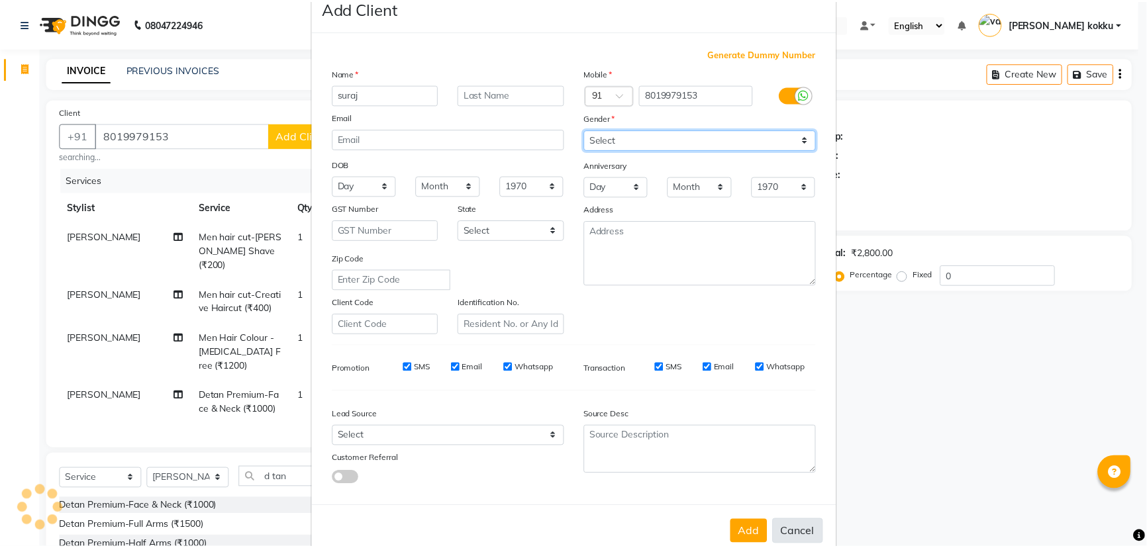
scroll to position [66, 0]
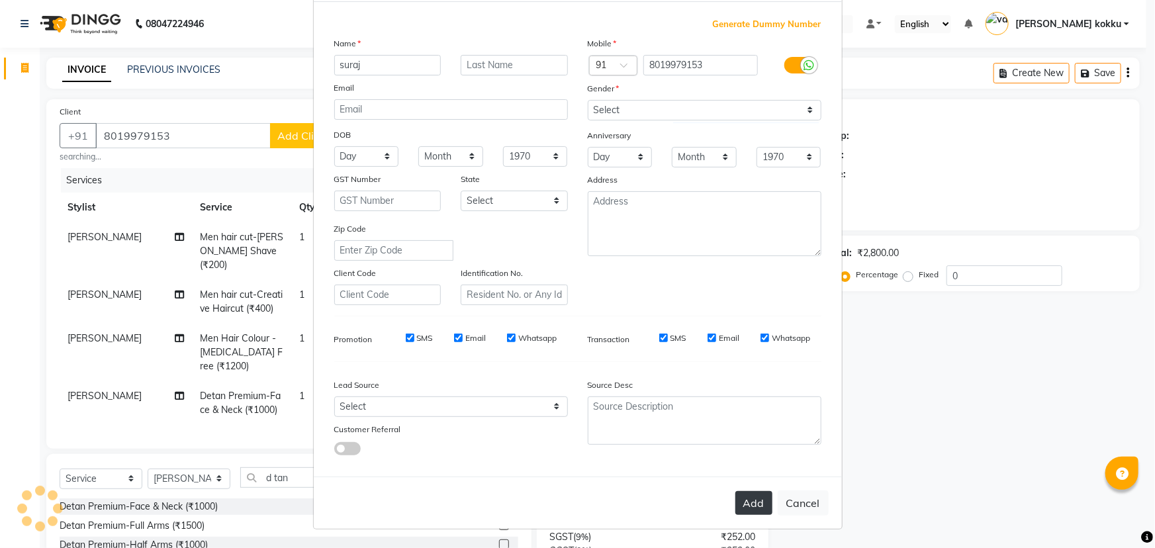
click at [753, 505] on button "Add" at bounding box center [754, 503] width 37 height 24
click at [945, 373] on ngb-modal-window "Add Client Generate Dummy Number Name suraj Email DOB Day 01 02 03 04 05 06 07 …" at bounding box center [577, 274] width 1155 height 548
click at [998, 420] on ngb-modal-window "Add Client Generate Dummy Number Name suraj Email DOB Day 01 02 03 04 05 06 07 …" at bounding box center [577, 274] width 1155 height 548
click at [979, 430] on ngb-modal-window "Add Client Generate Dummy Number Name suraj Email DOB Day 01 02 03 04 05 06 07 …" at bounding box center [577, 274] width 1155 height 548
click at [875, 417] on ngb-modal-window "Add Client Generate Dummy Number Name suraj Email DOB Day 01 02 03 04 05 06 07 …" at bounding box center [577, 274] width 1155 height 548
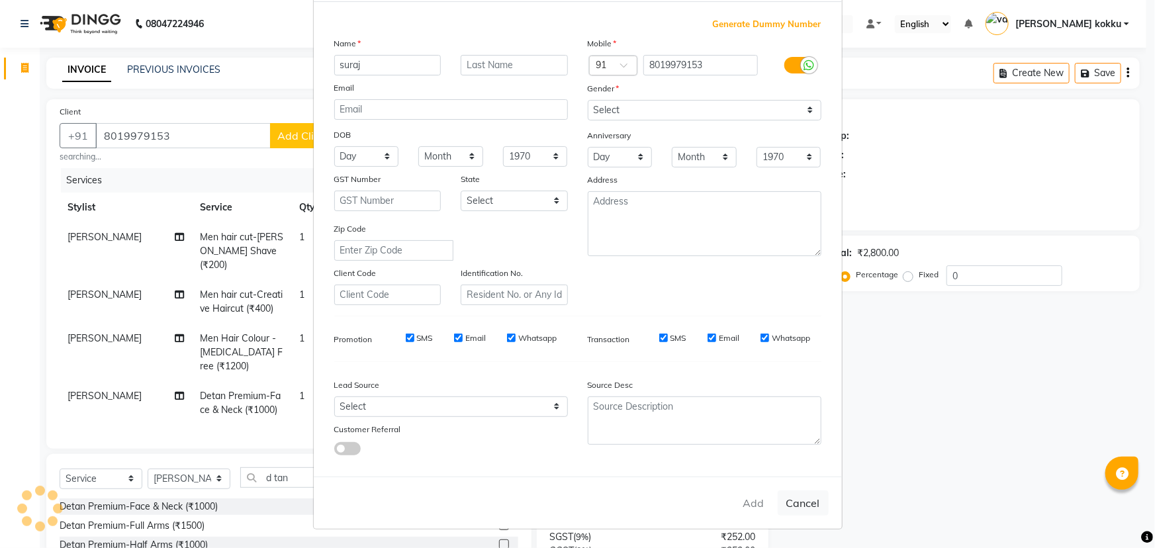
click at [928, 403] on ngb-modal-window "Add Client Generate Dummy Number Name suraj Email DOB Day 01 02 03 04 05 06 07 …" at bounding box center [577, 274] width 1155 height 548
click at [927, 410] on ngb-modal-window "Add Client Generate Dummy Number Name suraj Email DOB Day 01 02 03 04 05 06 07 …" at bounding box center [577, 274] width 1155 height 548
click at [924, 412] on ngb-modal-window "Add Client Generate Dummy Number Name suraj Email DOB Day 01 02 03 04 05 06 07 …" at bounding box center [577, 274] width 1155 height 548
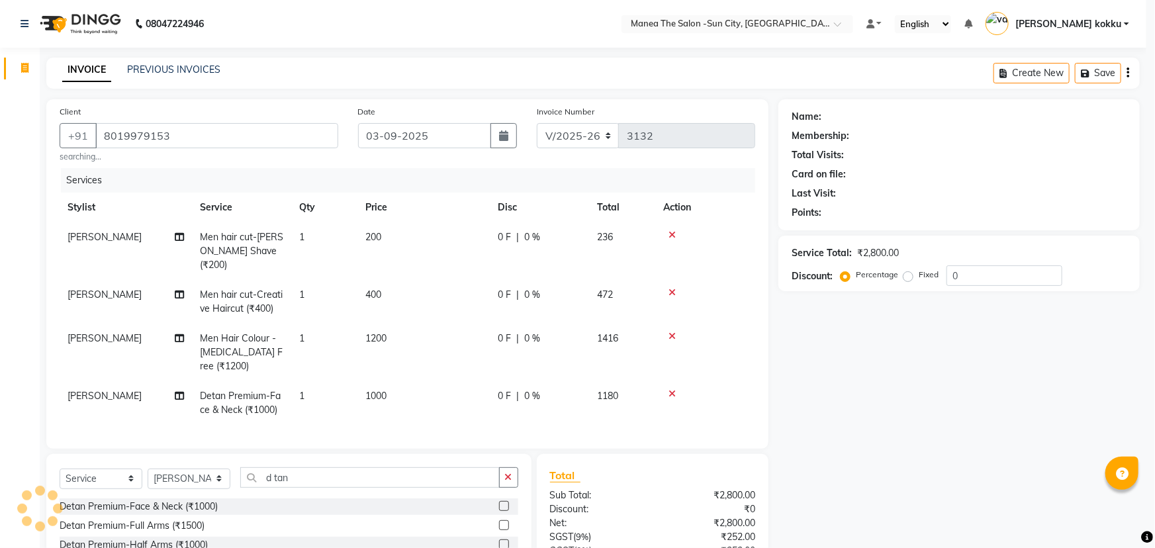
type input "80******53"
select select
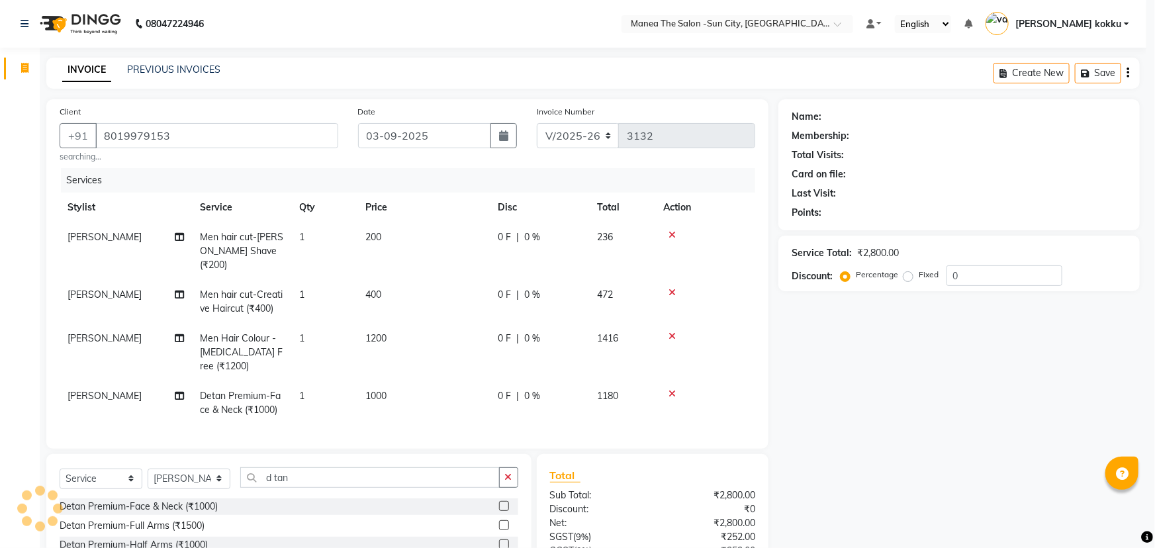
select select
checkbox input "false"
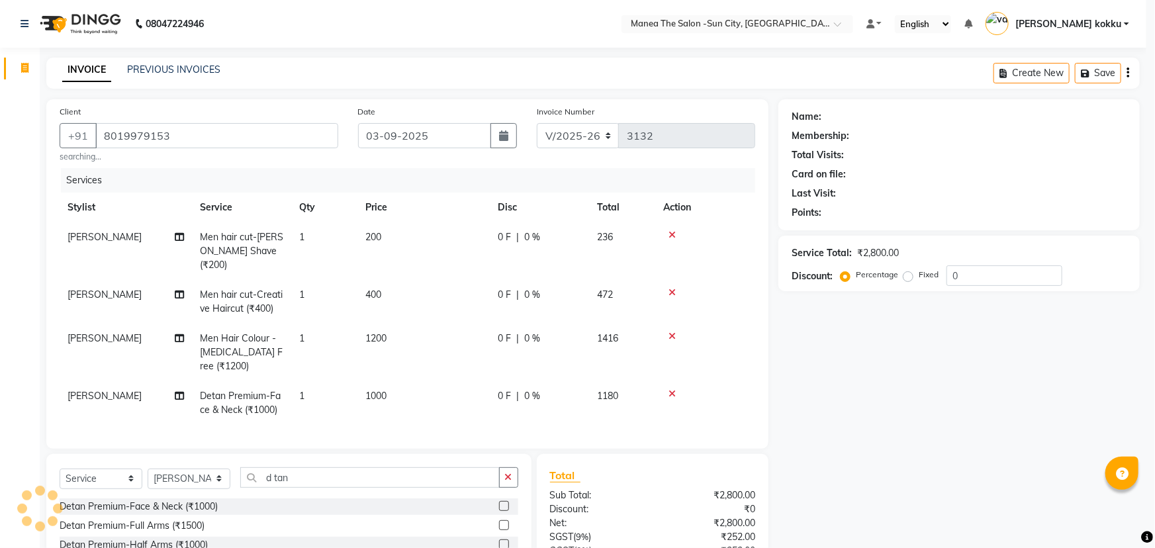
checkbox input "false"
drag, startPoint x: 922, startPoint y: 412, endPoint x: 918, endPoint y: 418, distance: 7.5
click at [924, 418] on ngb-modal-window "Add Client Generate Dummy Number Name Email DOB Day 01 02 03 04 05 06 07 08 09 …" at bounding box center [577, 274] width 1155 height 548
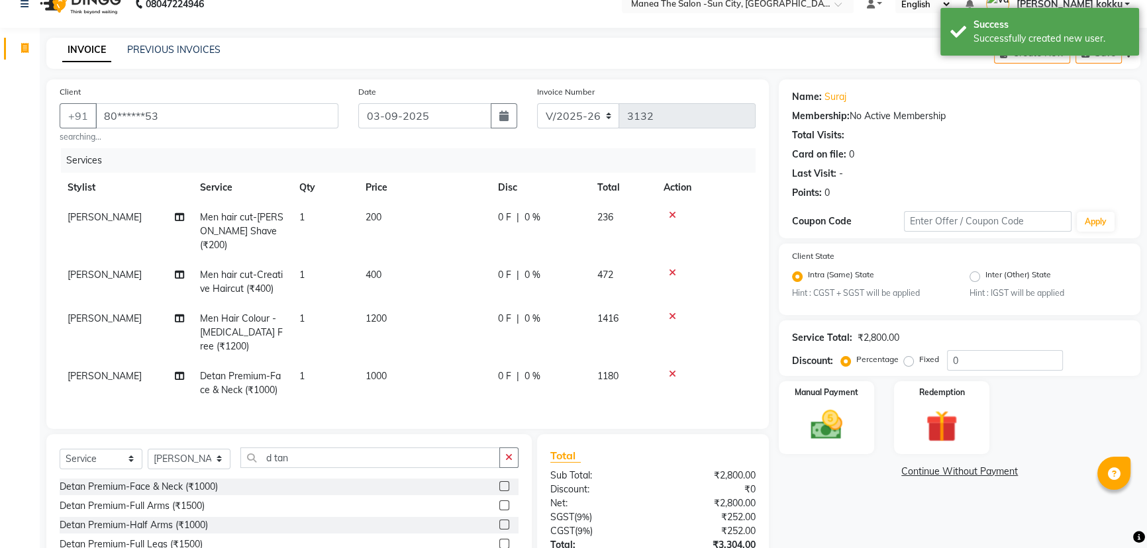
scroll to position [0, 0]
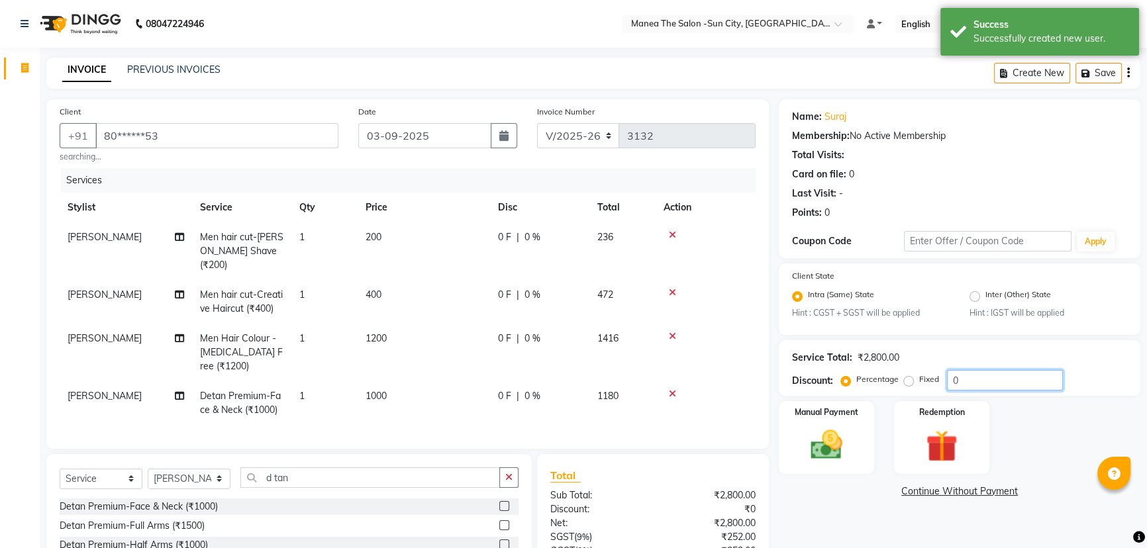
click at [963, 381] on input "0" at bounding box center [1005, 380] width 116 height 21
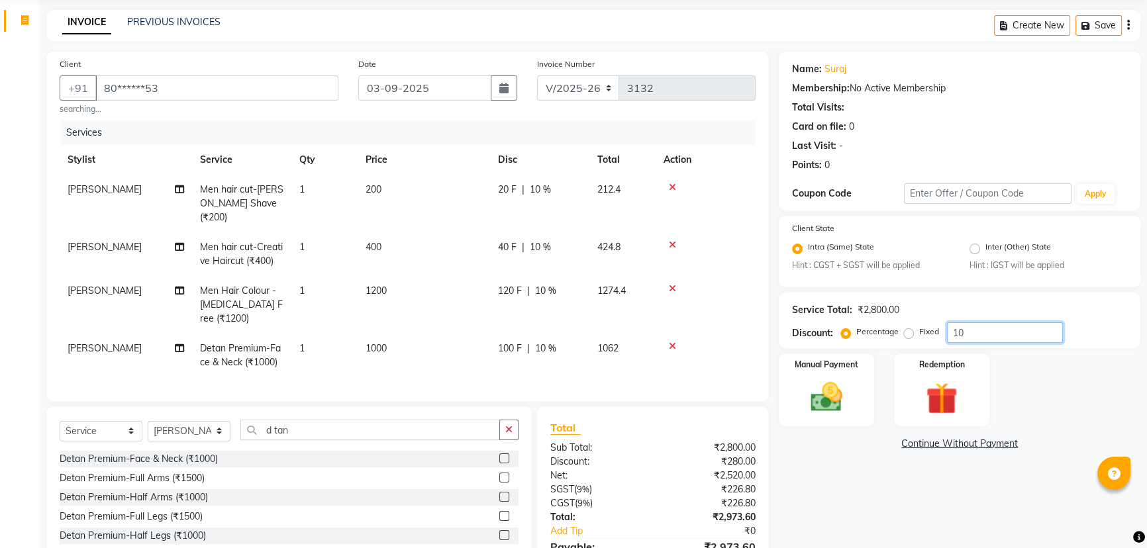
scroll to position [117, 0]
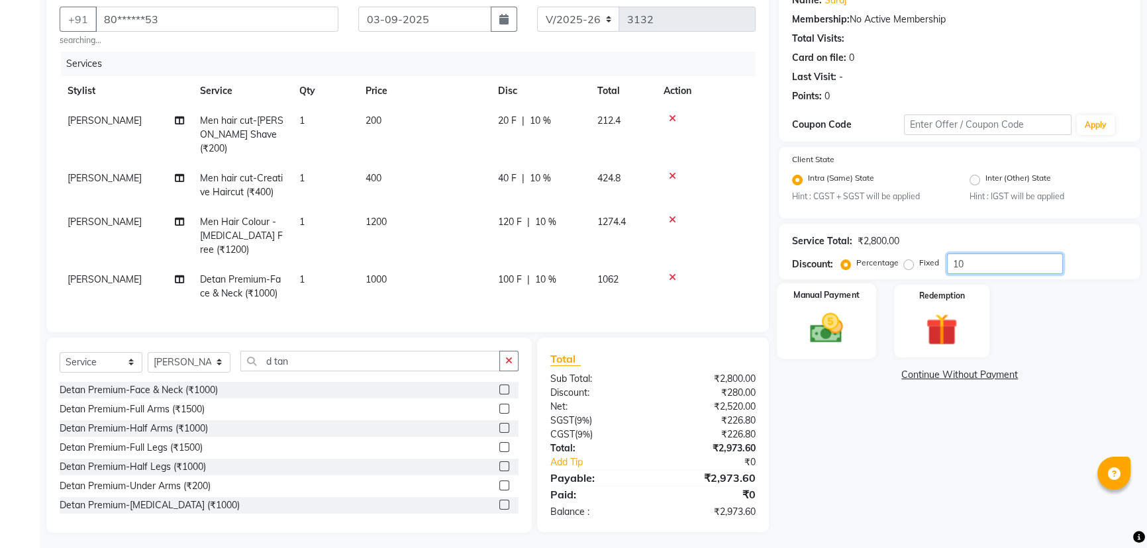
type input "10"
click at [834, 324] on img at bounding box center [827, 329] width 54 height 38
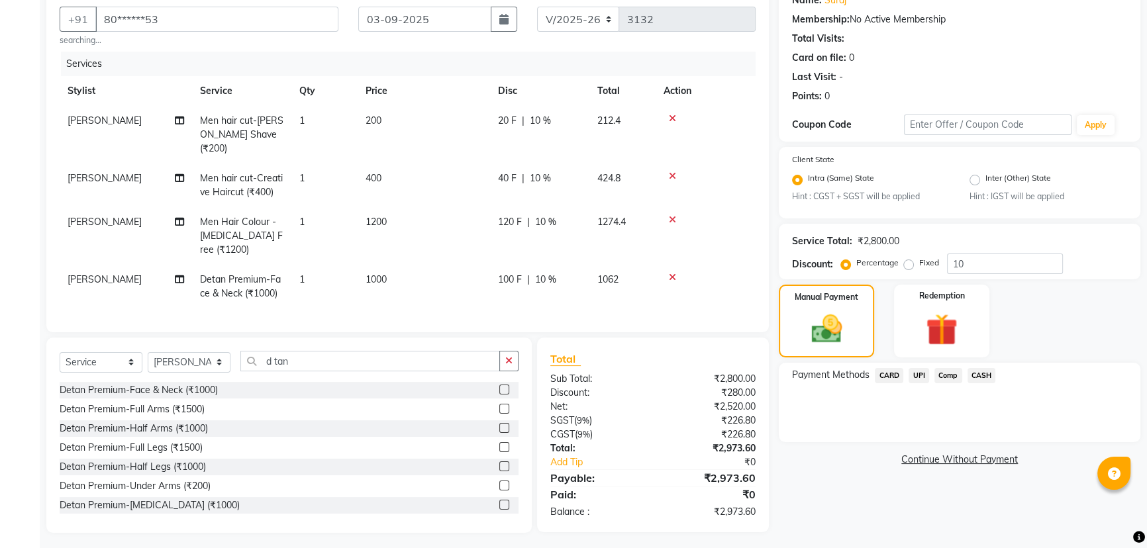
click at [883, 371] on span "CARD" at bounding box center [889, 375] width 28 height 15
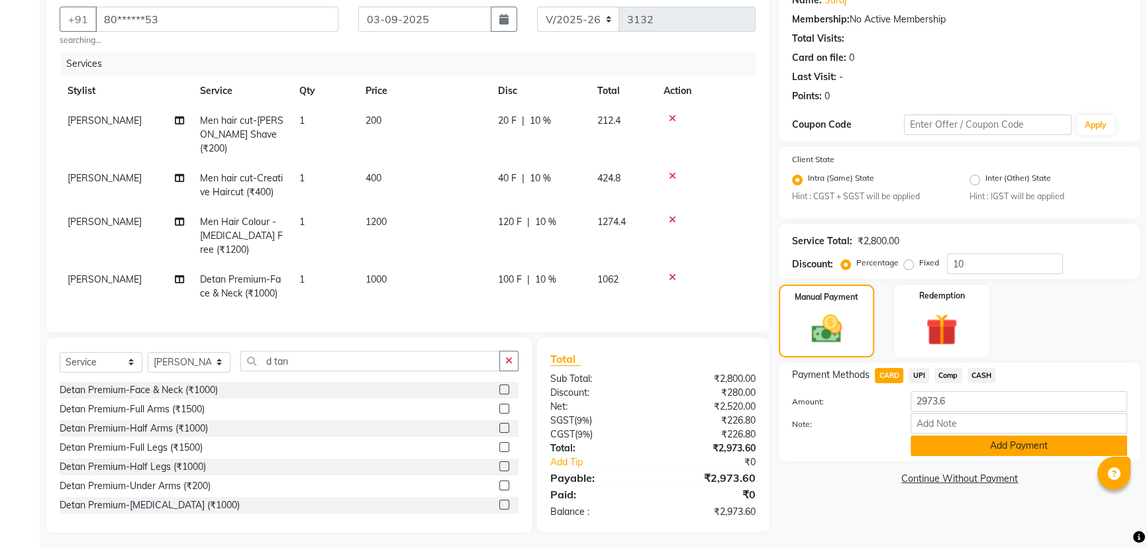
click at [993, 447] on button "Add Payment" at bounding box center [1018, 446] width 217 height 21
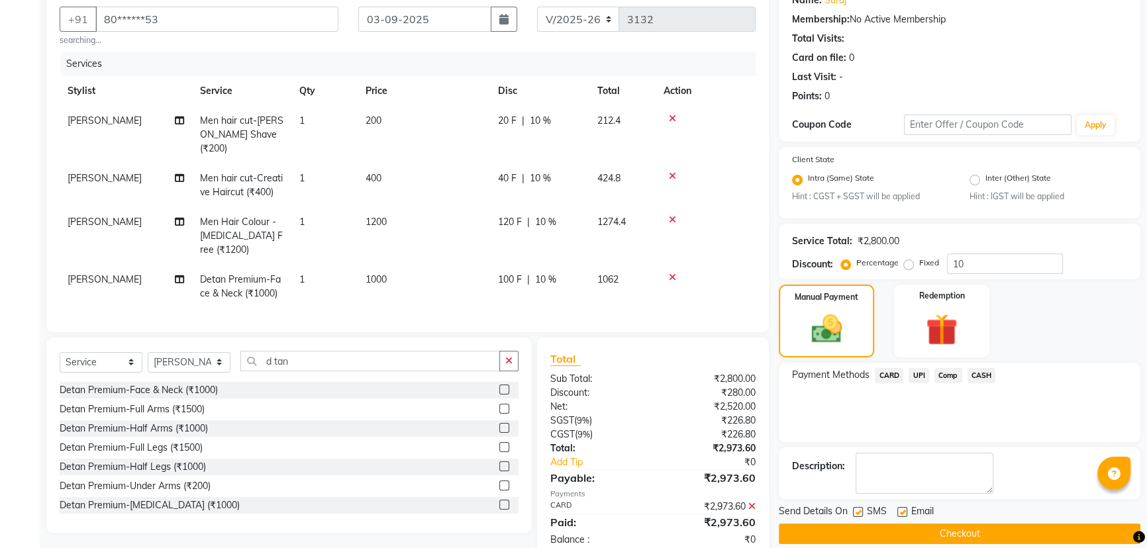
scroll to position [144, 0]
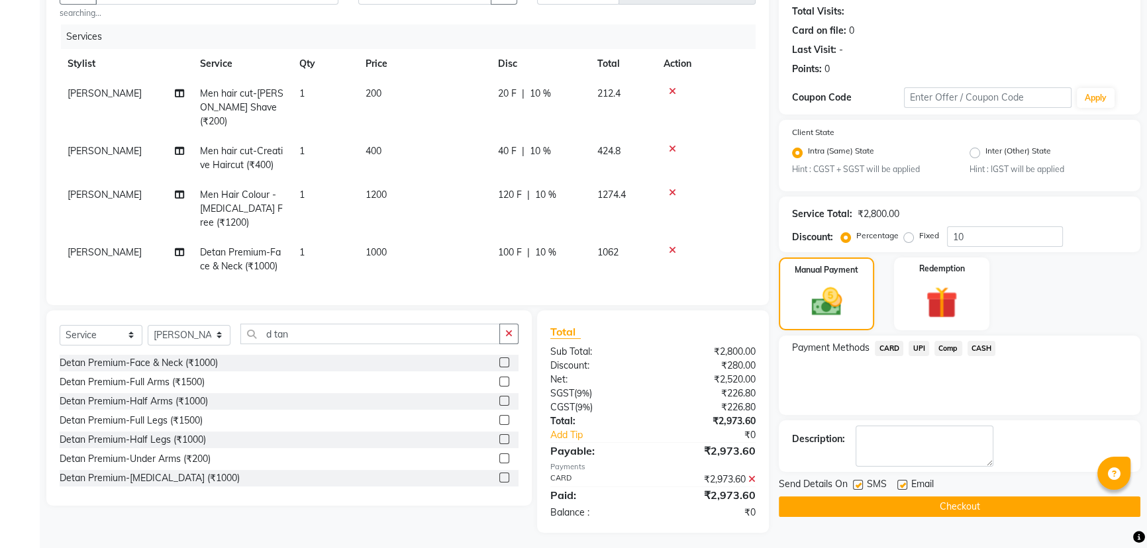
click at [861, 483] on label at bounding box center [858, 485] width 10 height 10
click at [861, 483] on input "checkbox" at bounding box center [857, 485] width 9 height 9
checkbox input "false"
click at [954, 508] on button "Checkout" at bounding box center [959, 507] width 361 height 21
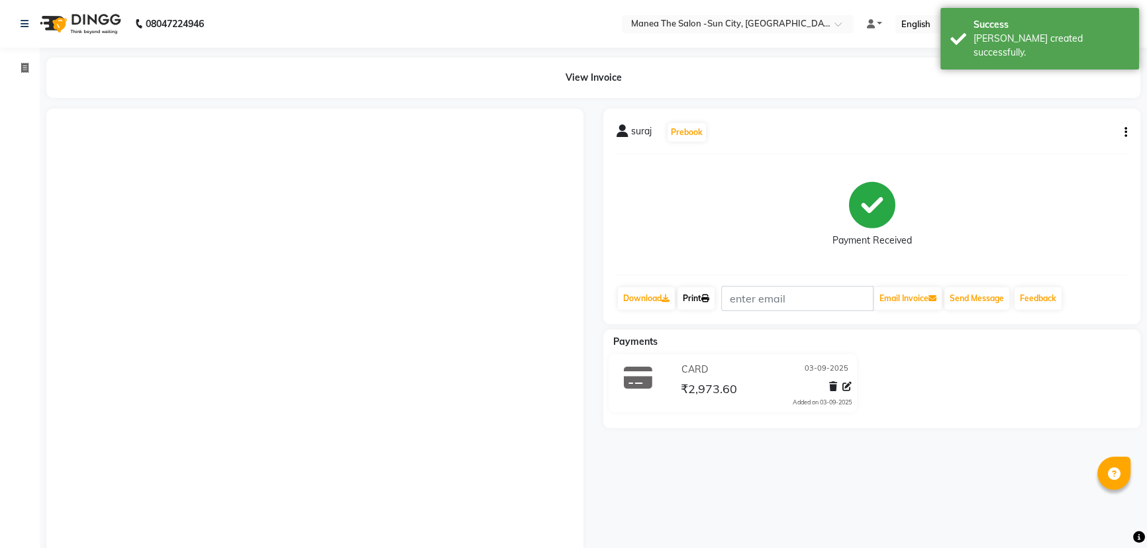
click at [703, 297] on link "Print" at bounding box center [695, 298] width 37 height 23
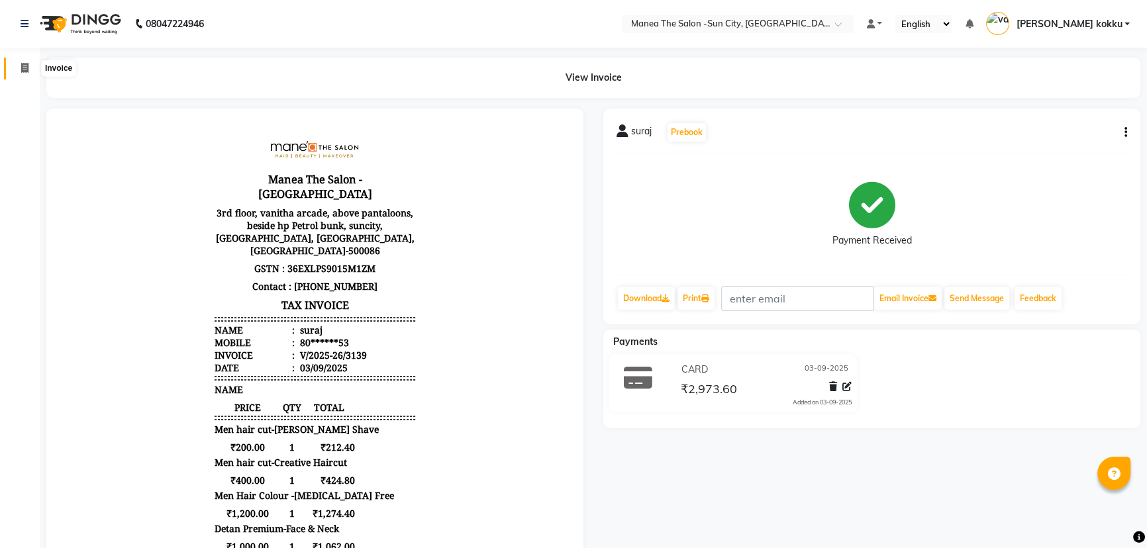
click at [22, 66] on icon at bounding box center [24, 68] width 7 height 10
select select "service"
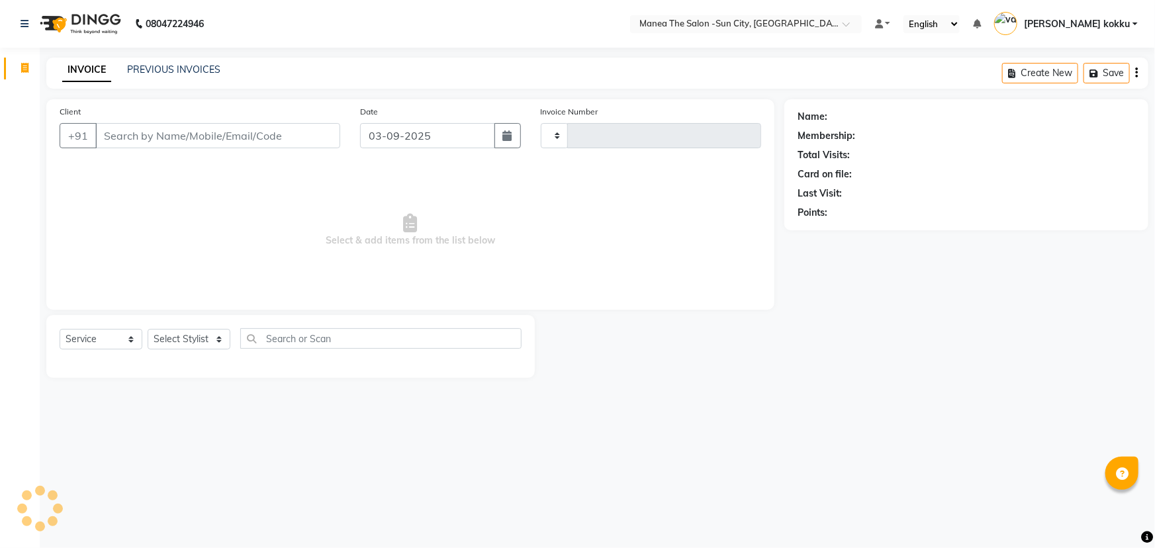
type input "3140"
select select "5822"
